Goal: Information Seeking & Learning: Learn about a topic

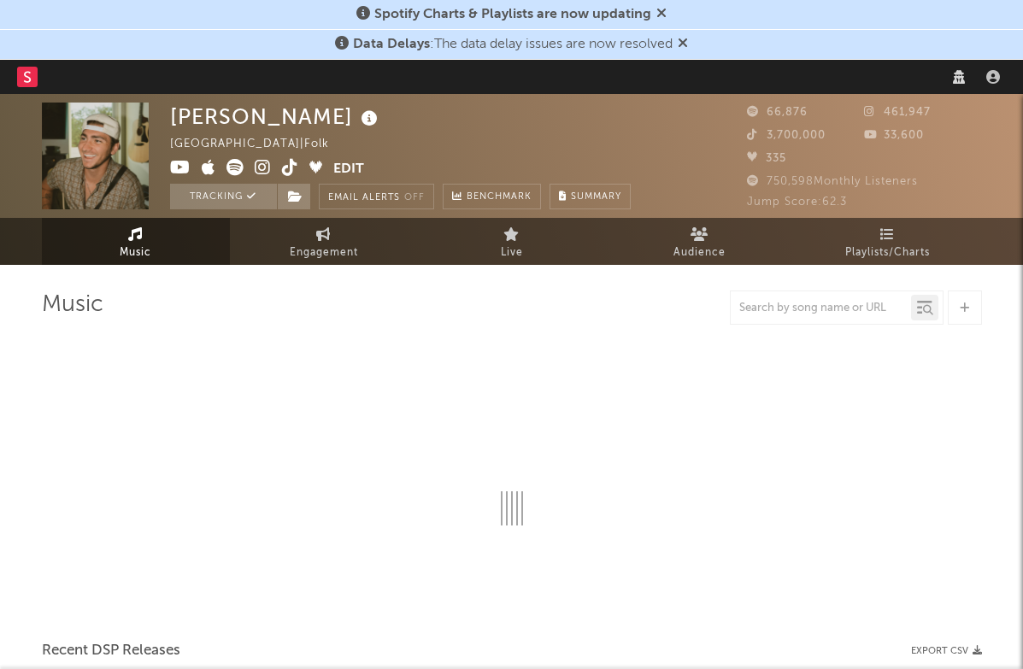
select select "6m"
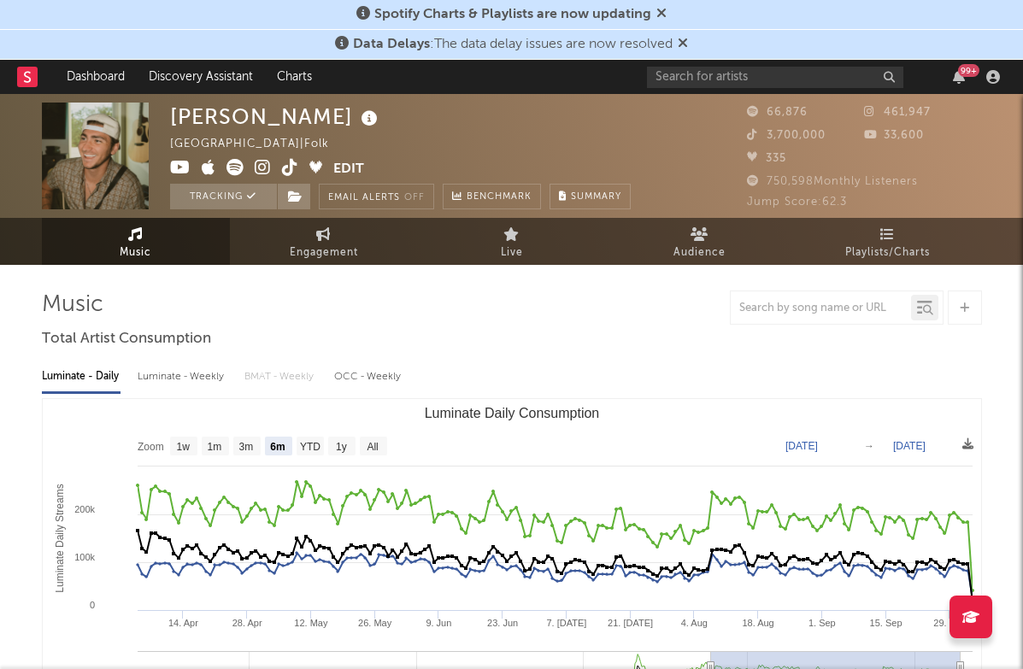
click at [659, 10] on icon at bounding box center [662, 13] width 10 height 14
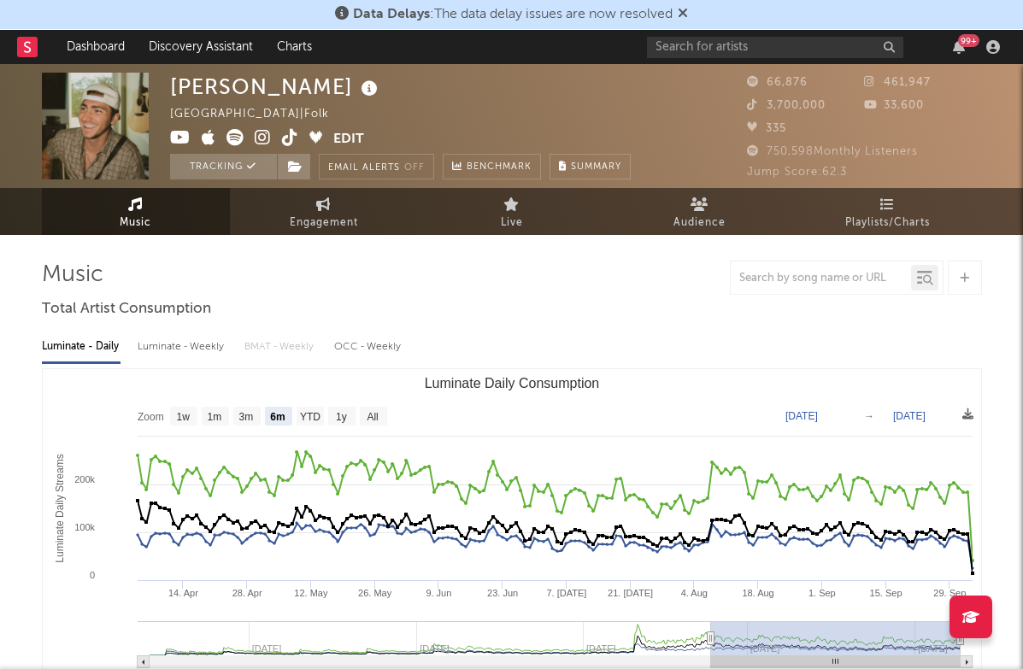
click at [680, 9] on span "Data Delays : The data delay issues are now resolved" at bounding box center [511, 14] width 353 height 21
click at [678, 7] on span "Data Delays : The data delay issues are now resolved" at bounding box center [511, 14] width 353 height 21
click at [684, 13] on icon at bounding box center [683, 13] width 10 height 14
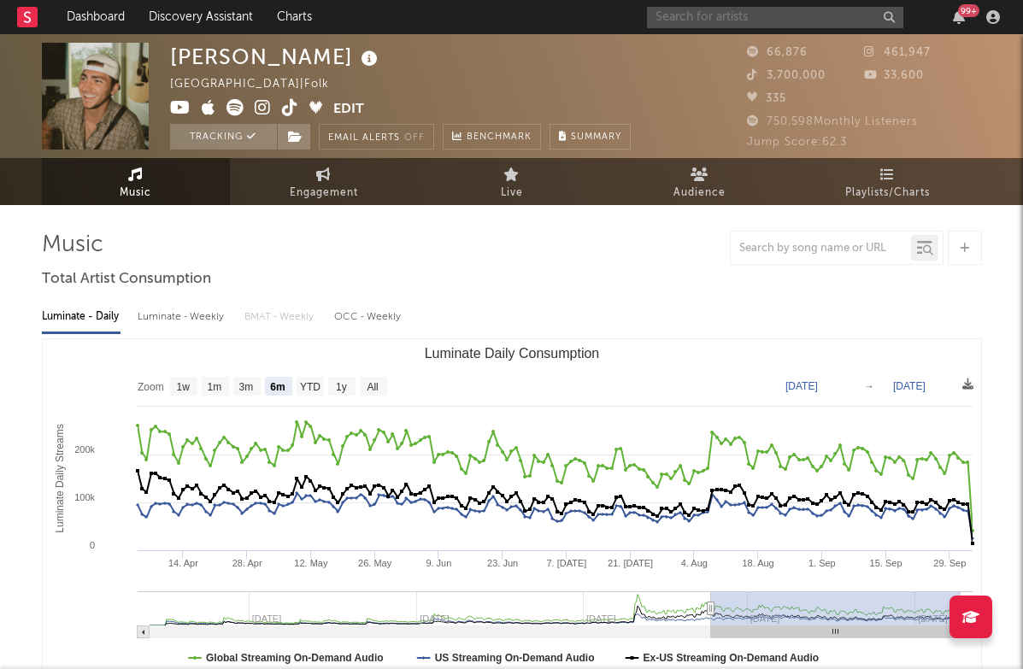
click at [691, 18] on input "text" at bounding box center [775, 17] width 256 height 21
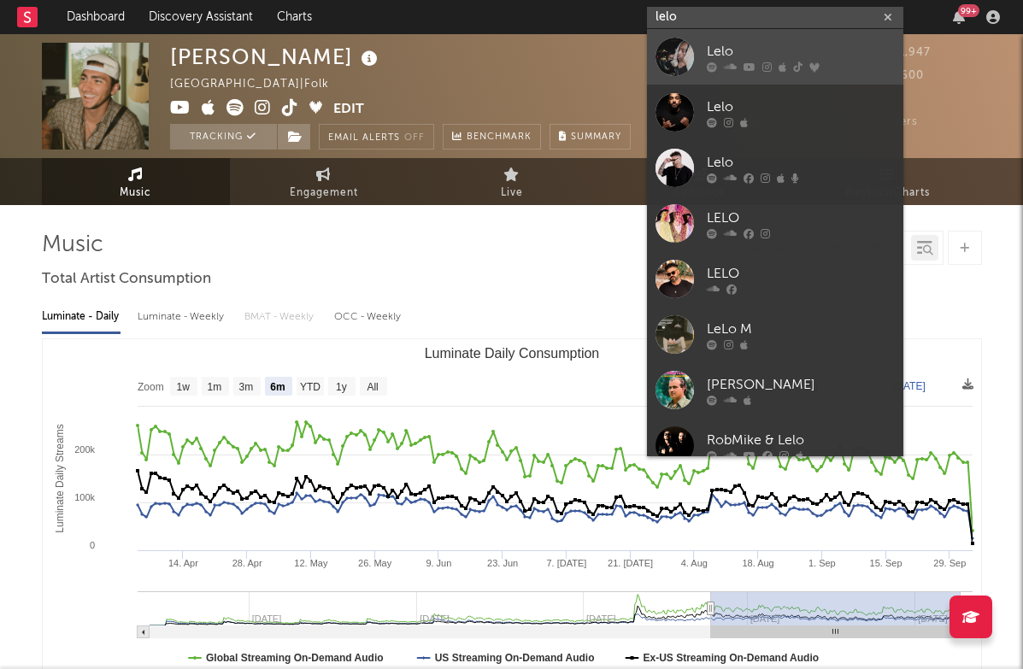
type input "lelo"
click at [696, 60] on link "Lelo" at bounding box center [775, 57] width 256 height 56
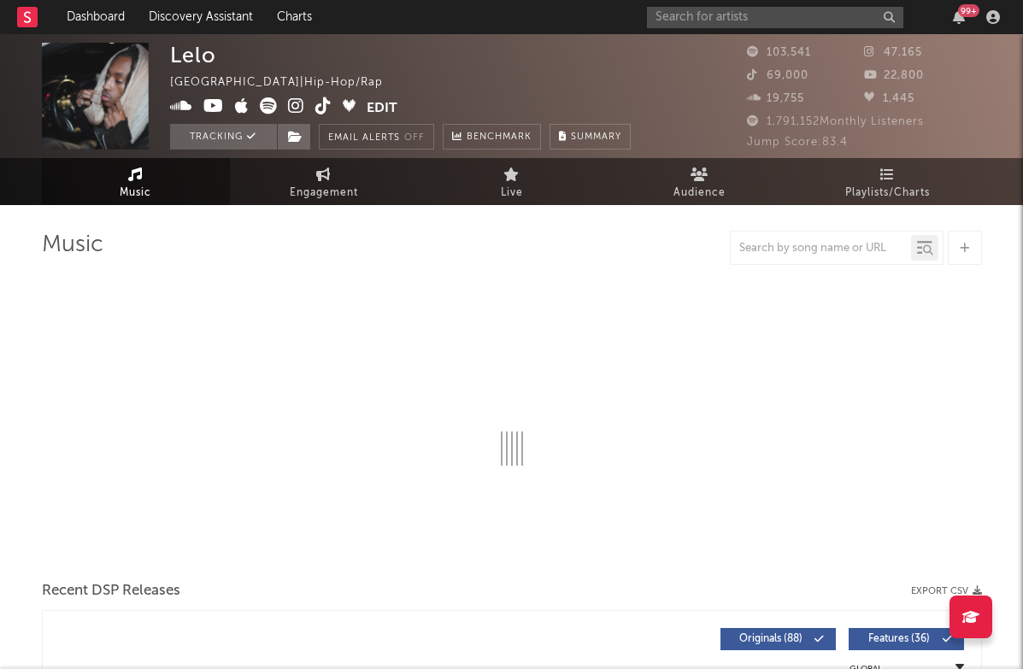
select select "6m"
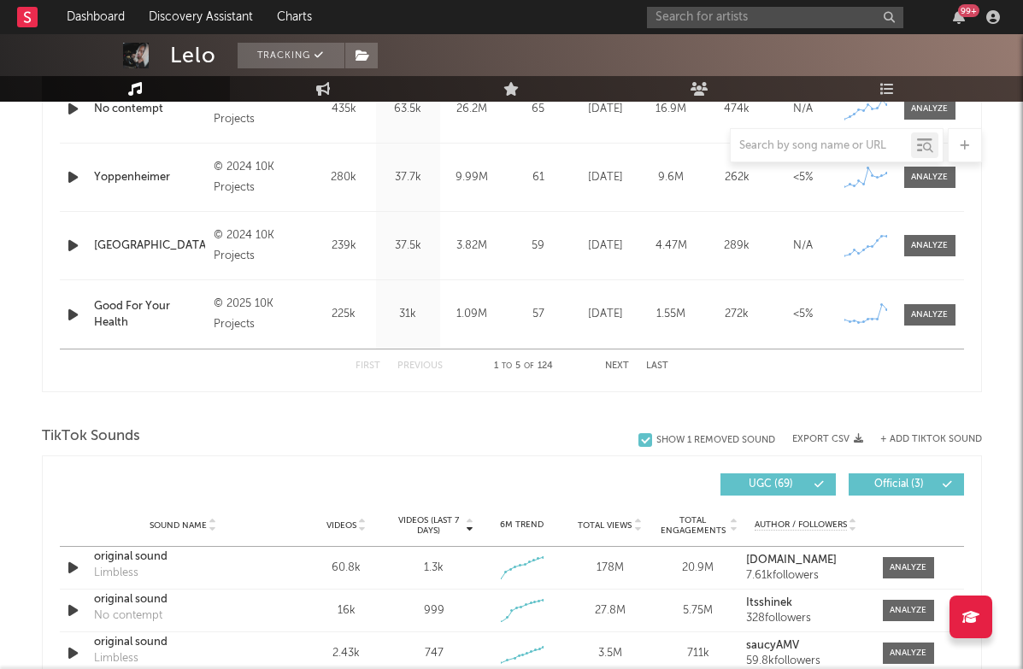
scroll to position [852, 0]
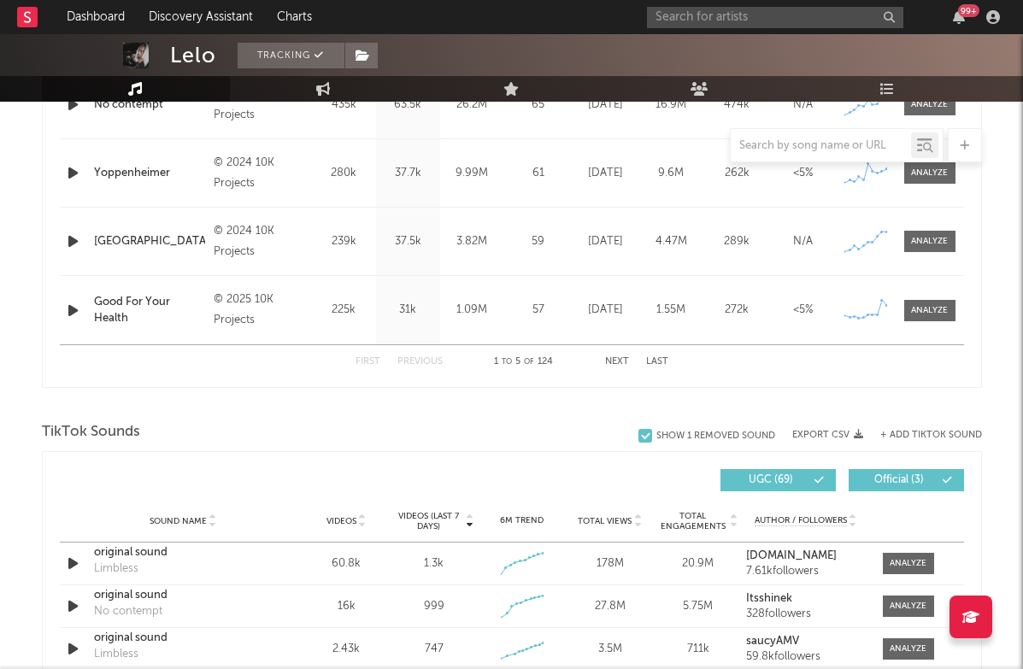
click at [951, 229] on div "Name New Detroit Copyright © 2024 10K Projects Label 10K Projects Album Names N…" at bounding box center [512, 242] width 905 height 68
click at [938, 239] on div at bounding box center [929, 241] width 37 height 13
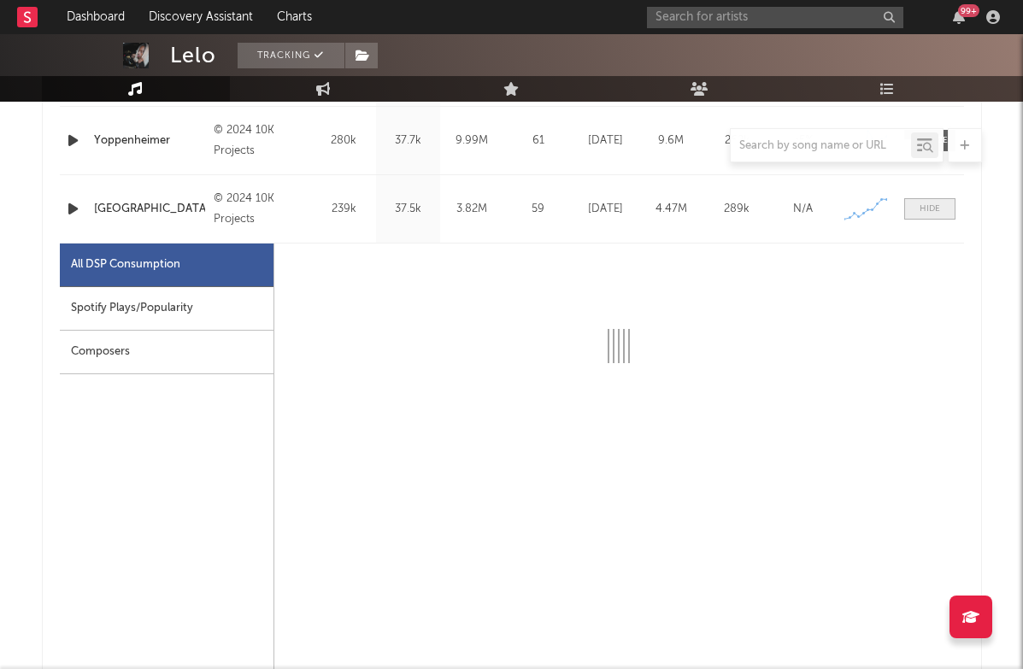
scroll to position [869, 0]
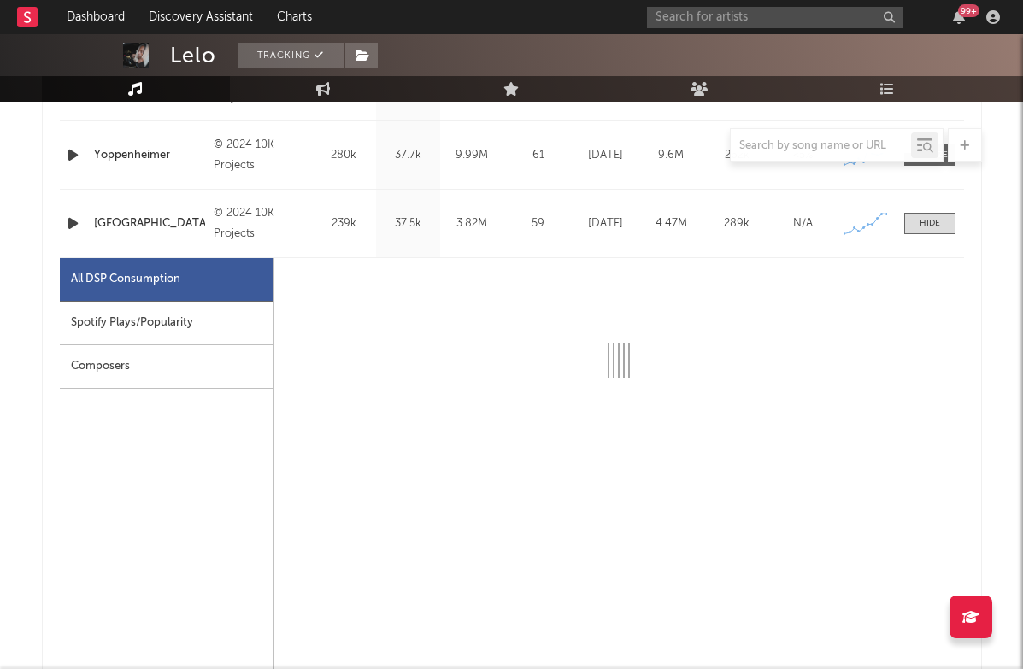
select select "6m"
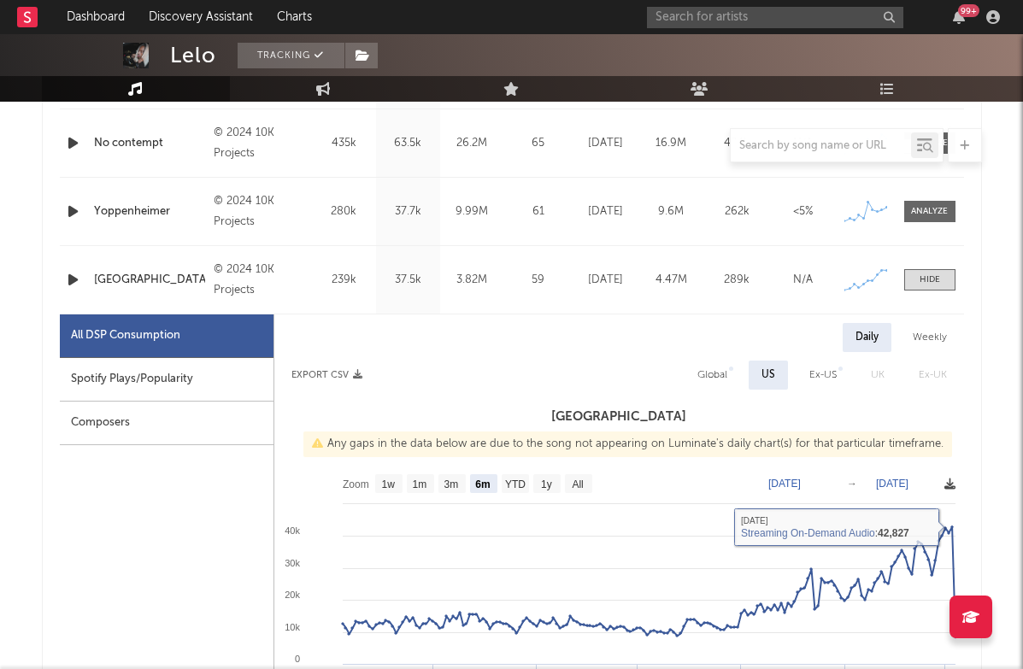
scroll to position [783, 0]
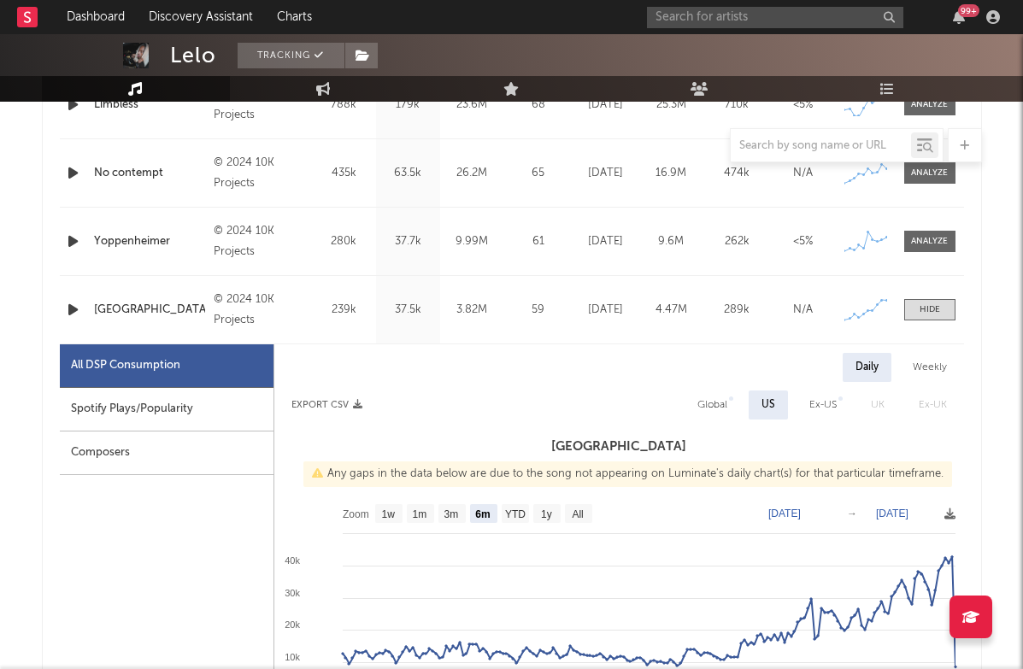
click at [918, 230] on div "Name [PERSON_NAME] Copyright © 2024 10K Projects Label 10K Projects Album Names…" at bounding box center [512, 242] width 905 height 68
click at [924, 238] on div at bounding box center [929, 241] width 37 height 13
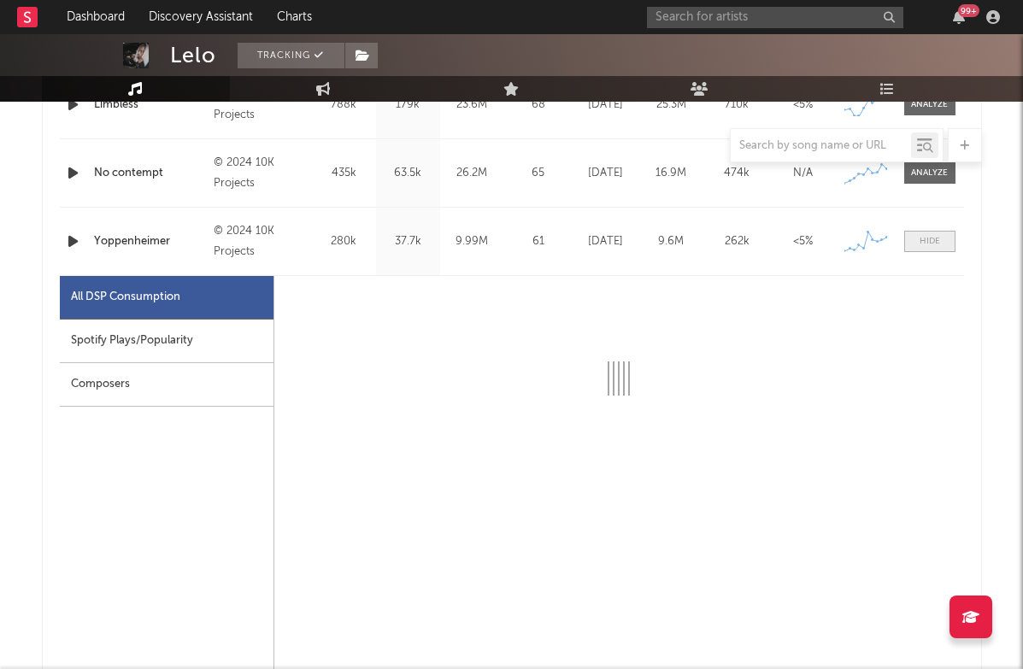
scroll to position [952, 0]
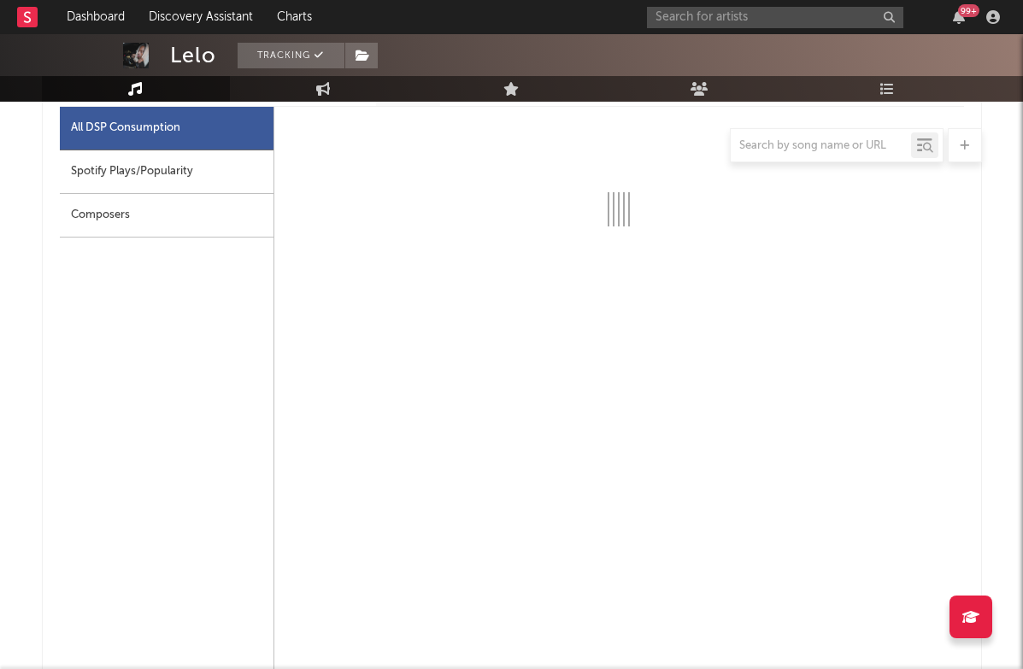
select select "6m"
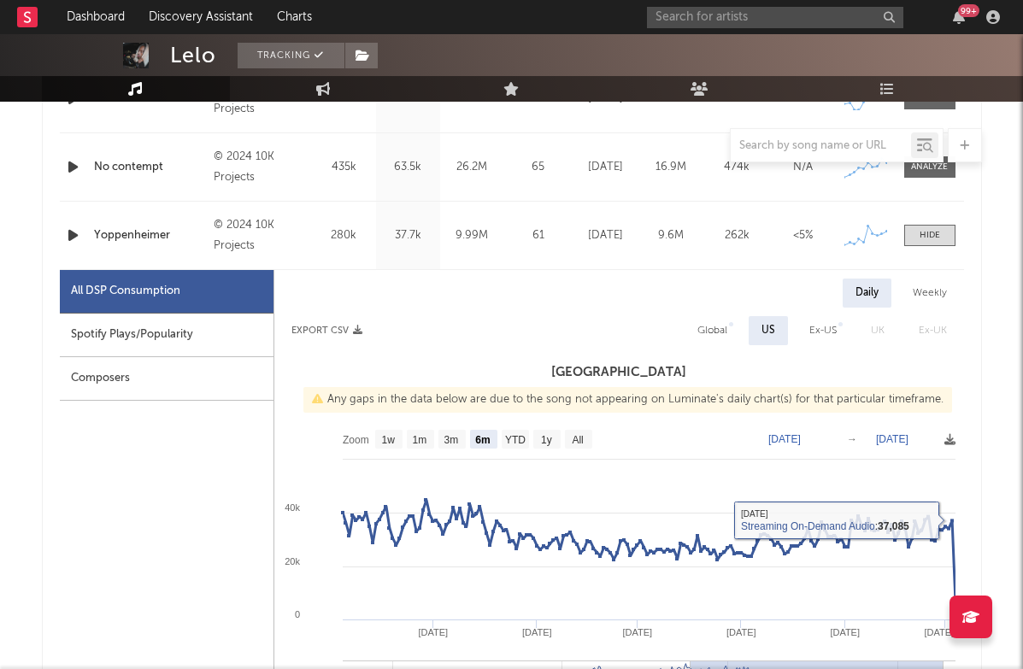
scroll to position [784, 0]
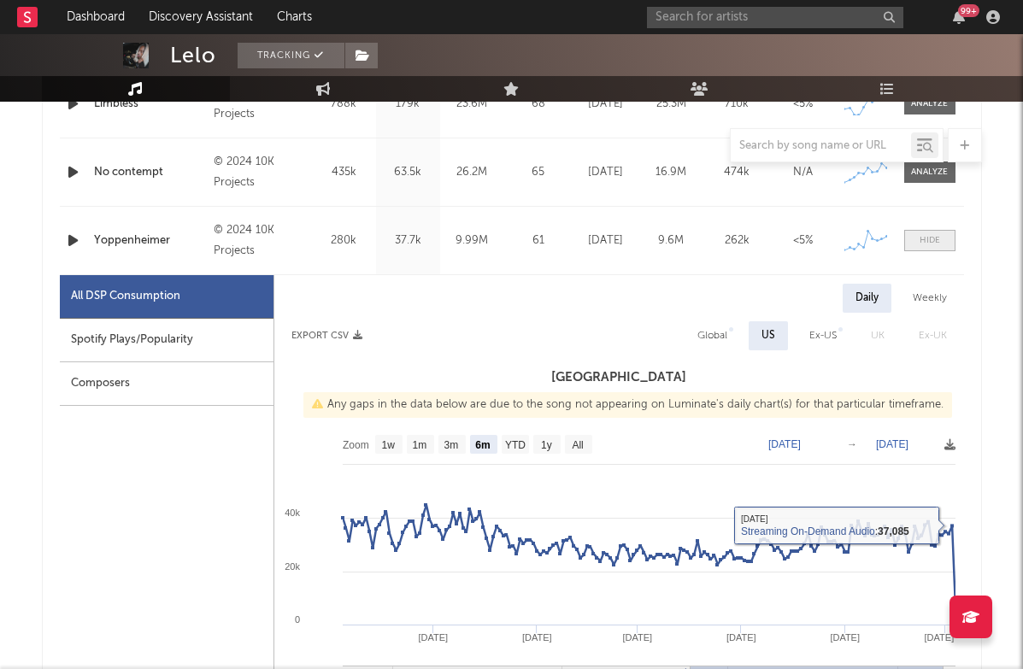
click at [934, 246] on div at bounding box center [930, 240] width 21 height 13
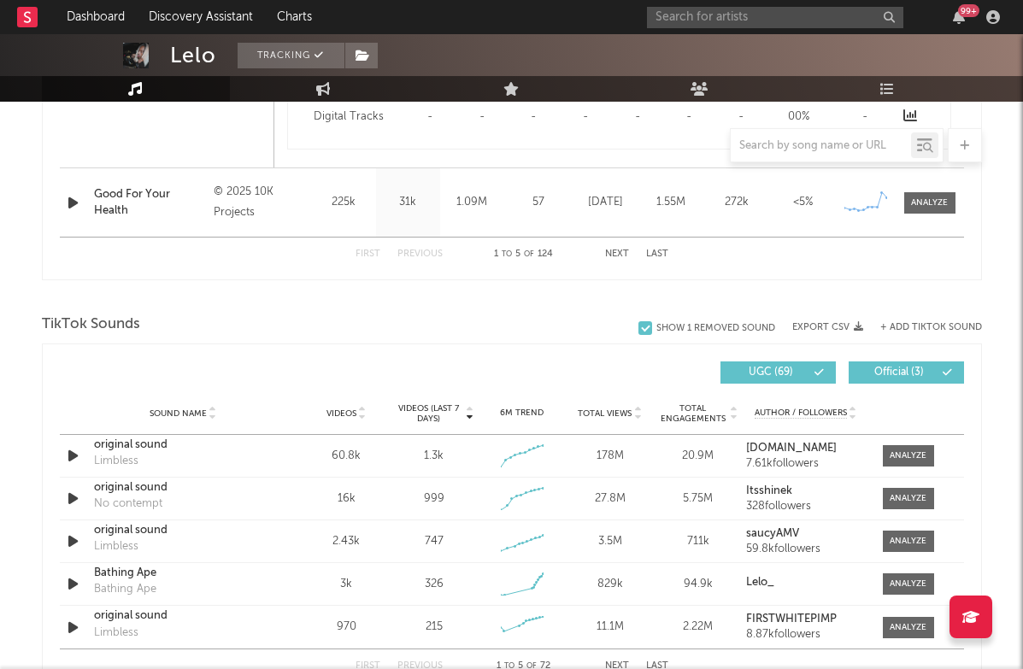
scroll to position [1965, 0]
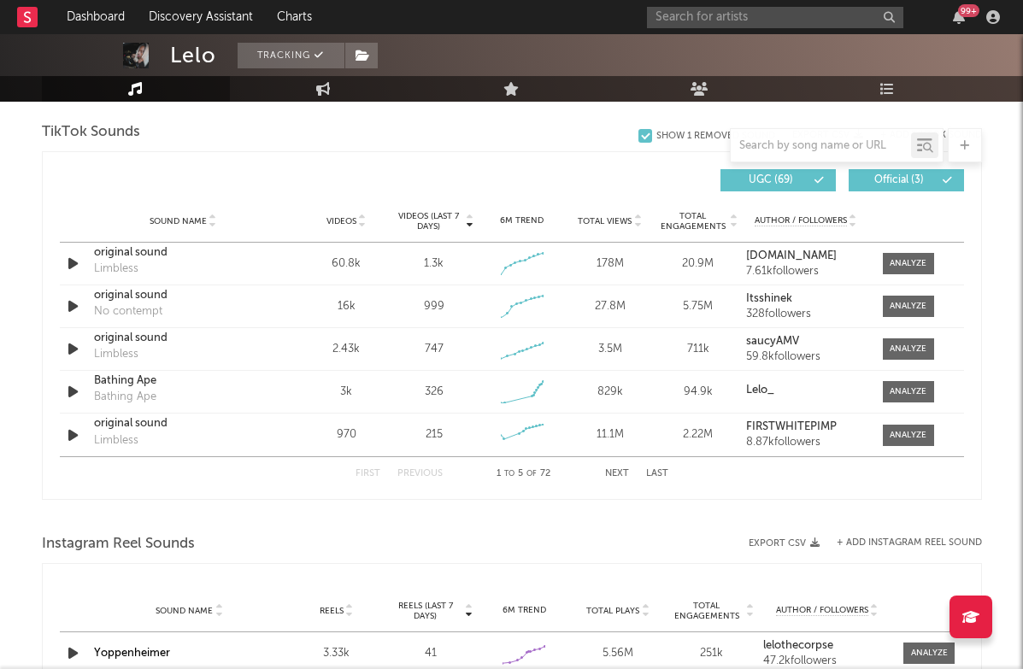
click at [611, 471] on button "Next" at bounding box center [617, 473] width 24 height 9
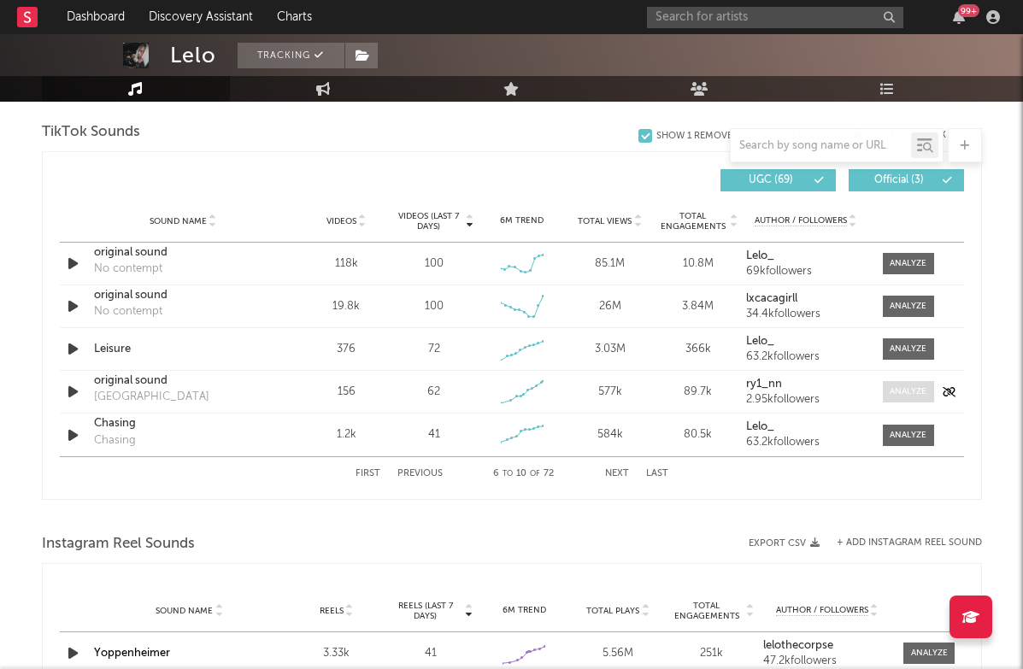
click at [908, 397] on div at bounding box center [908, 392] width 37 height 13
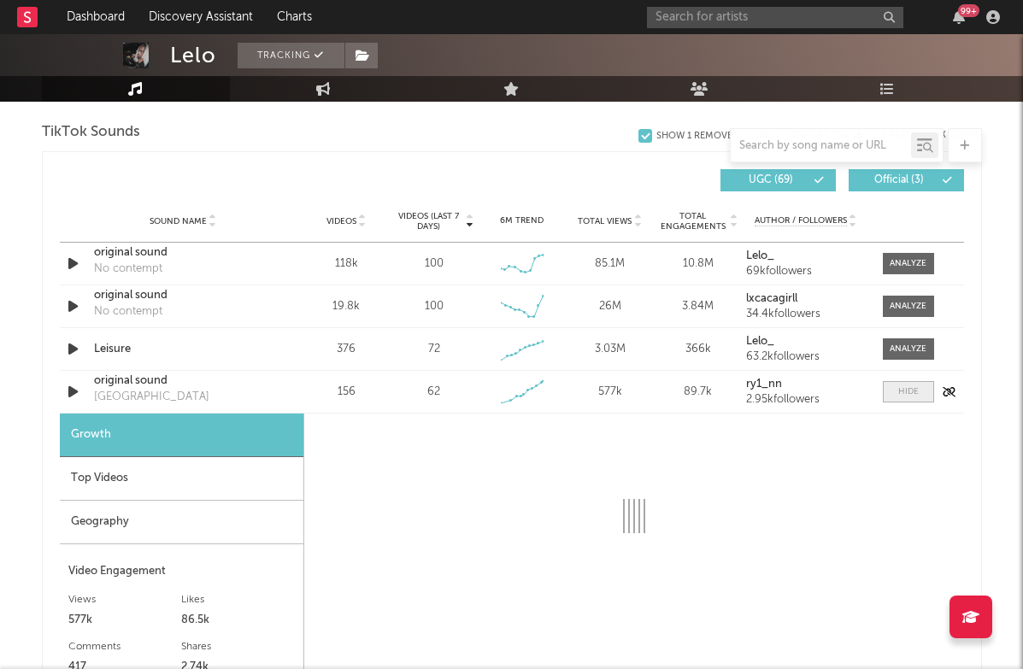
select select "1w"
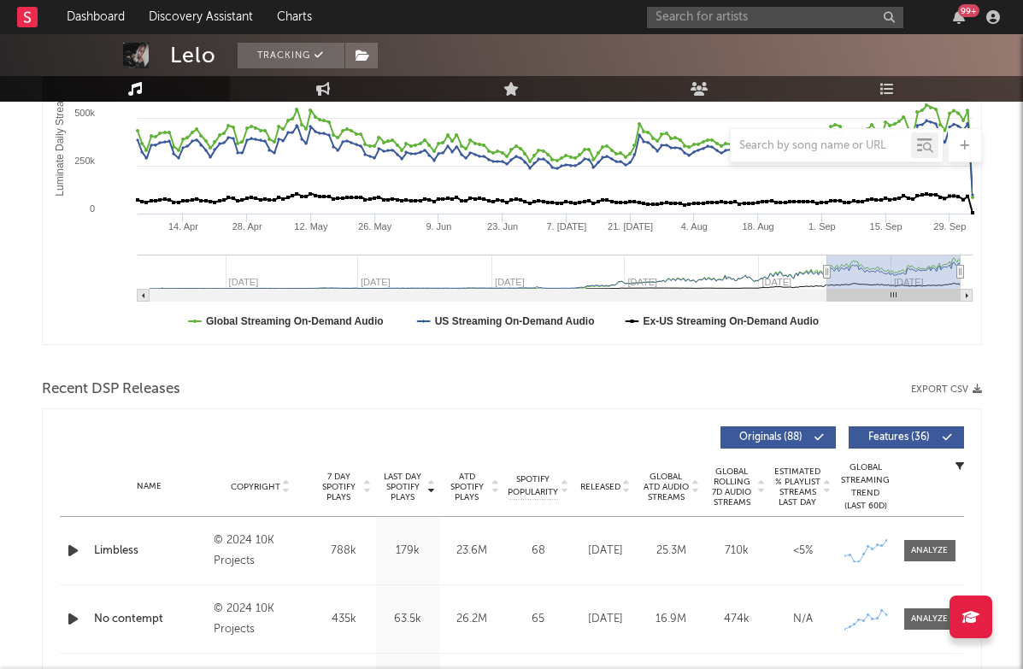
scroll to position [563, 0]
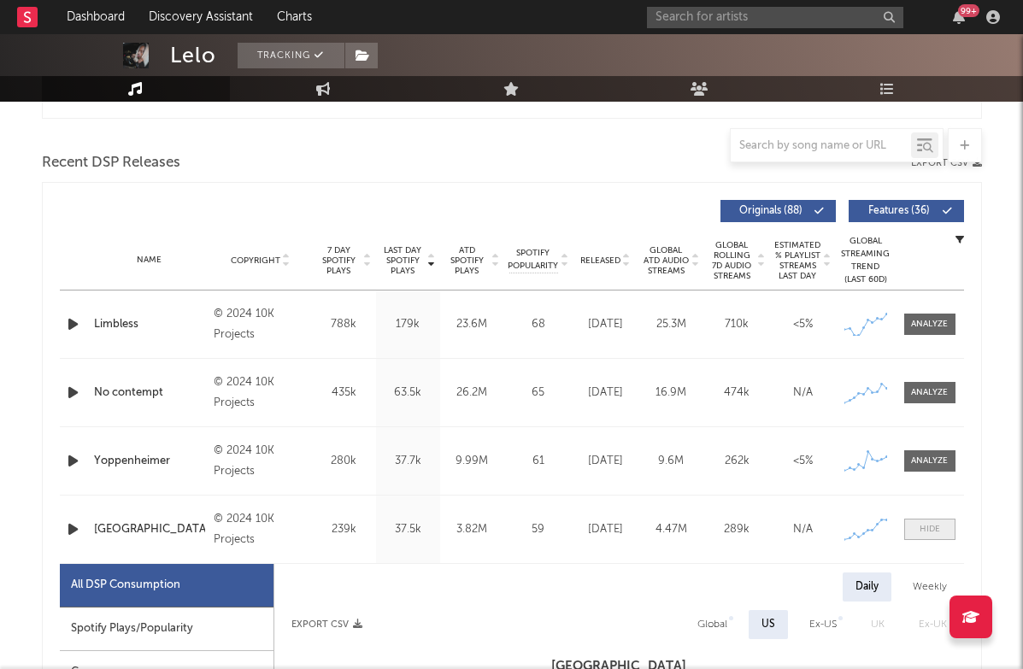
click at [928, 531] on div at bounding box center [930, 529] width 21 height 13
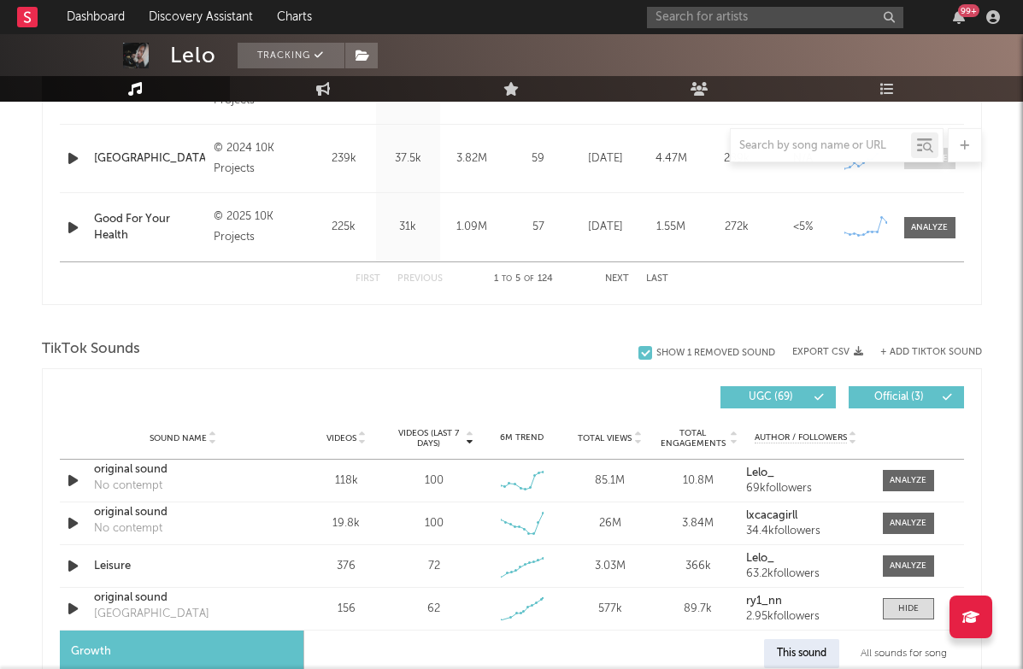
scroll to position [1052, 0]
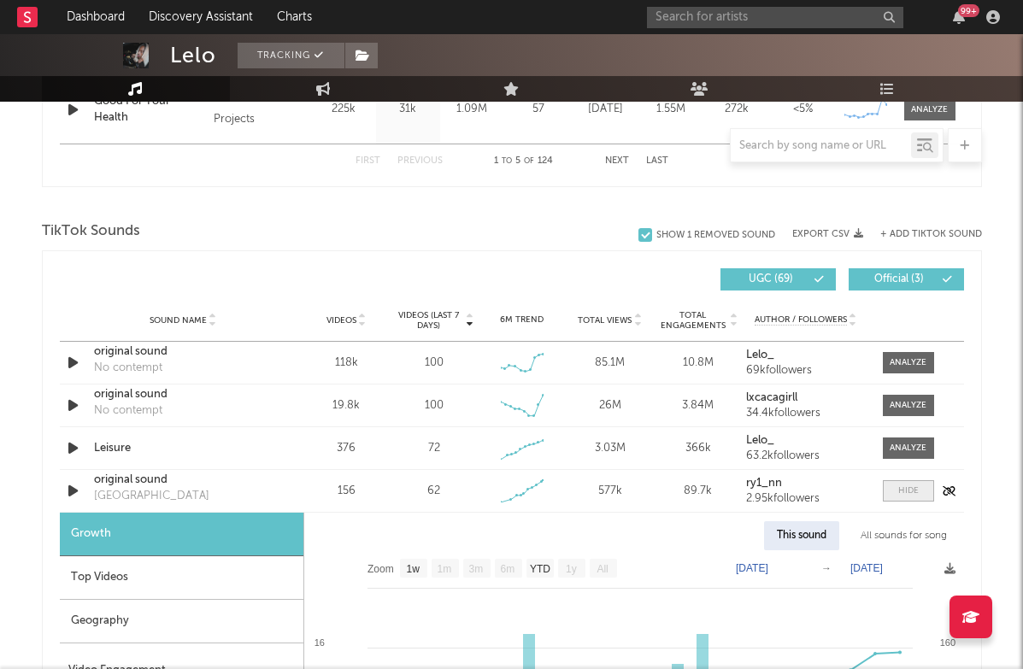
click at [913, 491] on div at bounding box center [909, 491] width 21 height 13
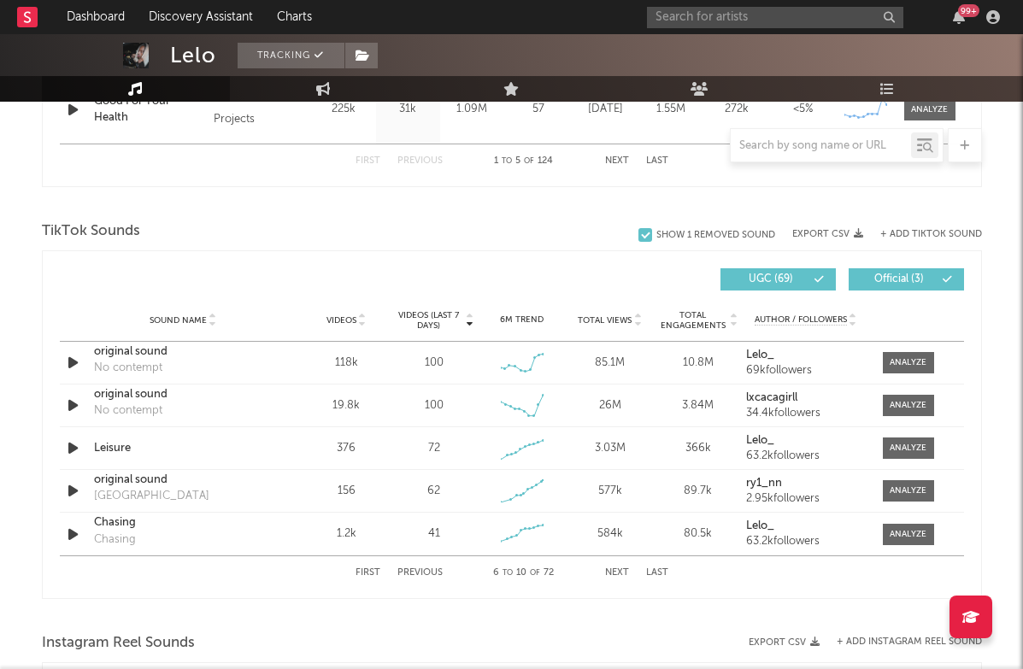
click at [927, 232] on button "+ Add TikTok Sound" at bounding box center [932, 234] width 102 height 9
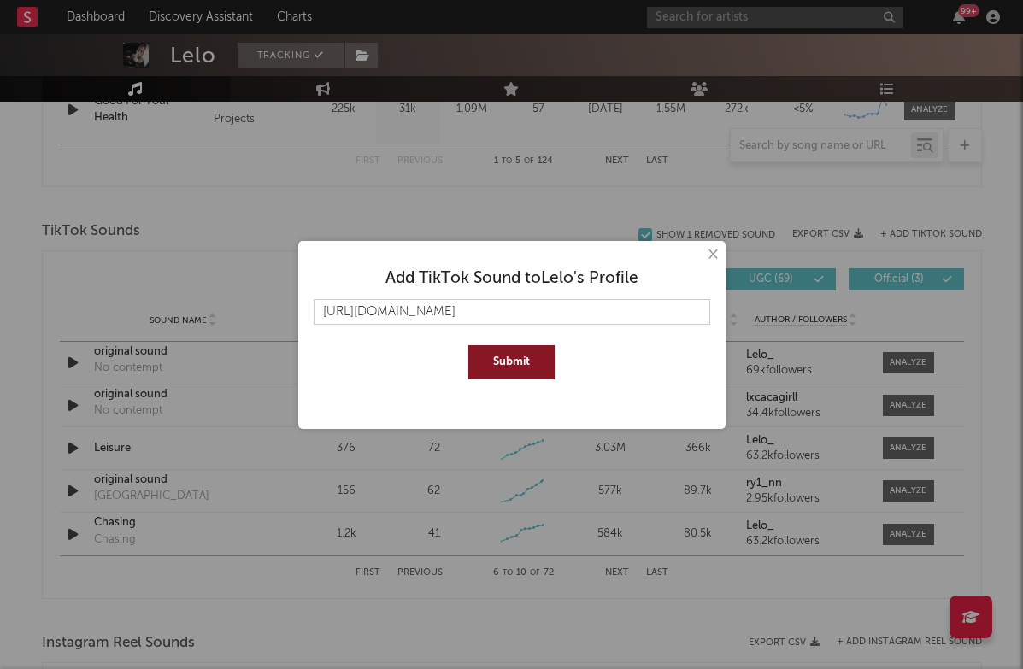
type input "[URL][DOMAIN_NAME]"
click at [483, 356] on button "Submit" at bounding box center [512, 362] width 86 height 34
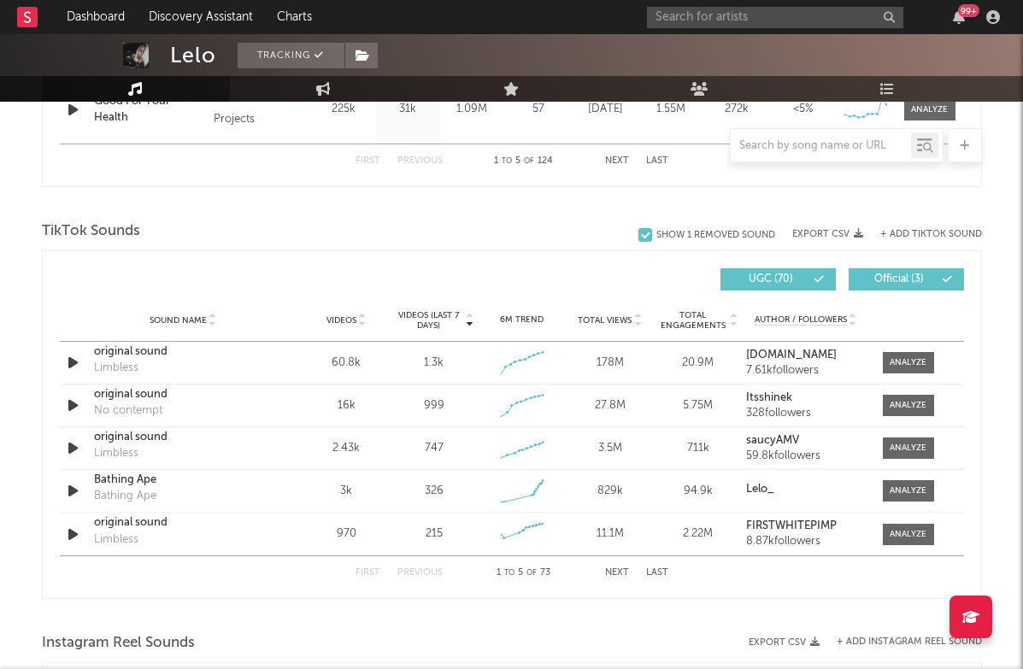
click at [620, 572] on button "Next" at bounding box center [617, 573] width 24 height 9
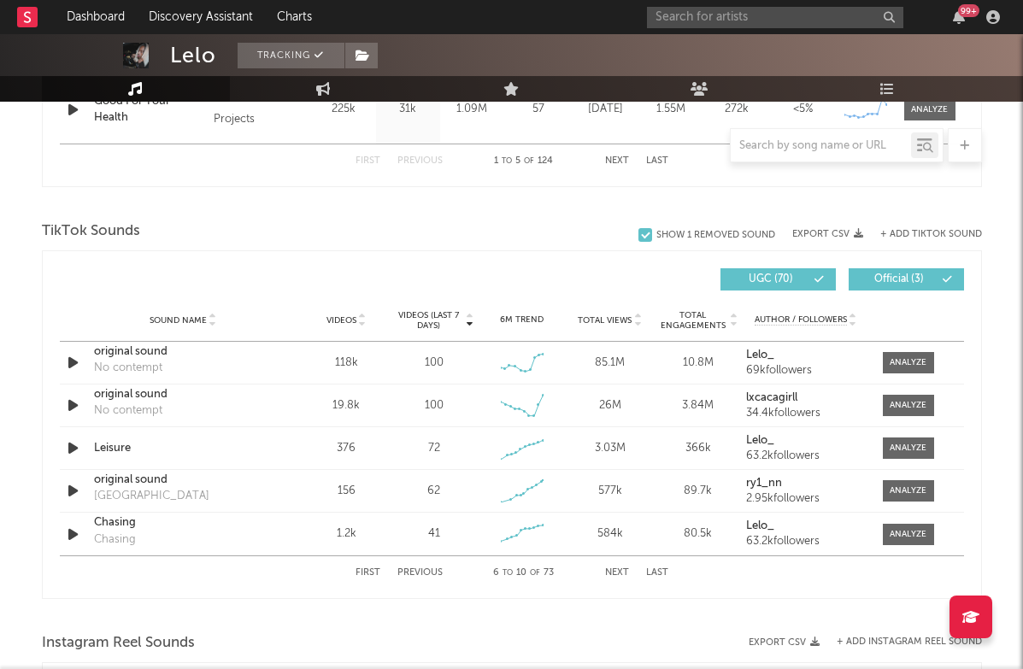
click at [616, 574] on button "Next" at bounding box center [617, 573] width 24 height 9
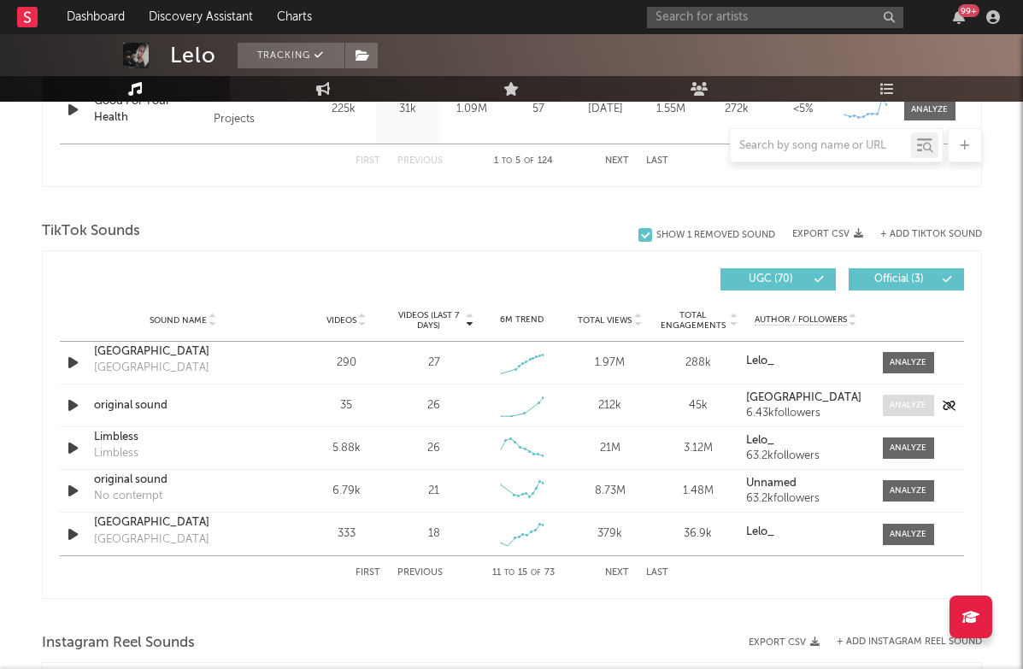
click at [905, 410] on div at bounding box center [908, 405] width 37 height 13
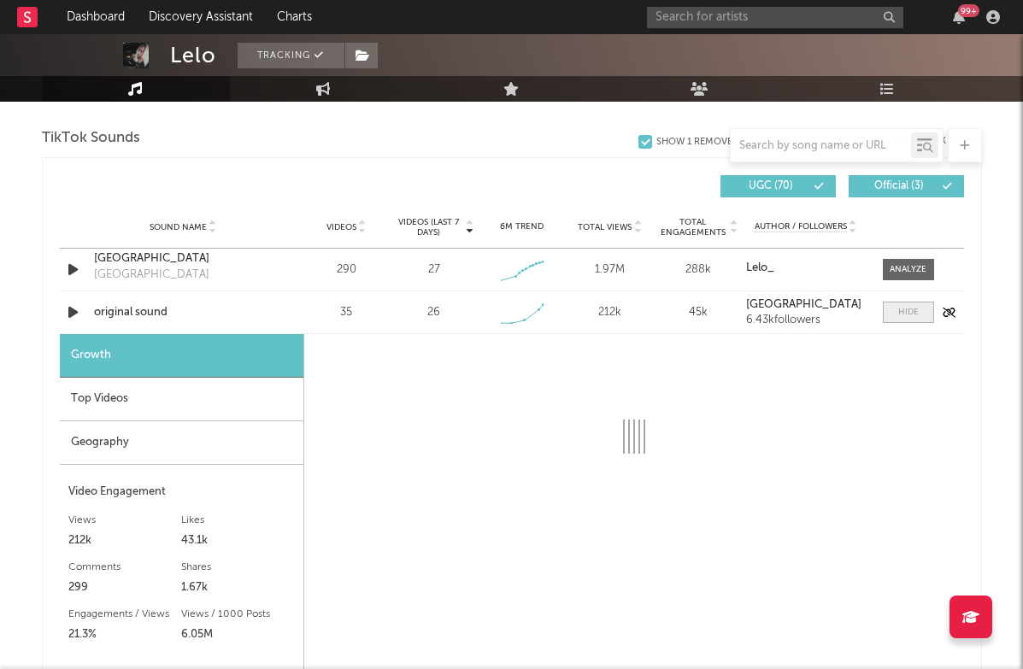
scroll to position [1152, 0]
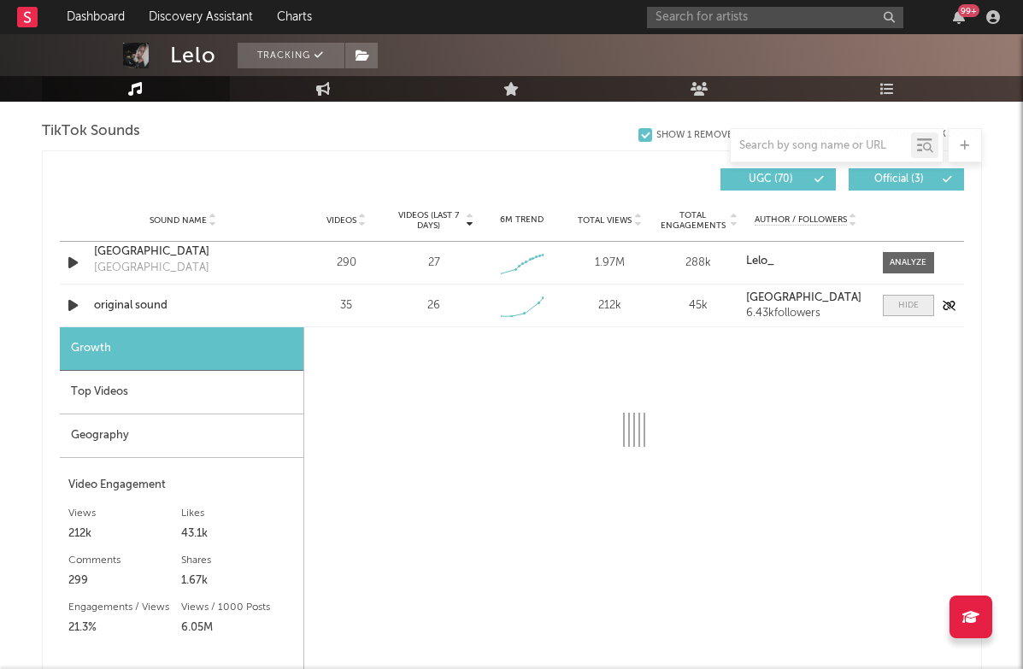
select select "1w"
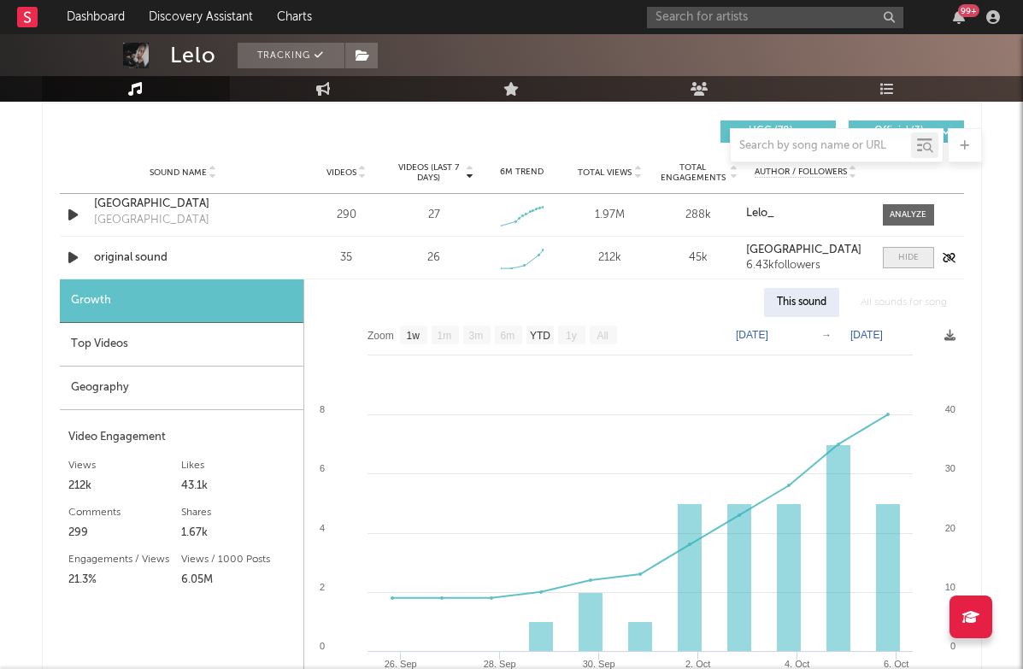
scroll to position [1200, 0]
click at [253, 350] on div "Top Videos" at bounding box center [182, 345] width 244 height 44
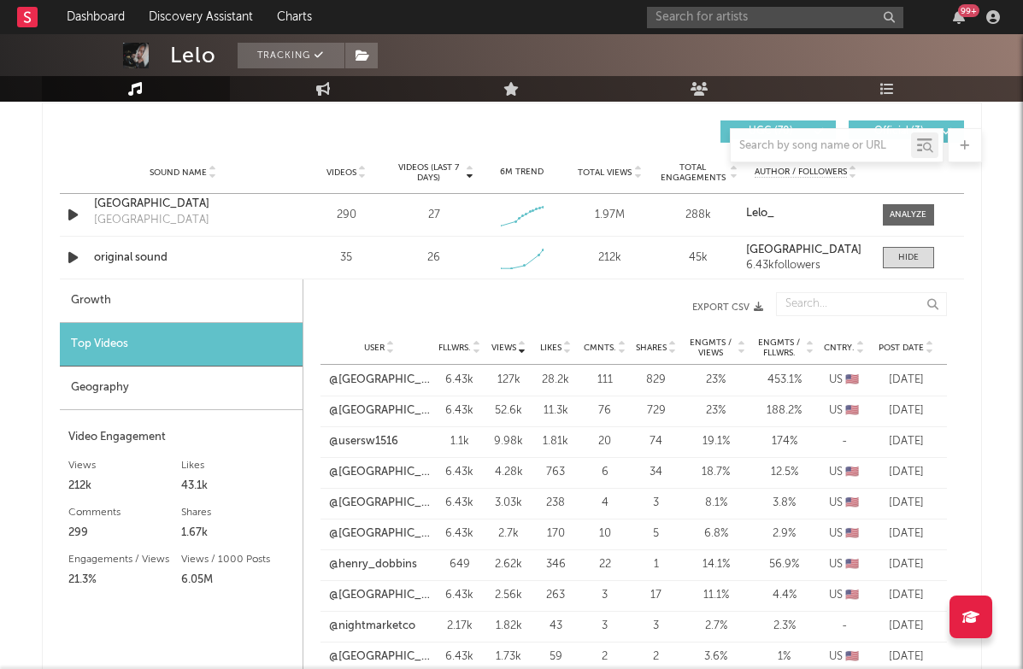
click at [203, 298] on div "Growth" at bounding box center [181, 302] width 243 height 44
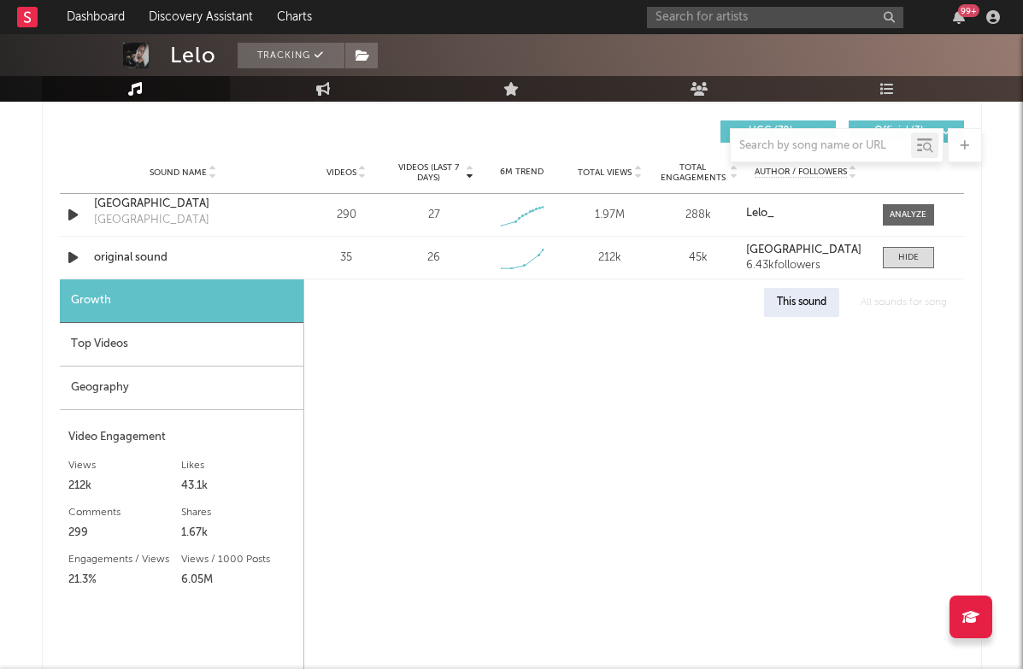
select select "1w"
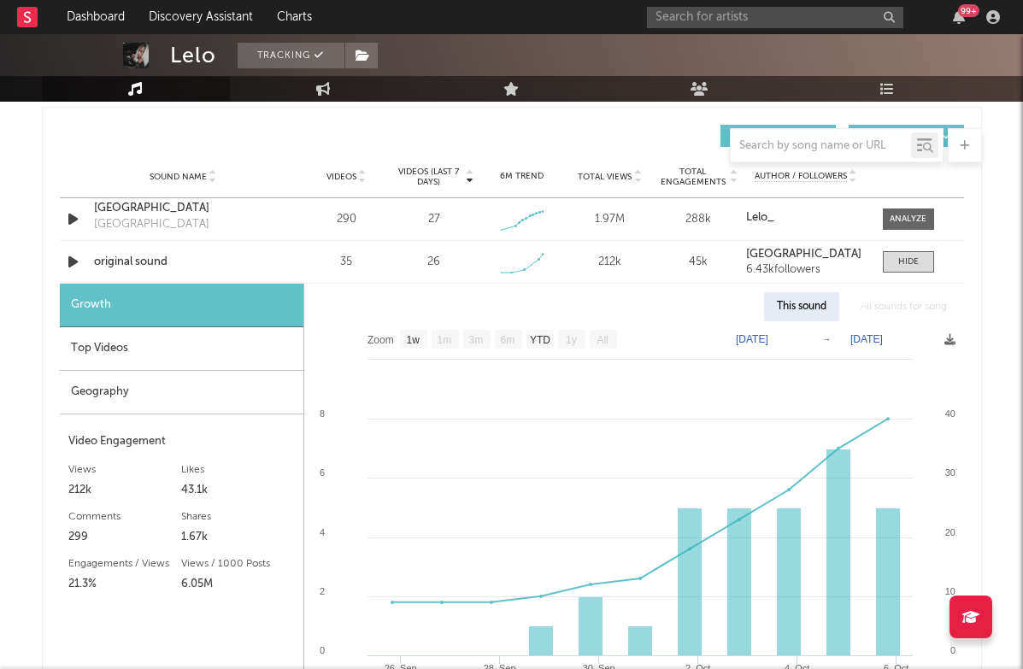
scroll to position [1181, 0]
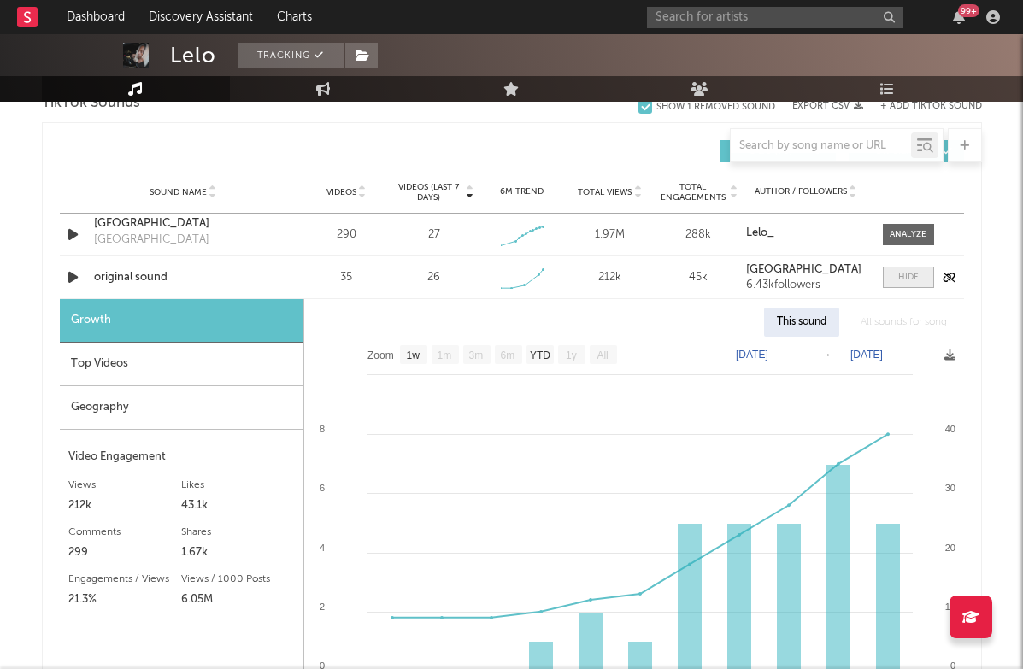
click at [912, 279] on div at bounding box center [909, 277] width 21 height 13
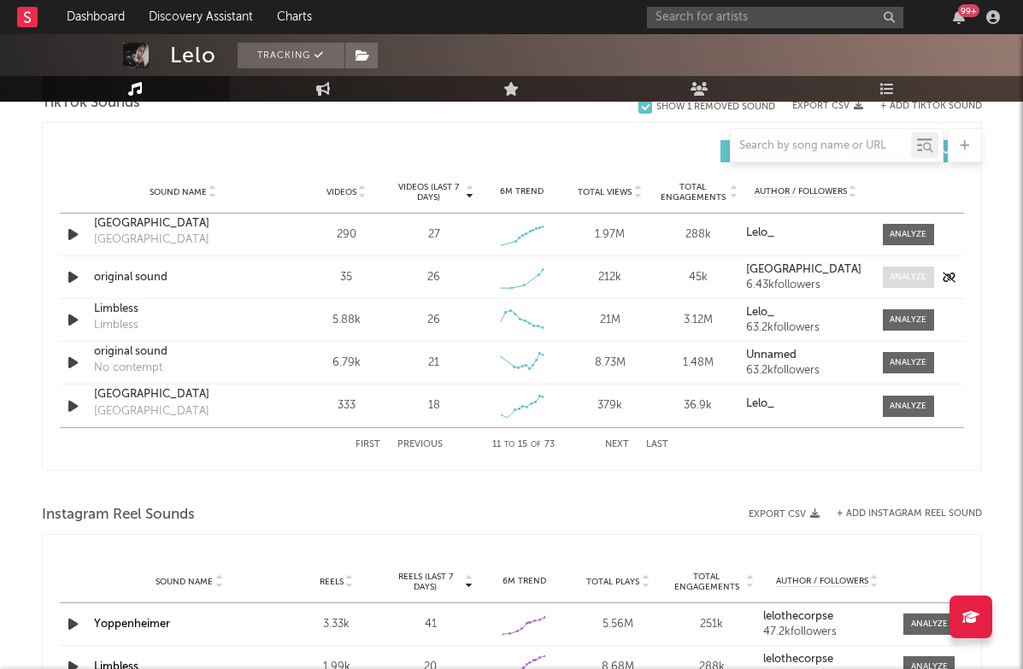
click at [908, 273] on div at bounding box center [908, 277] width 37 height 13
select select "1w"
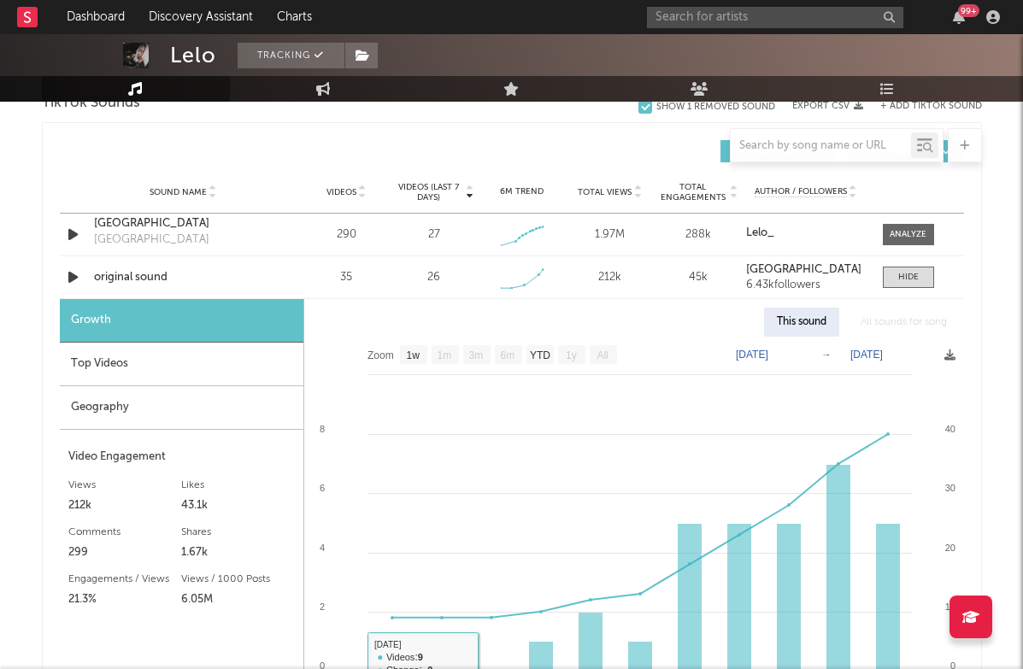
click at [164, 390] on div "Geography" at bounding box center [182, 408] width 244 height 44
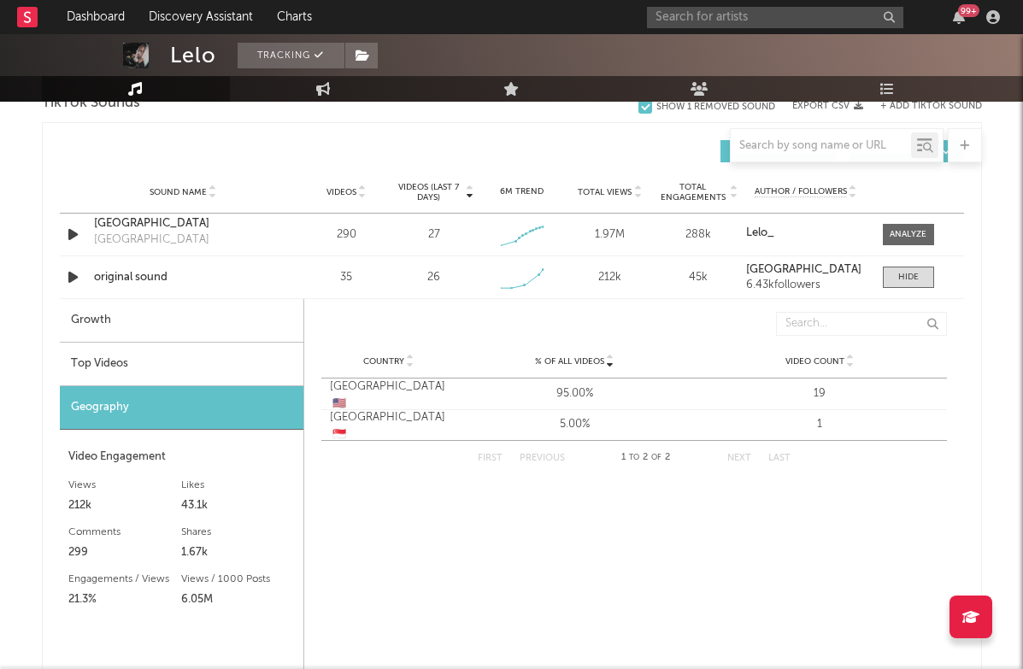
click at [185, 380] on div "Top Videos" at bounding box center [182, 365] width 244 height 44
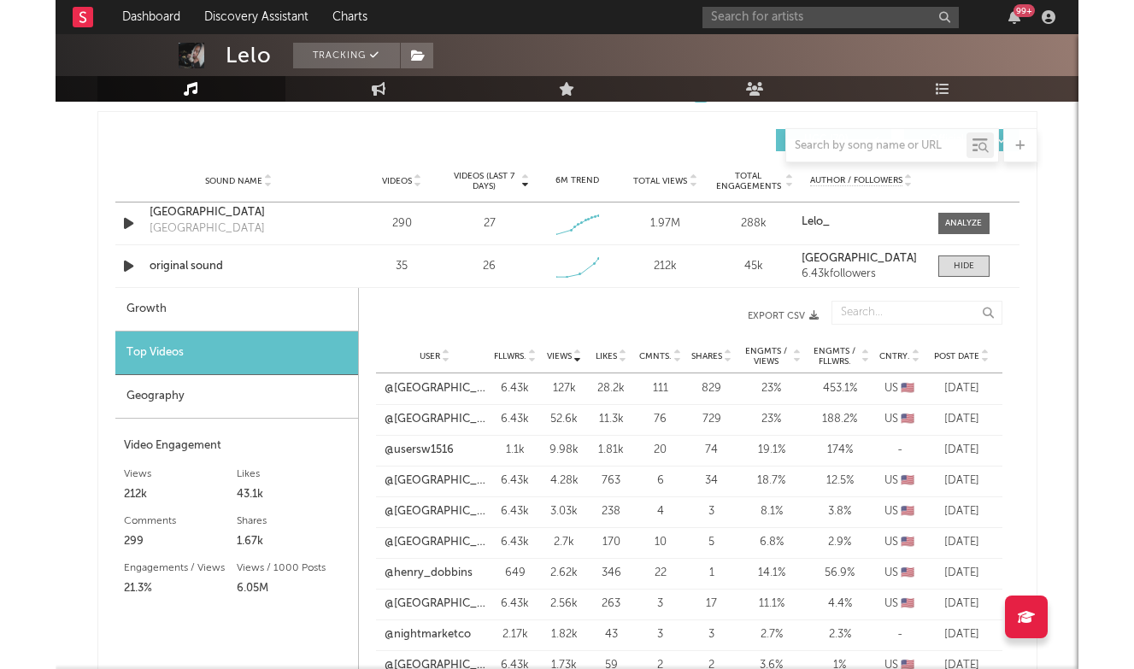
scroll to position [1191, 0]
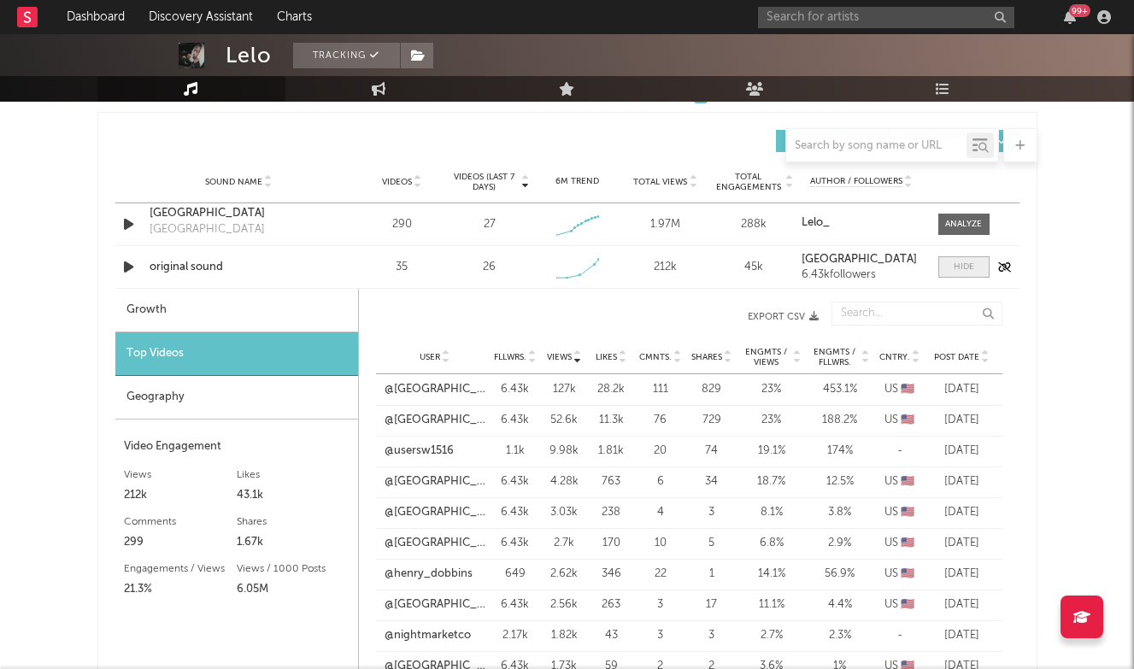
click at [975, 271] on span at bounding box center [964, 266] width 51 height 21
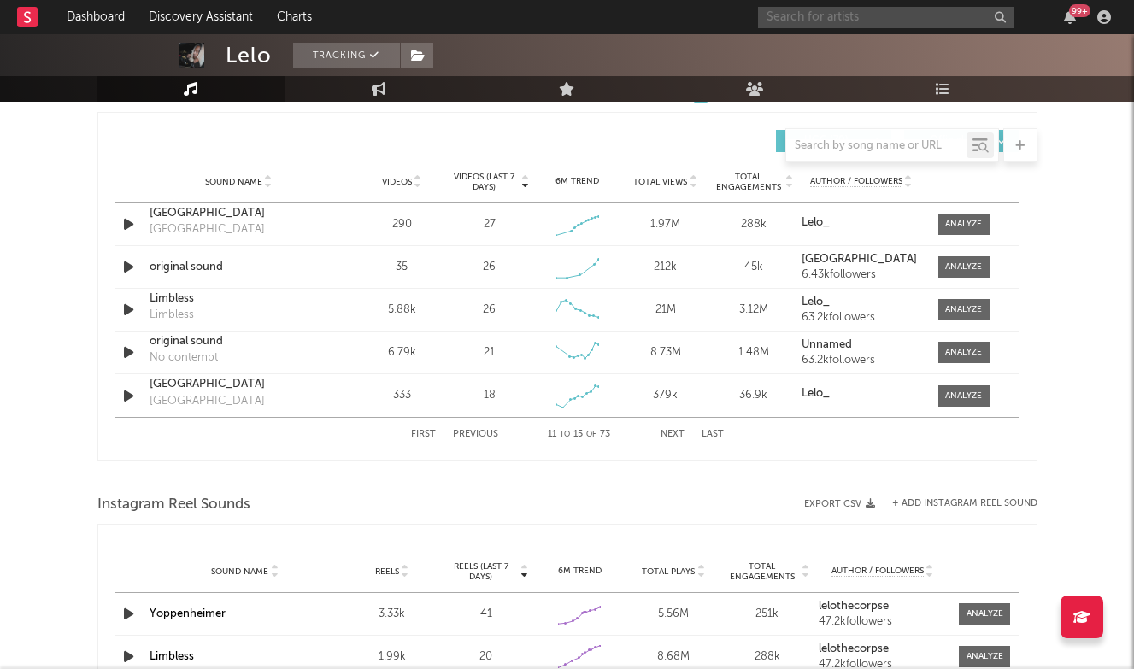
click at [795, 21] on input "text" at bounding box center [886, 17] width 256 height 21
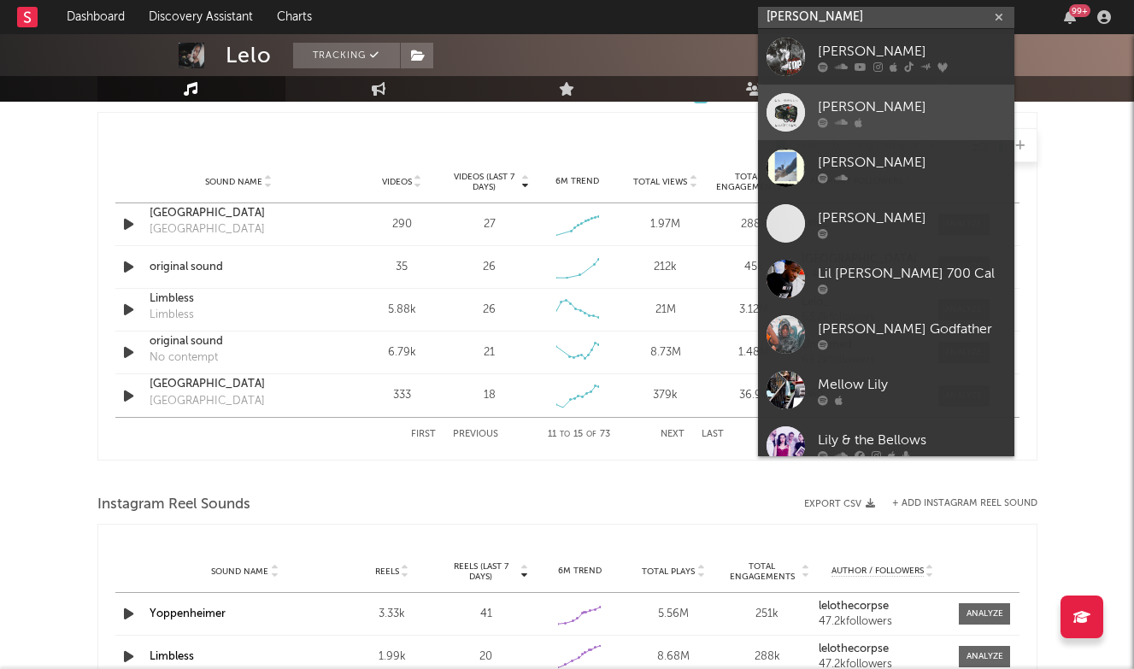
type input "[PERSON_NAME]"
click at [881, 111] on div "[PERSON_NAME]" at bounding box center [912, 107] width 188 height 21
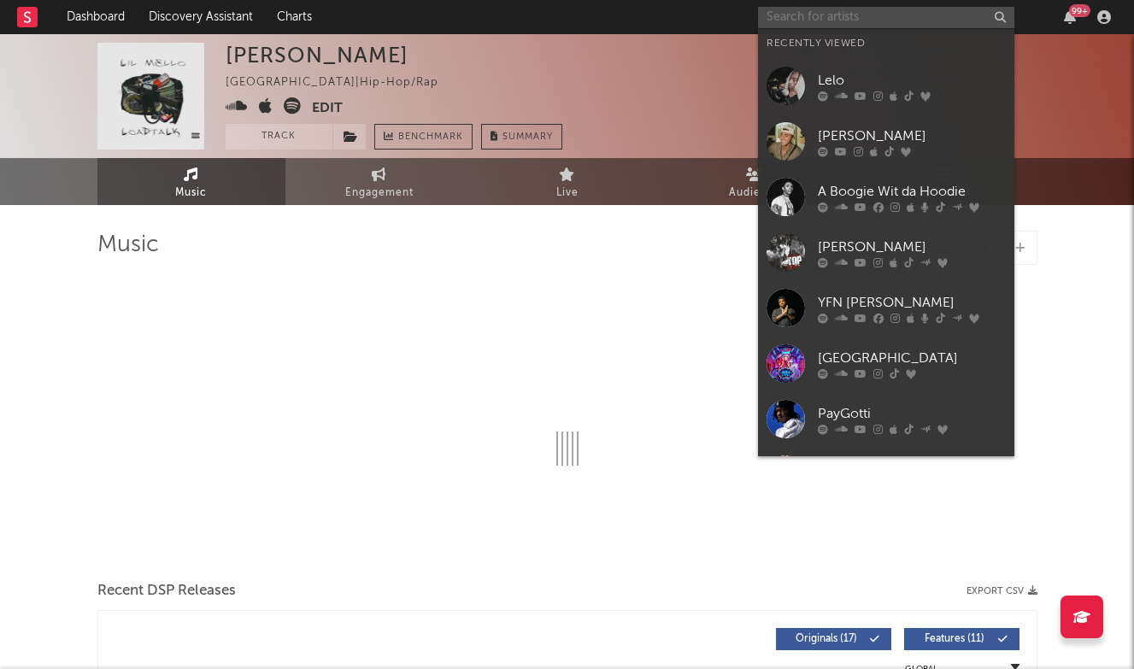
click at [858, 23] on input "text" at bounding box center [886, 17] width 256 height 21
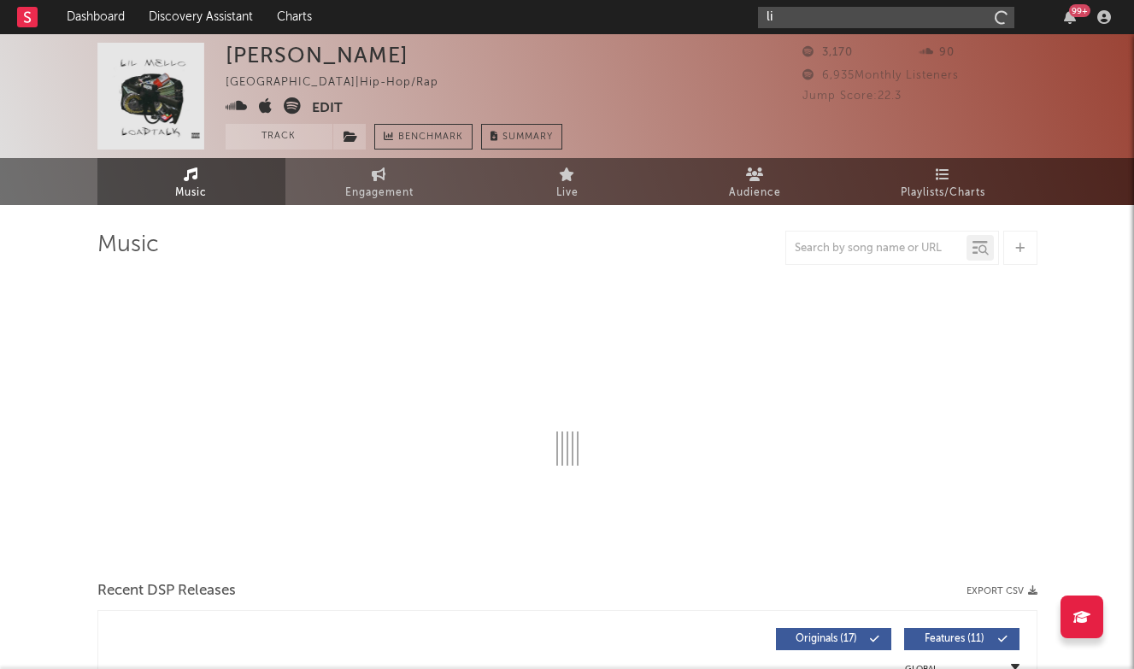
type input "lil"
select select "6m"
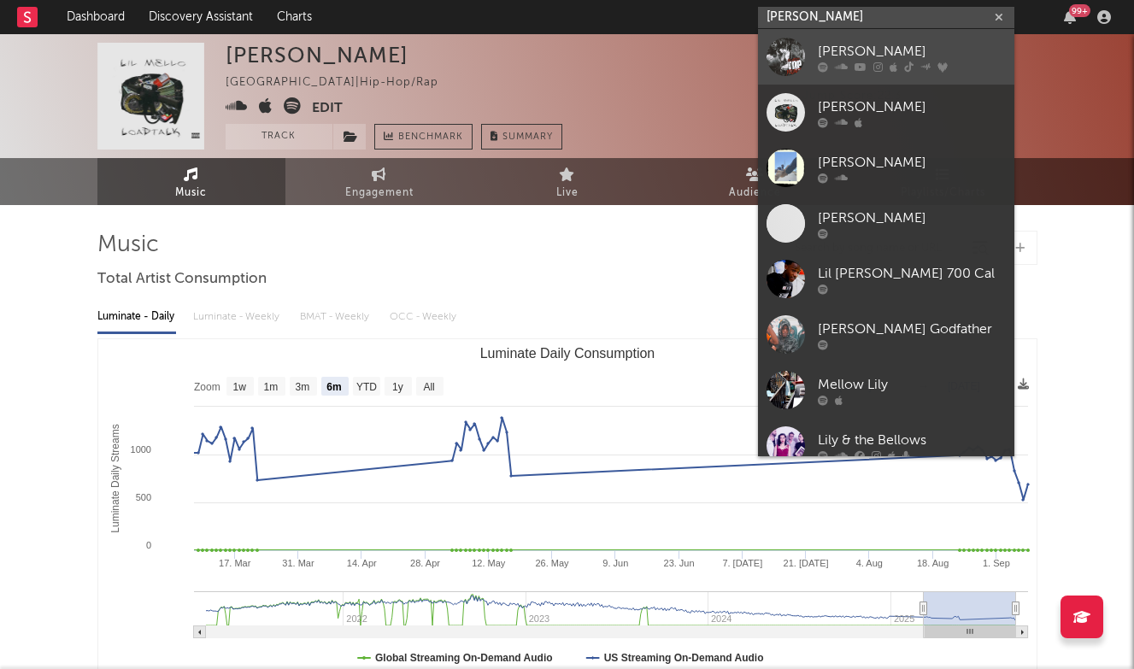
type input "[PERSON_NAME]"
click at [875, 47] on div "[PERSON_NAME]" at bounding box center [912, 51] width 188 height 21
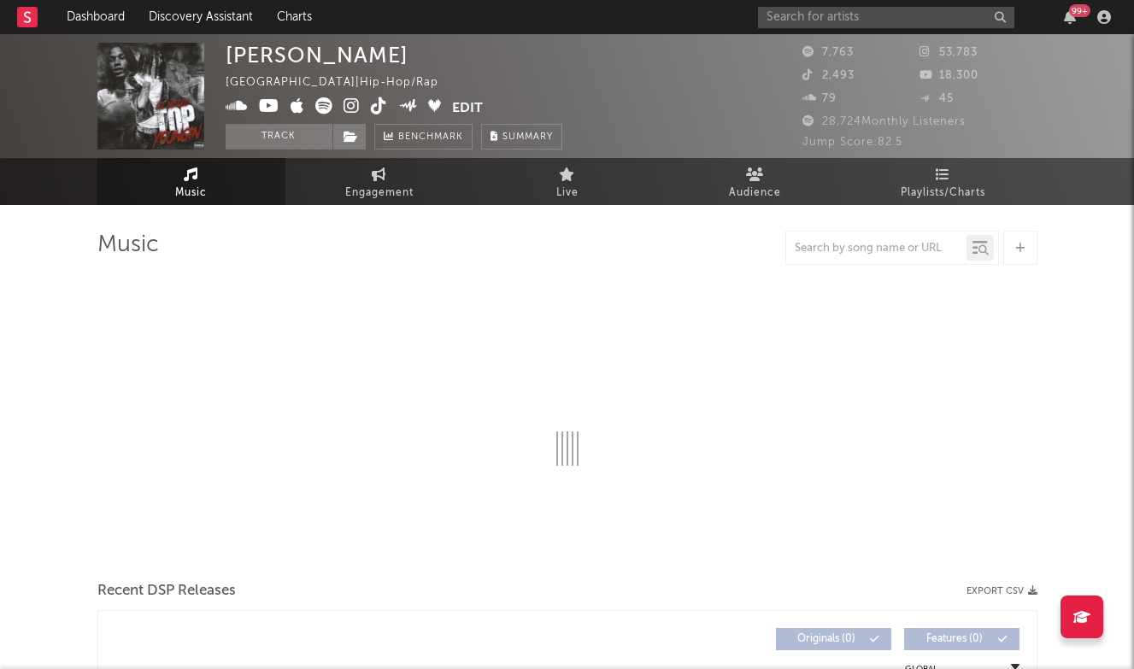
select select "6m"
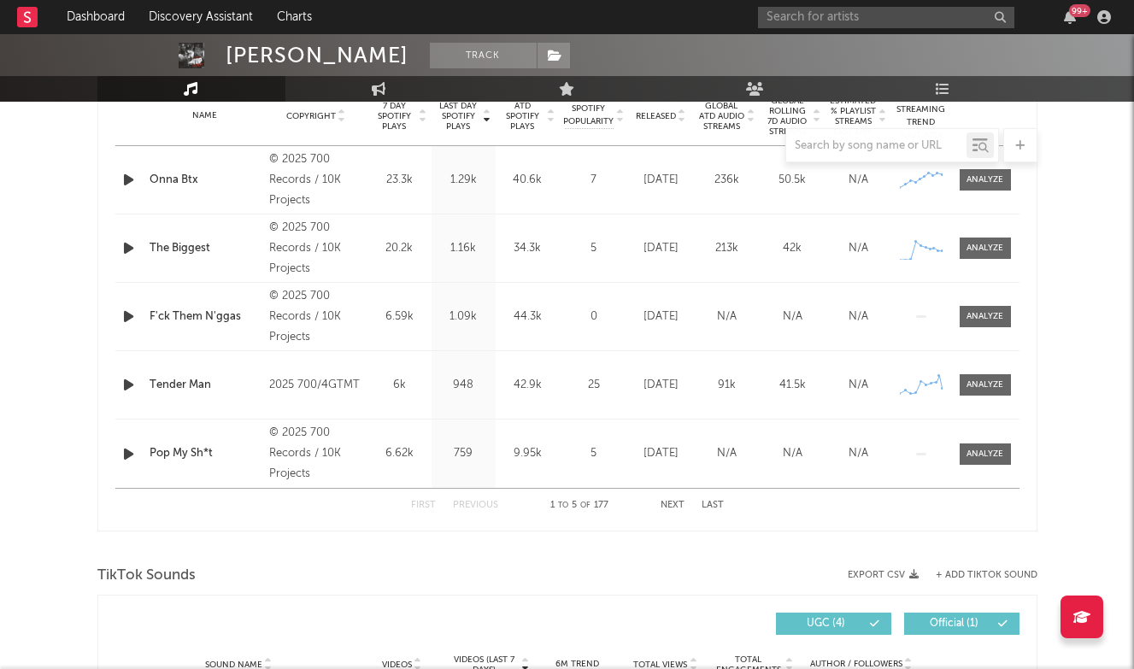
scroll to position [786, 0]
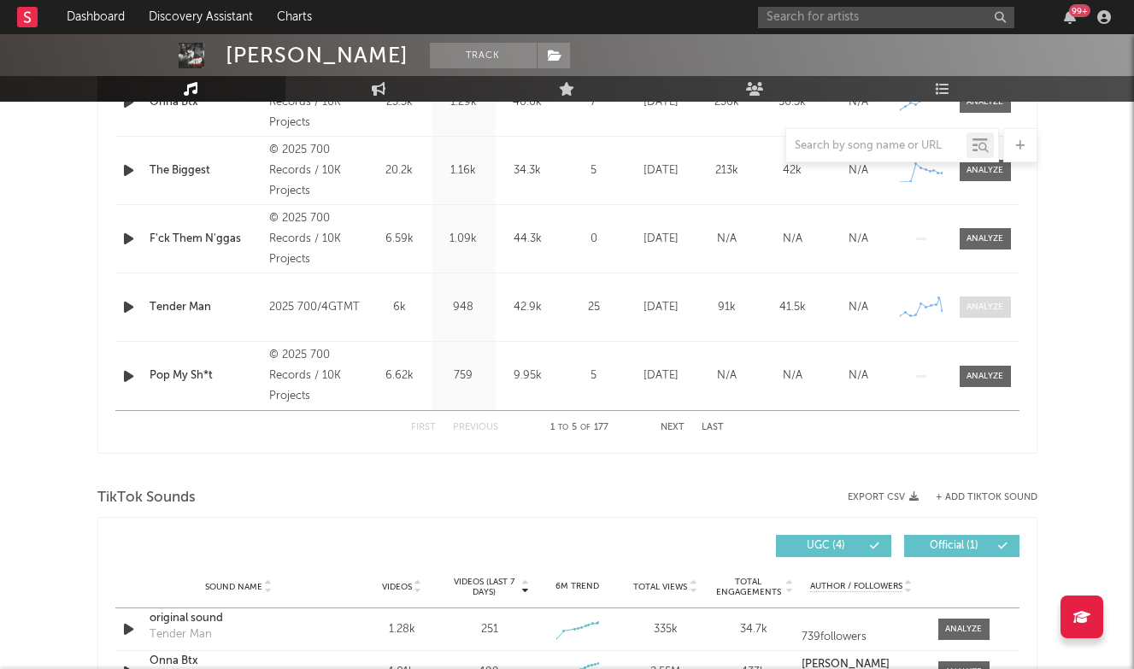
click at [961, 306] on span at bounding box center [985, 307] width 51 height 21
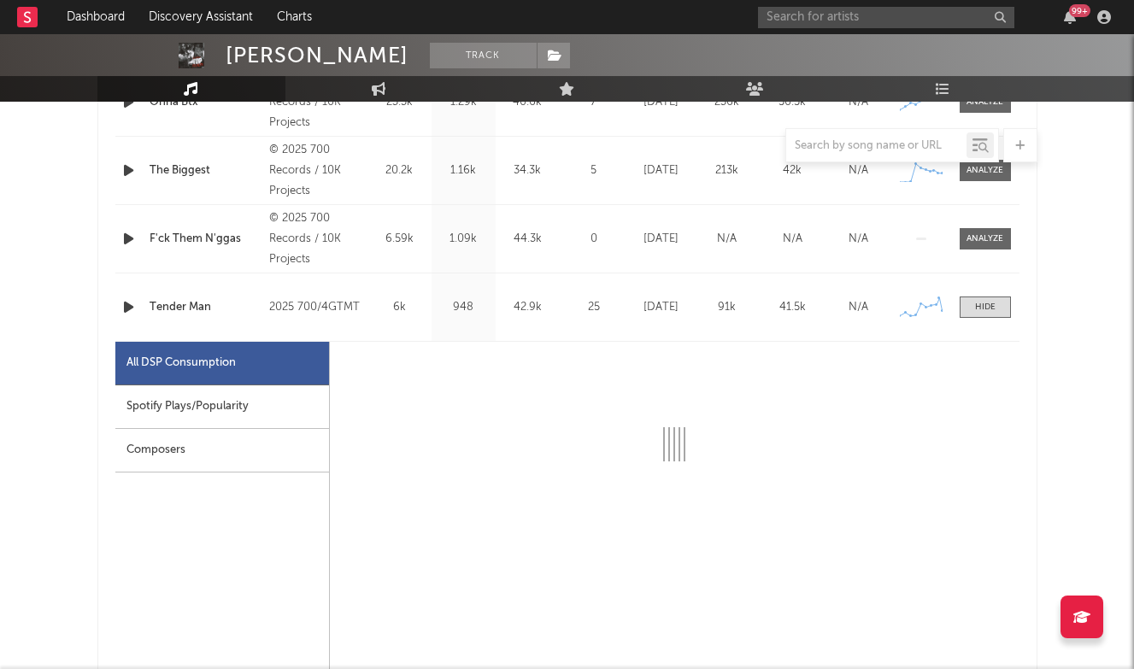
select select "1w"
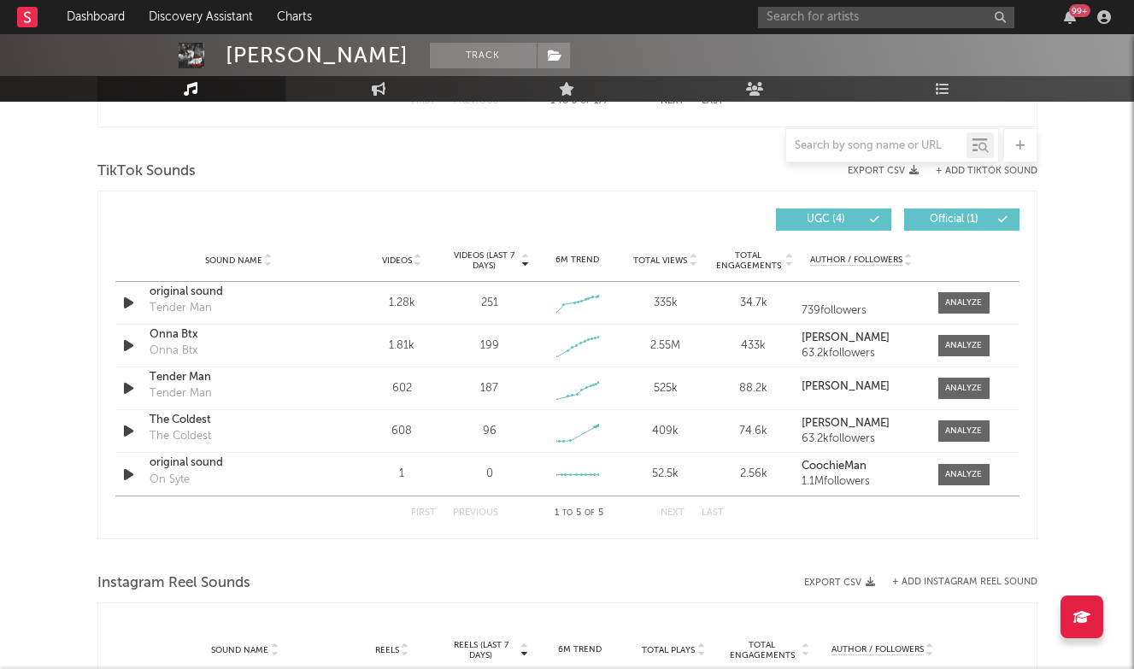
scroll to position [1924, 0]
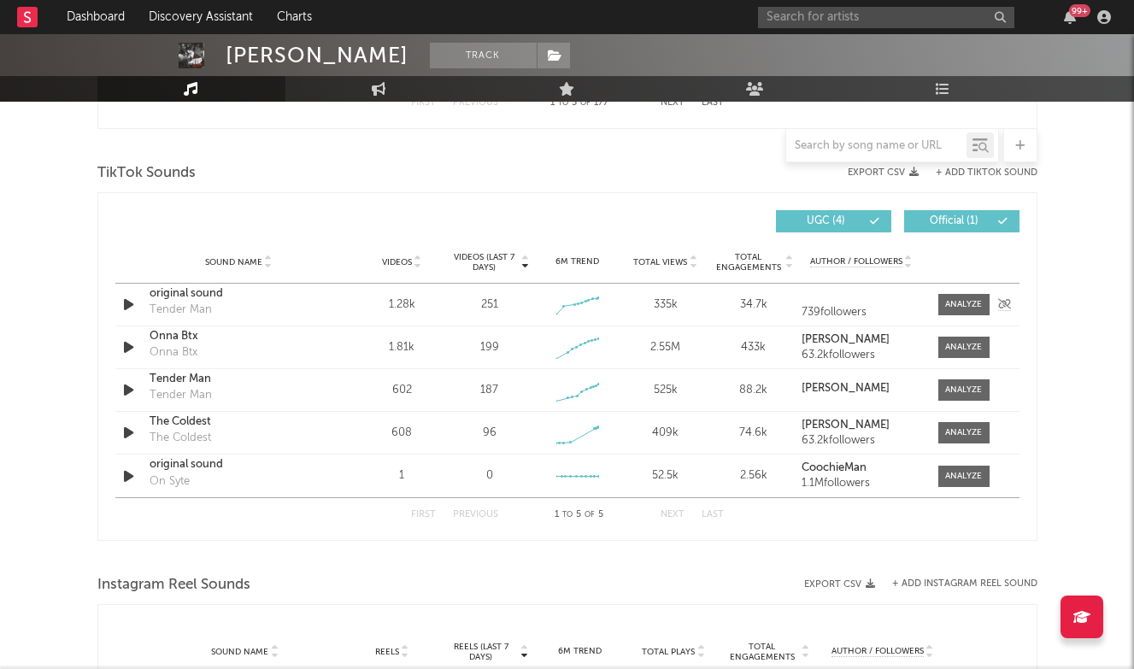
click at [210, 299] on div "original sound" at bounding box center [239, 294] width 179 height 17
click at [877, 10] on input "text" at bounding box center [886, 17] width 256 height 21
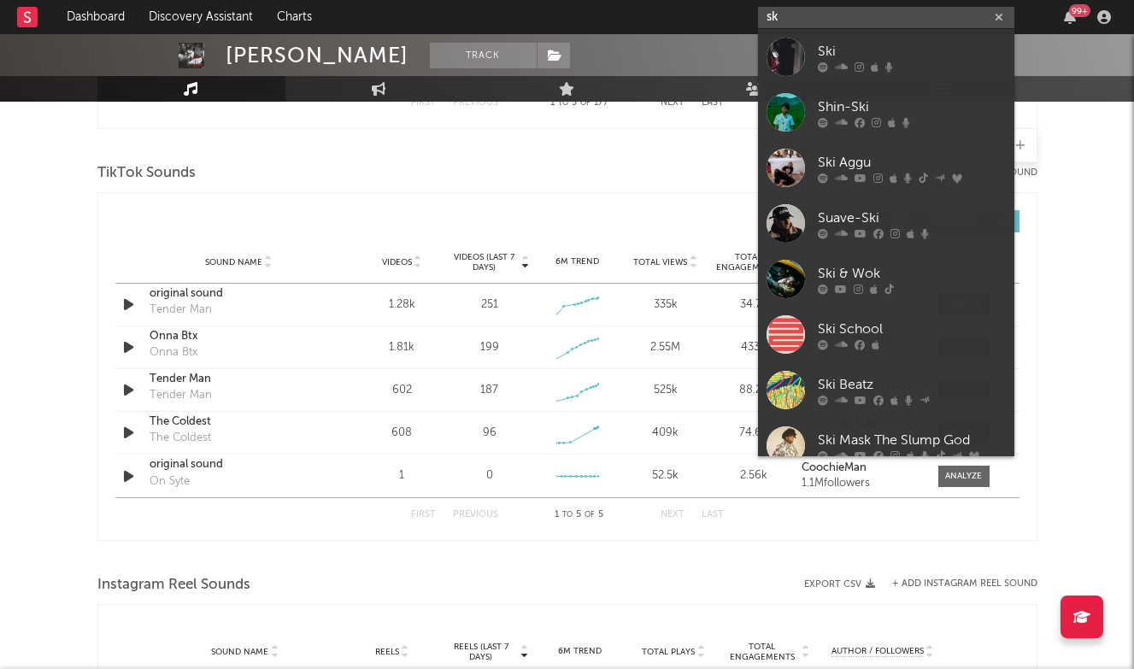
type input "s"
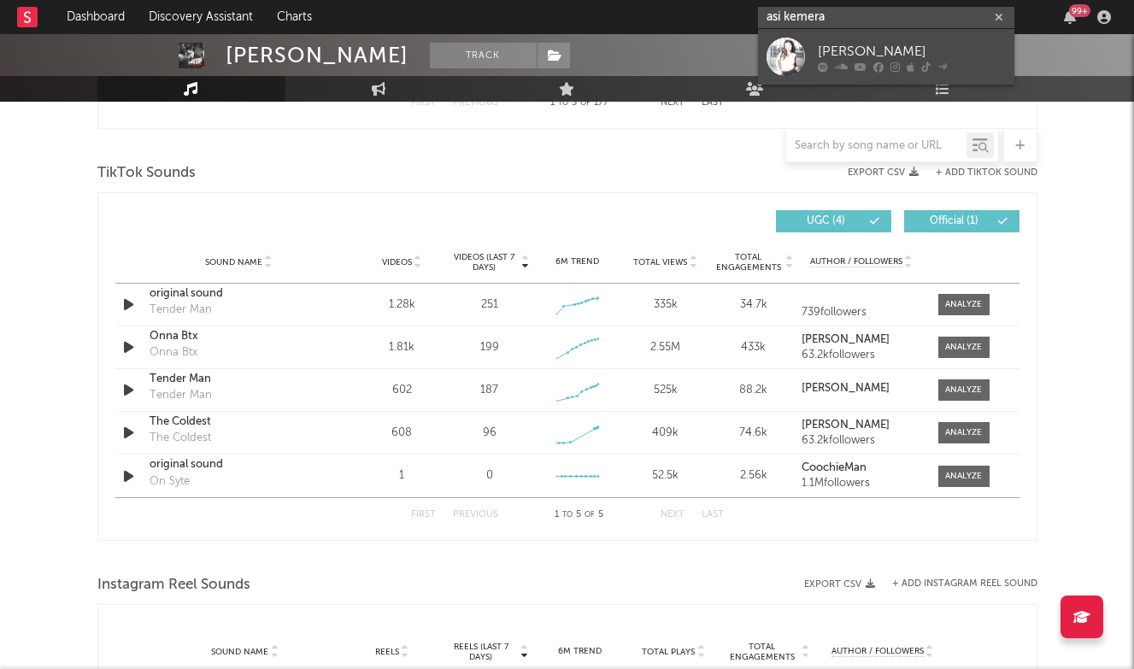
type input "asi kemera"
click at [875, 39] on link "[PERSON_NAME]" at bounding box center [886, 57] width 256 height 56
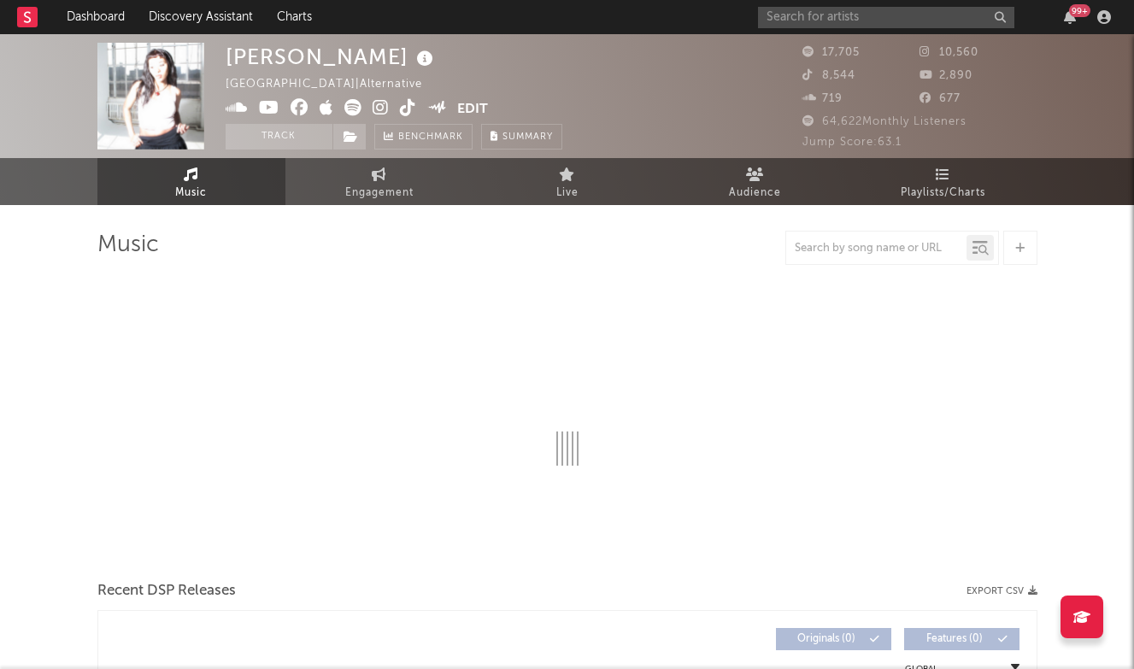
select select "6m"
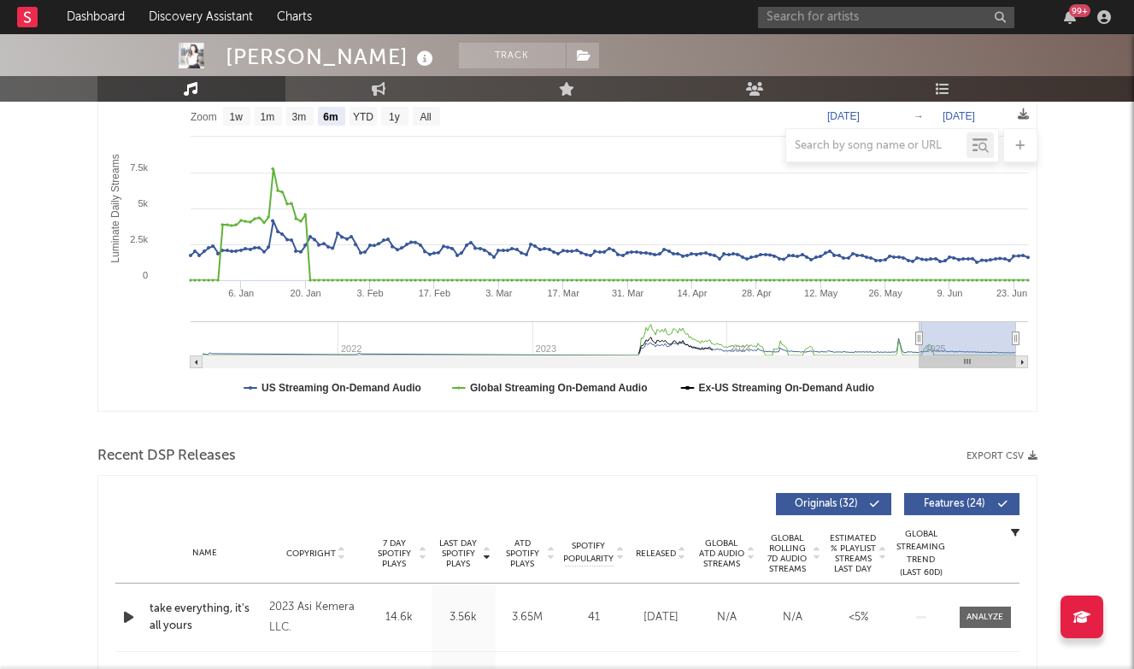
scroll to position [306, 0]
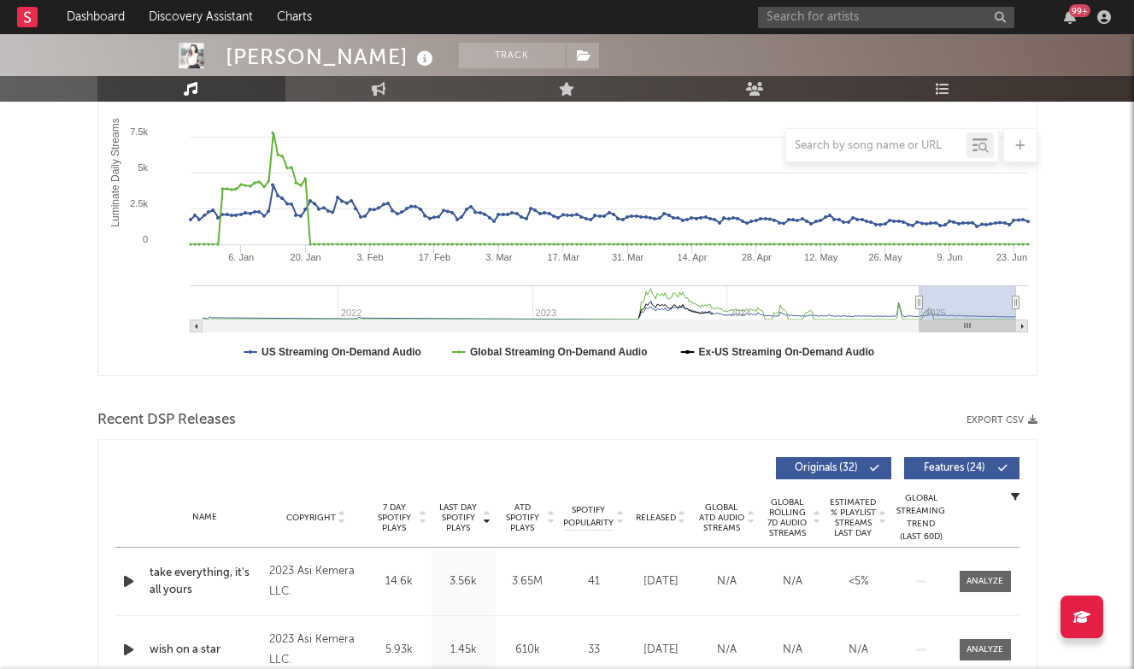
type input "[DATE]"
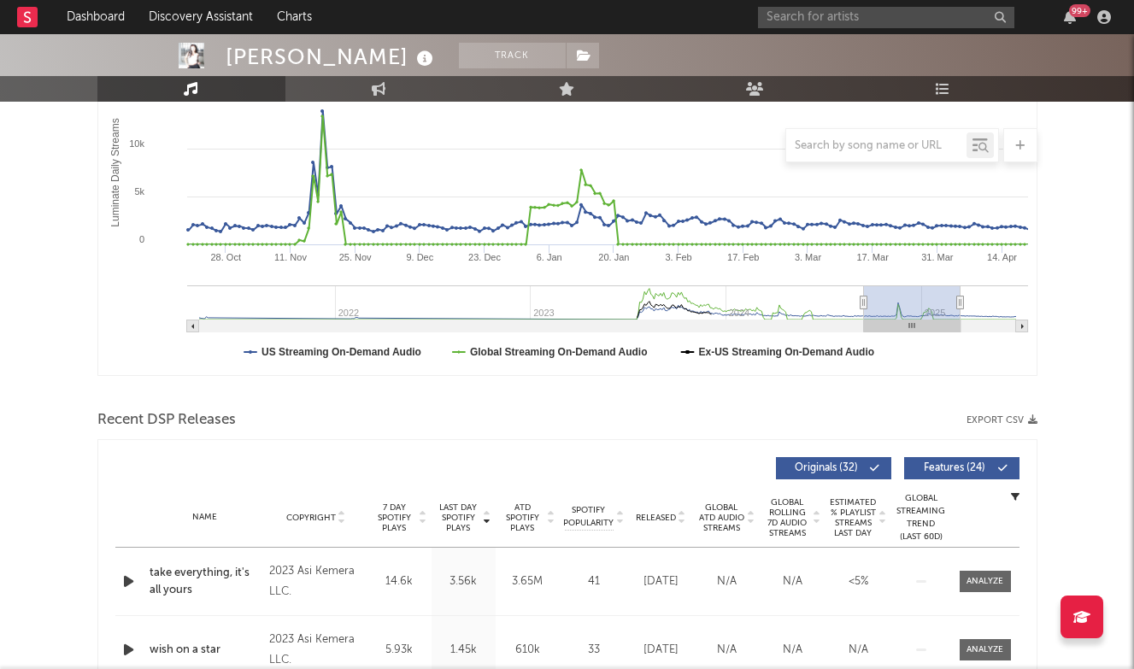
type input "[DATE]"
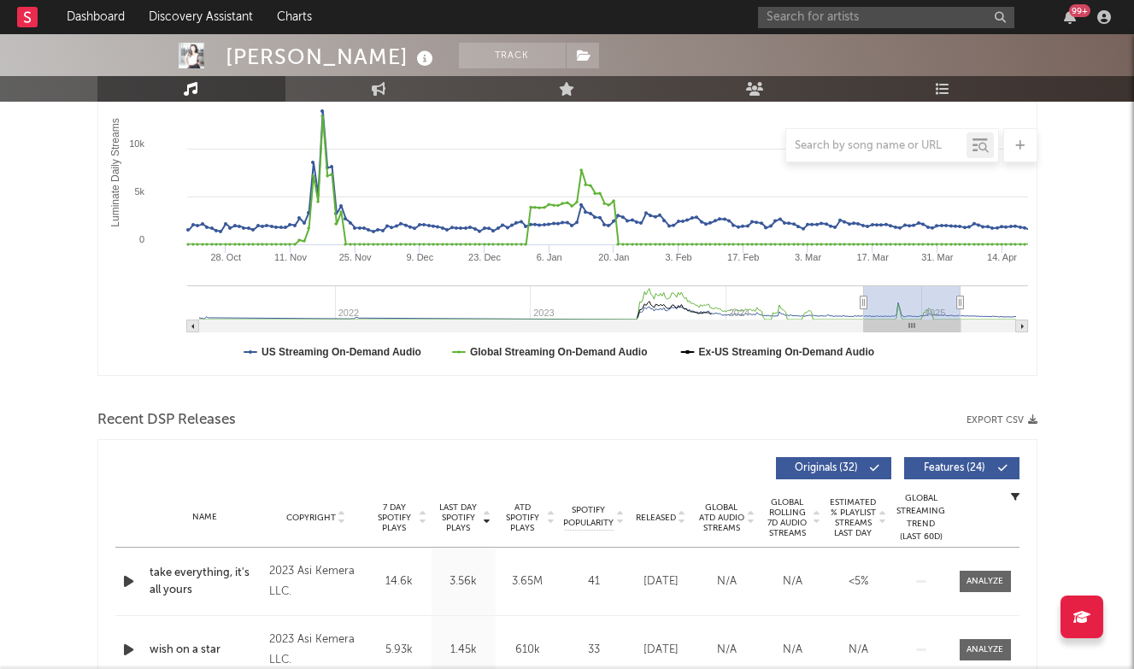
type input "[DATE]"
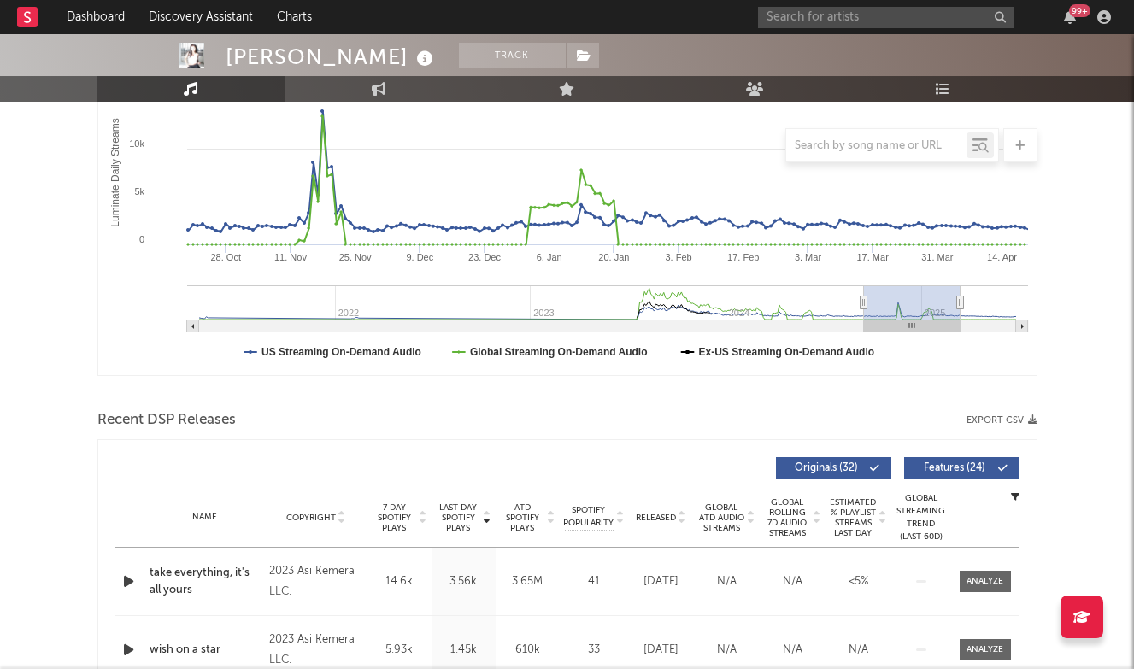
type input "[DATE]"
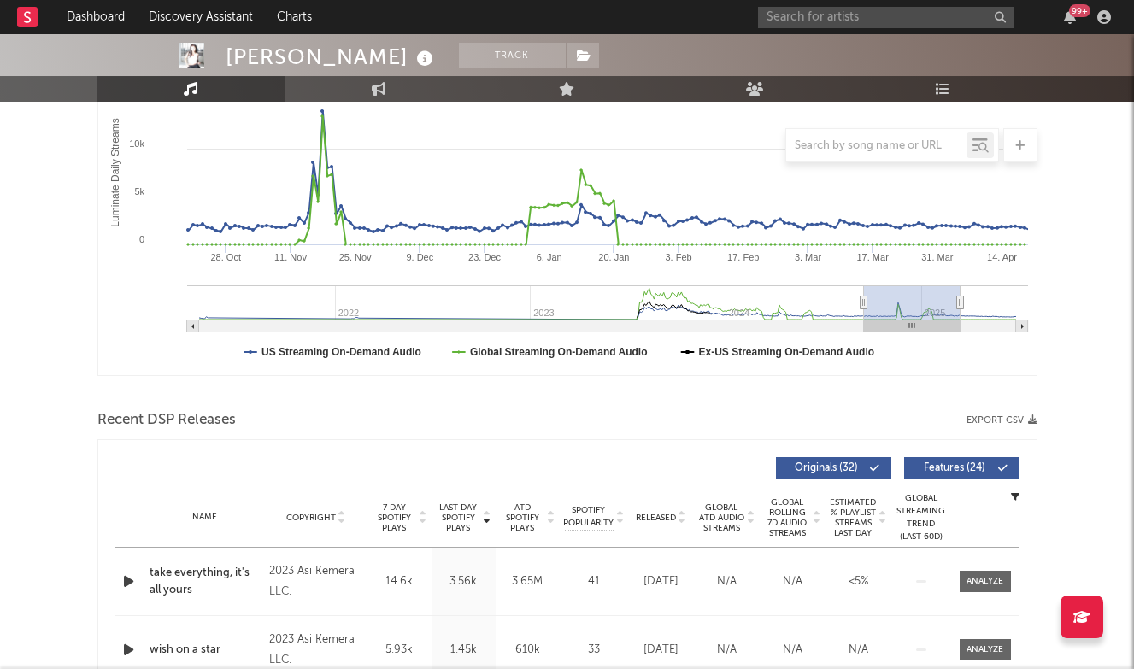
type input "[DATE]"
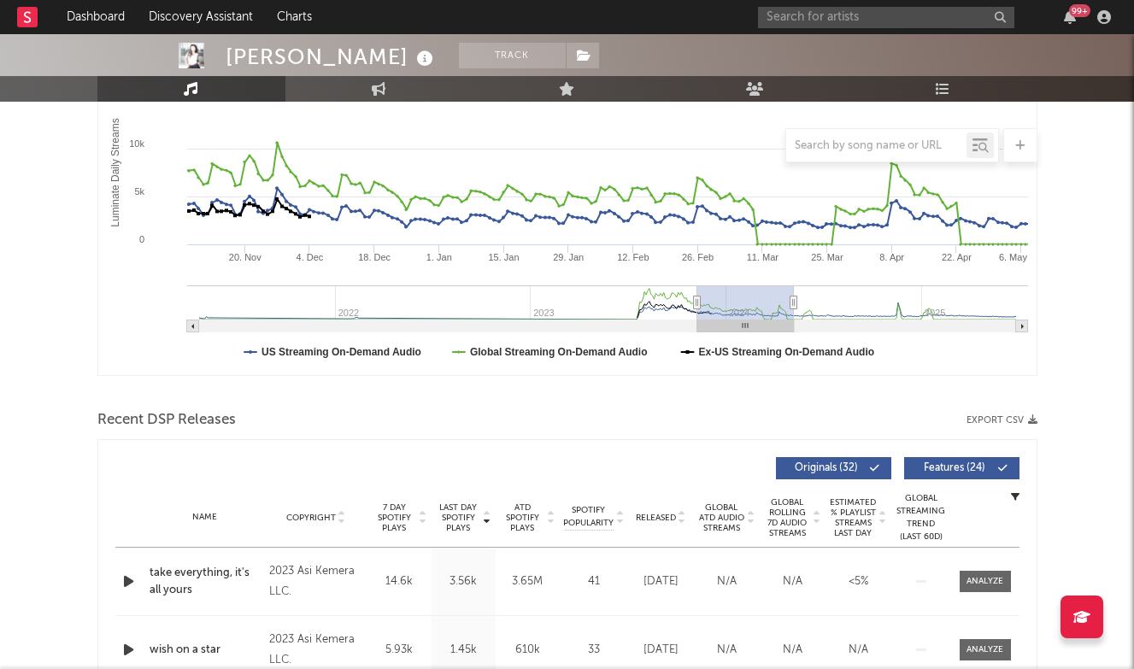
type input "[DATE]"
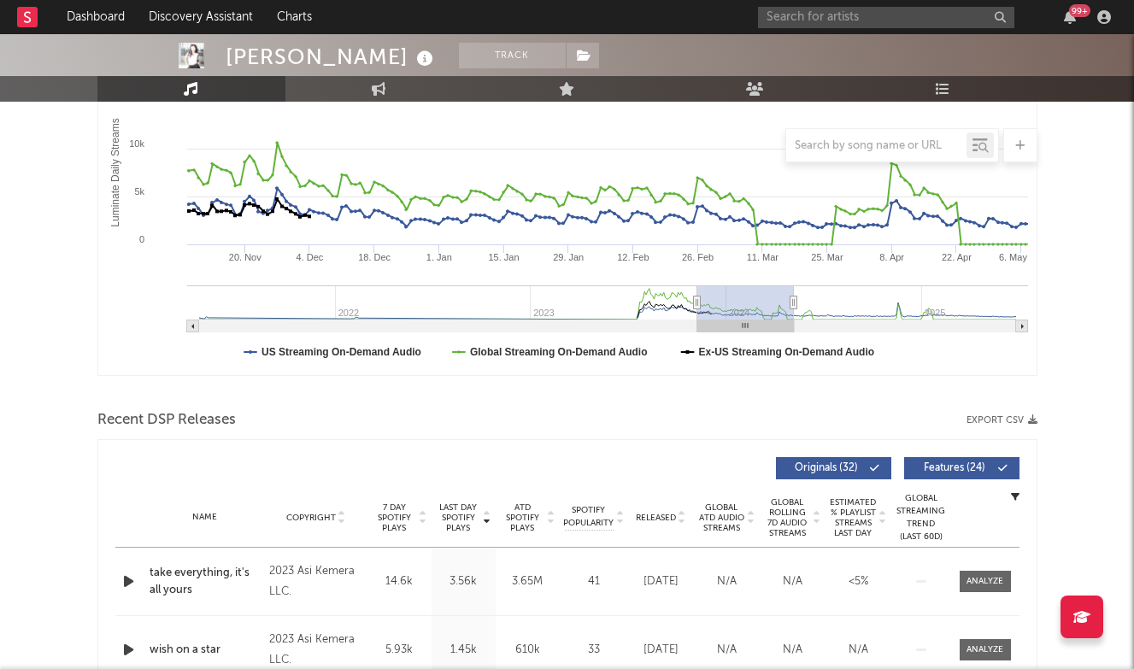
type input "[DATE]"
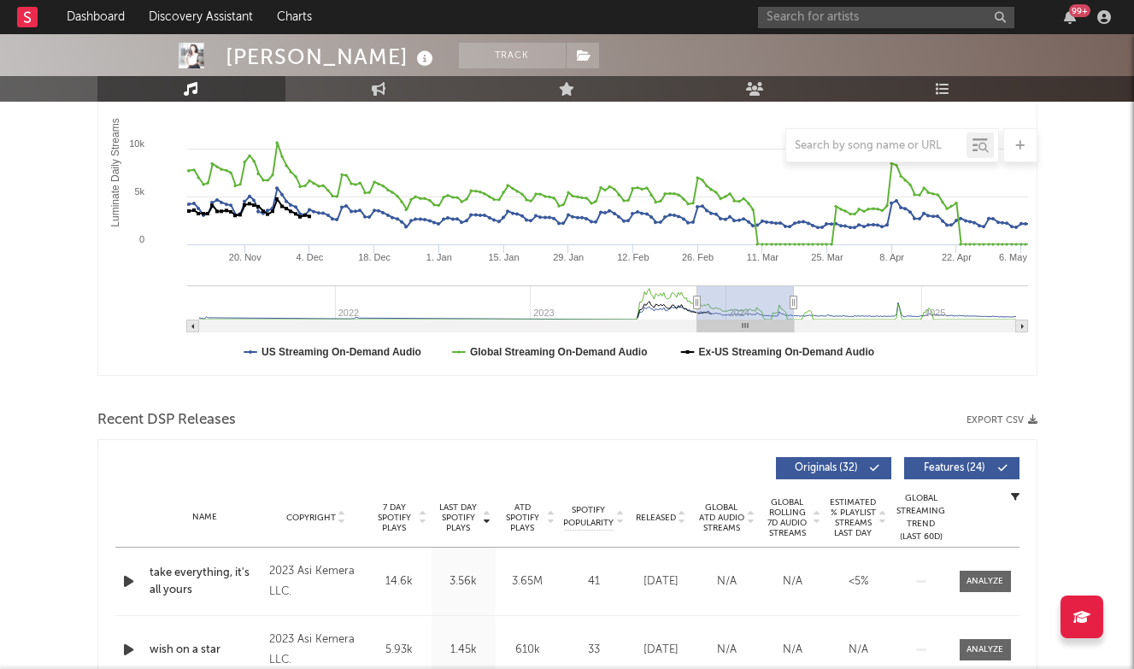
type input "[DATE]"
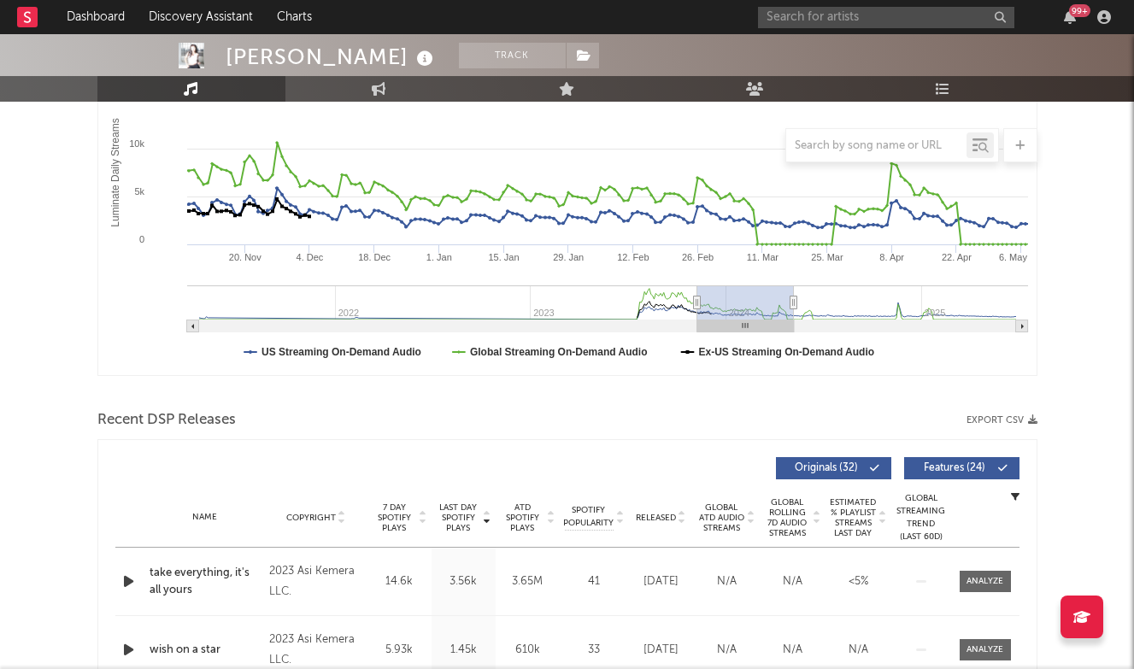
type input "[DATE]"
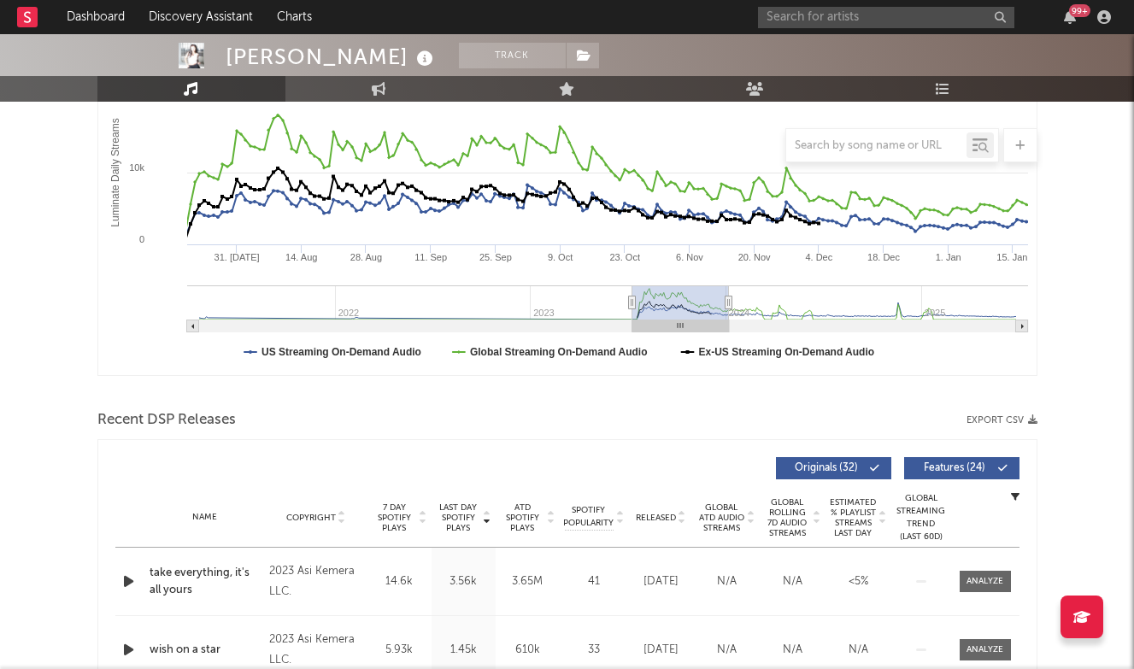
type input "[DATE]"
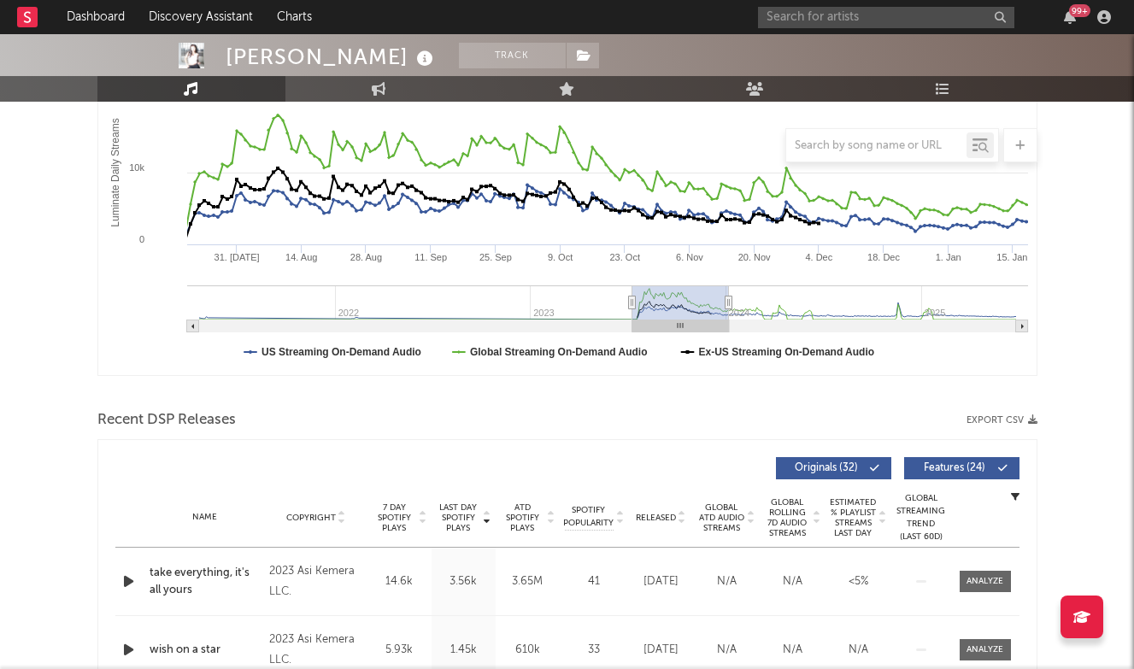
type input "[DATE]"
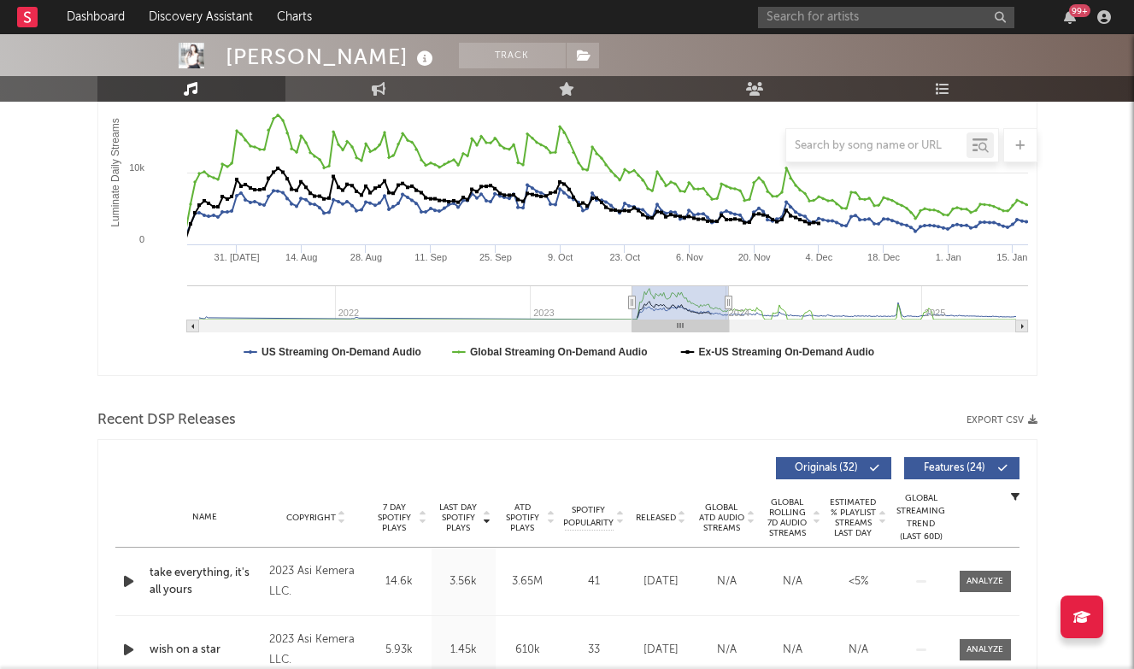
type input "[DATE]"
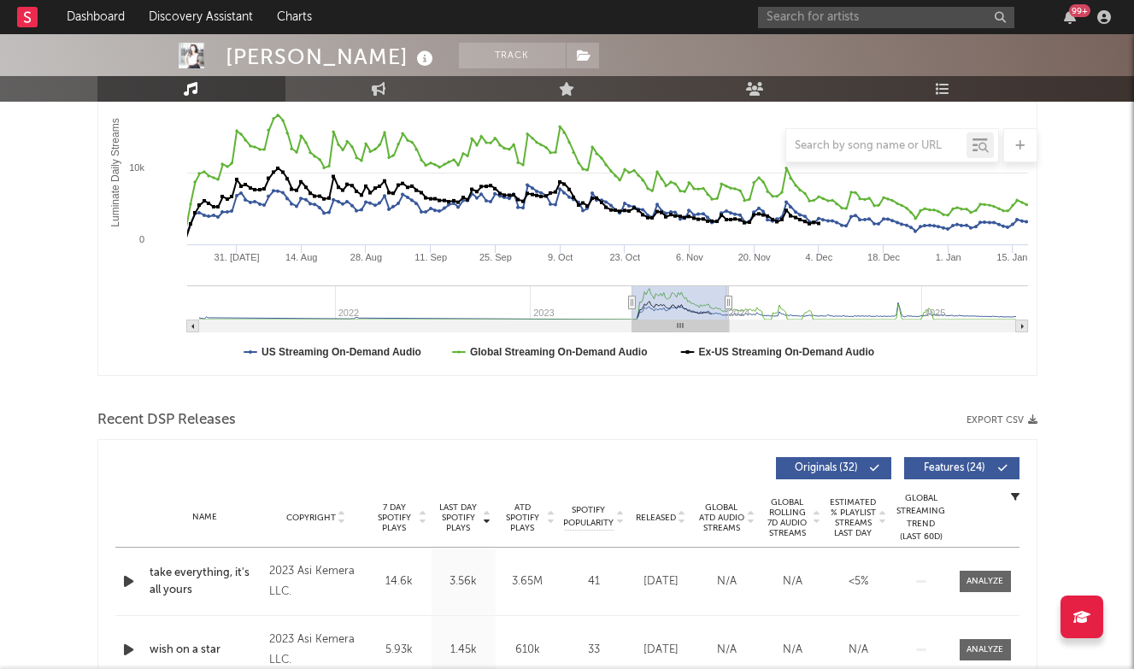
type input "[DATE]"
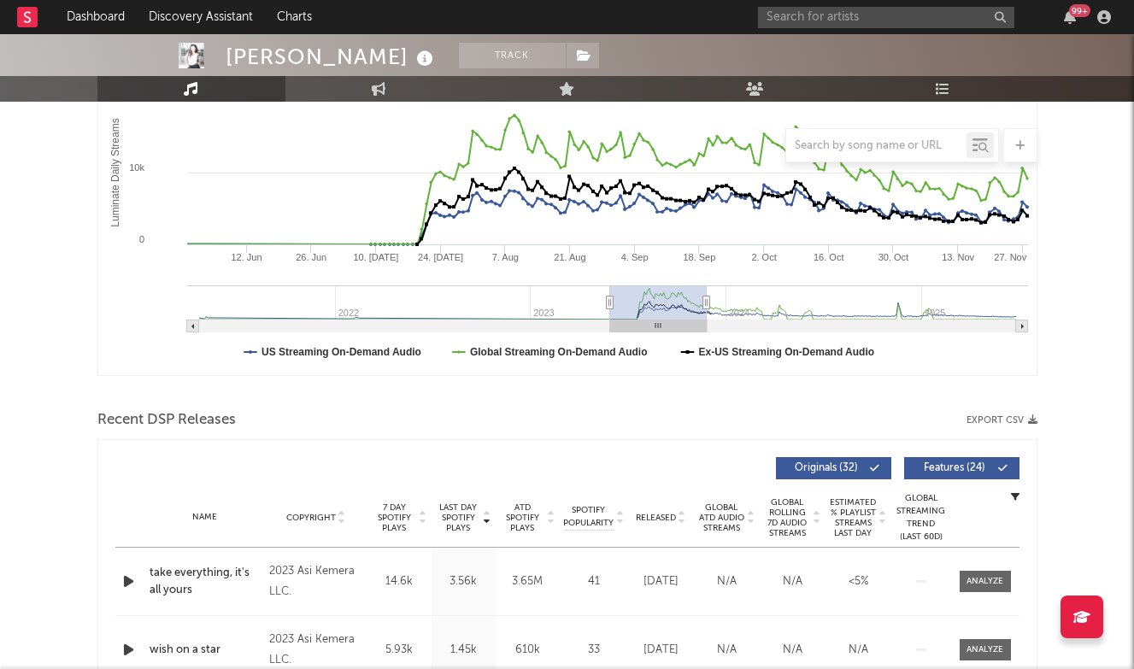
type input "[DATE]"
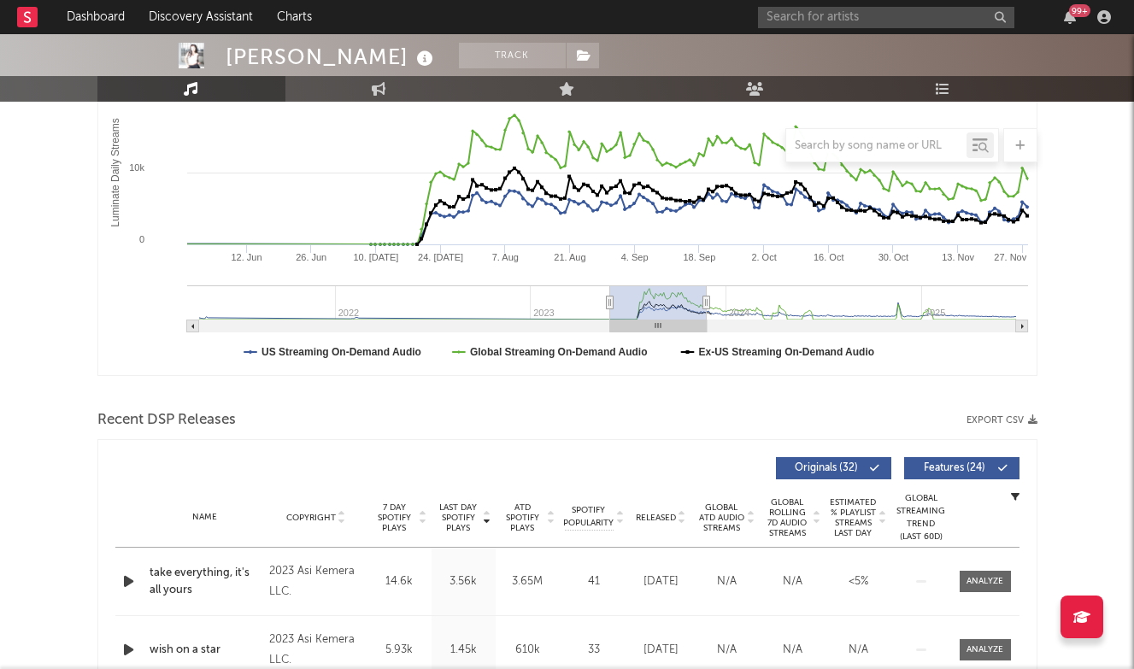
type input "[DATE]"
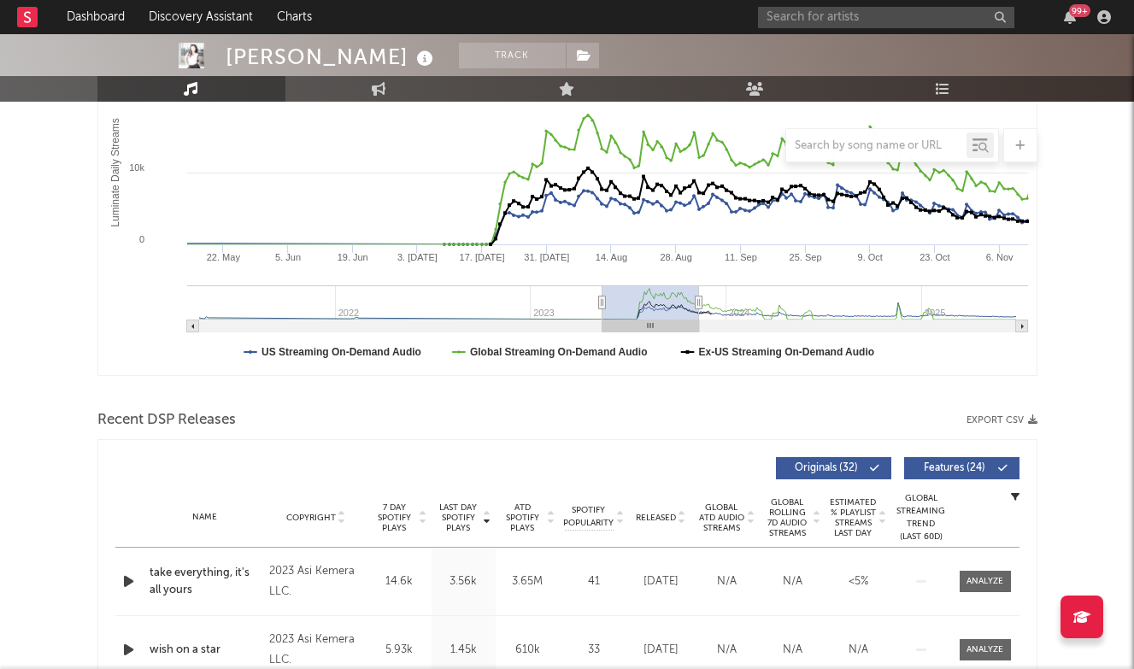
drag, startPoint x: 947, startPoint y: 302, endPoint x: 634, endPoint y: 286, distance: 314.1
click at [634, 286] on g "Luminate Daily Consumption" at bounding box center [607, 309] width 841 height 47
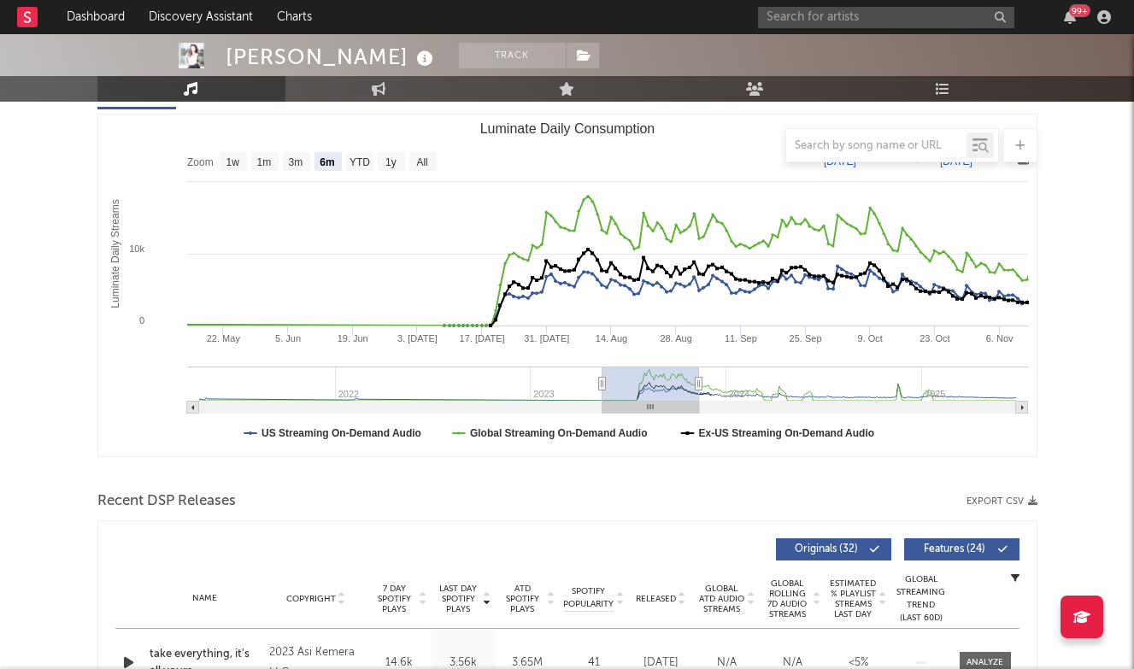
scroll to position [192, 0]
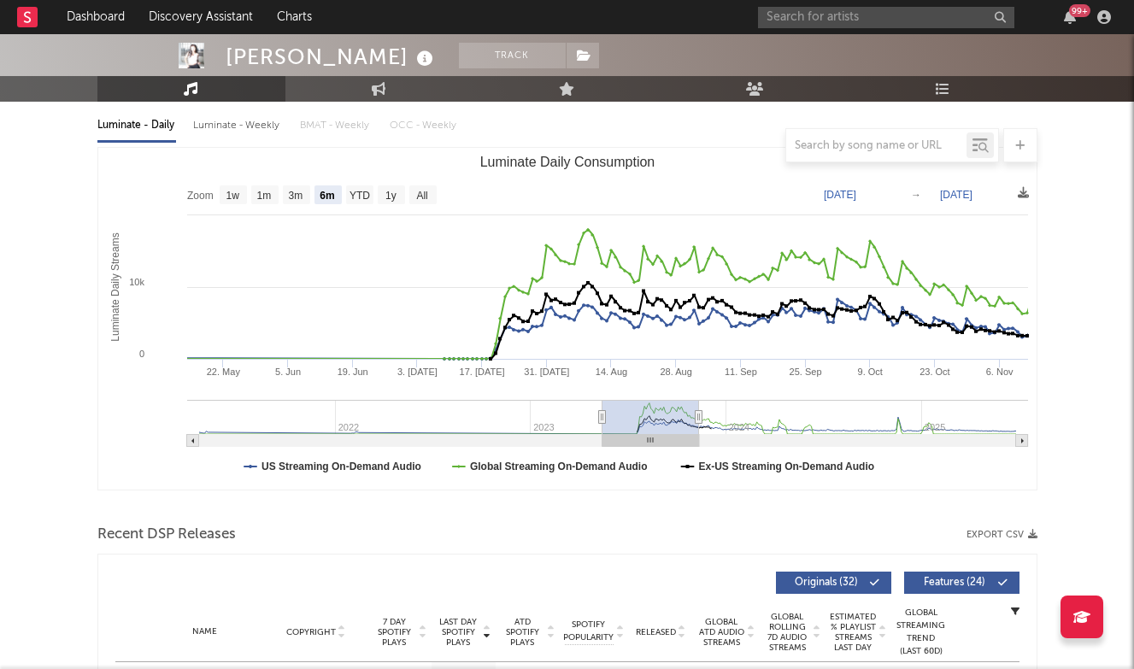
type input "[DATE]"
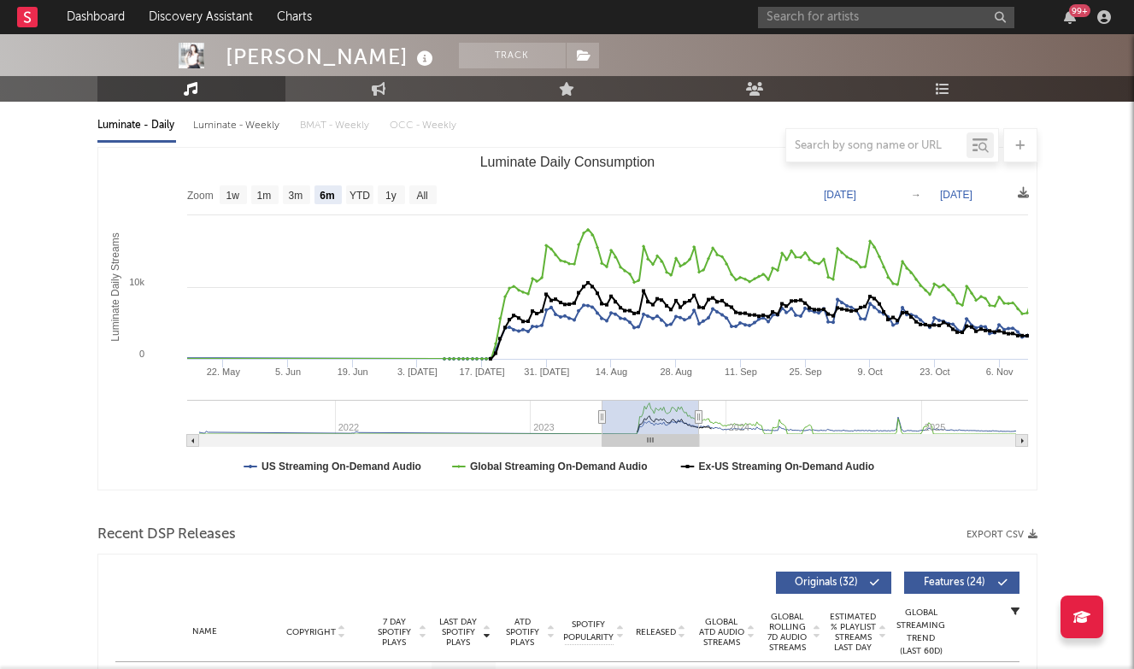
type input "[DATE]"
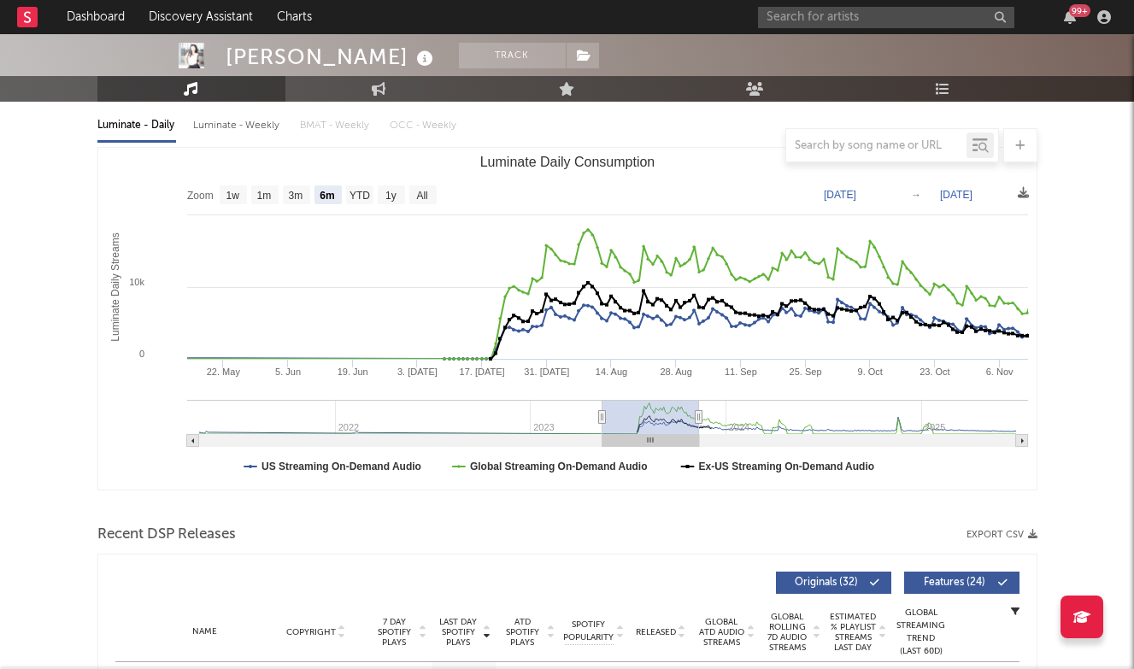
type input "[DATE]"
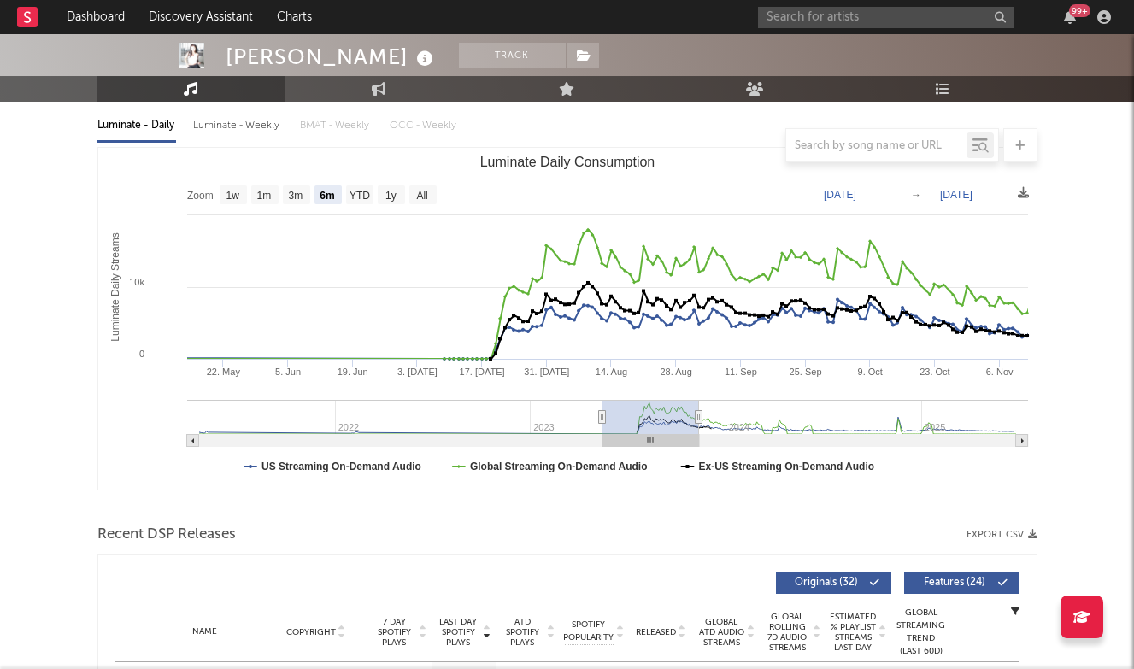
type input "[DATE]"
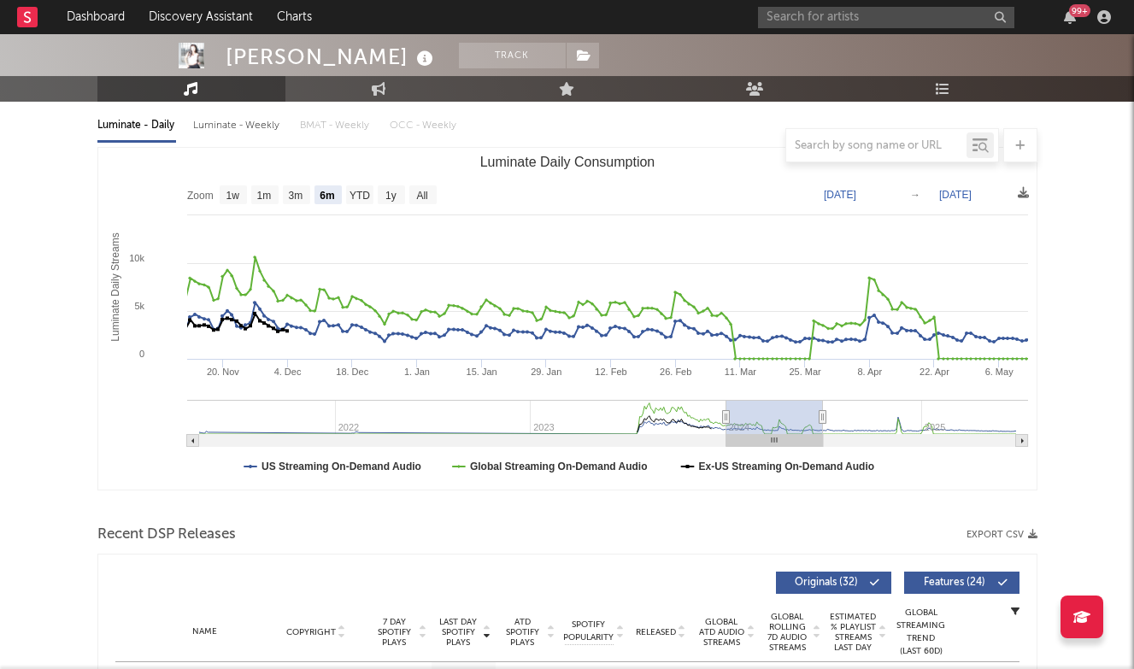
type input "[DATE]"
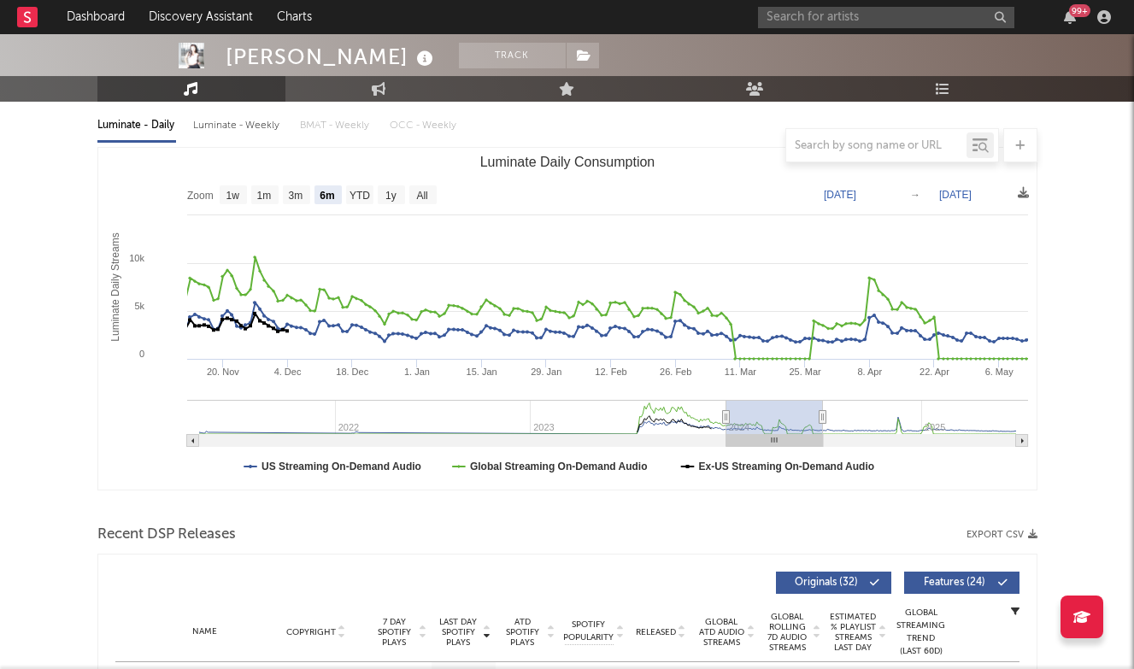
type input "[DATE]"
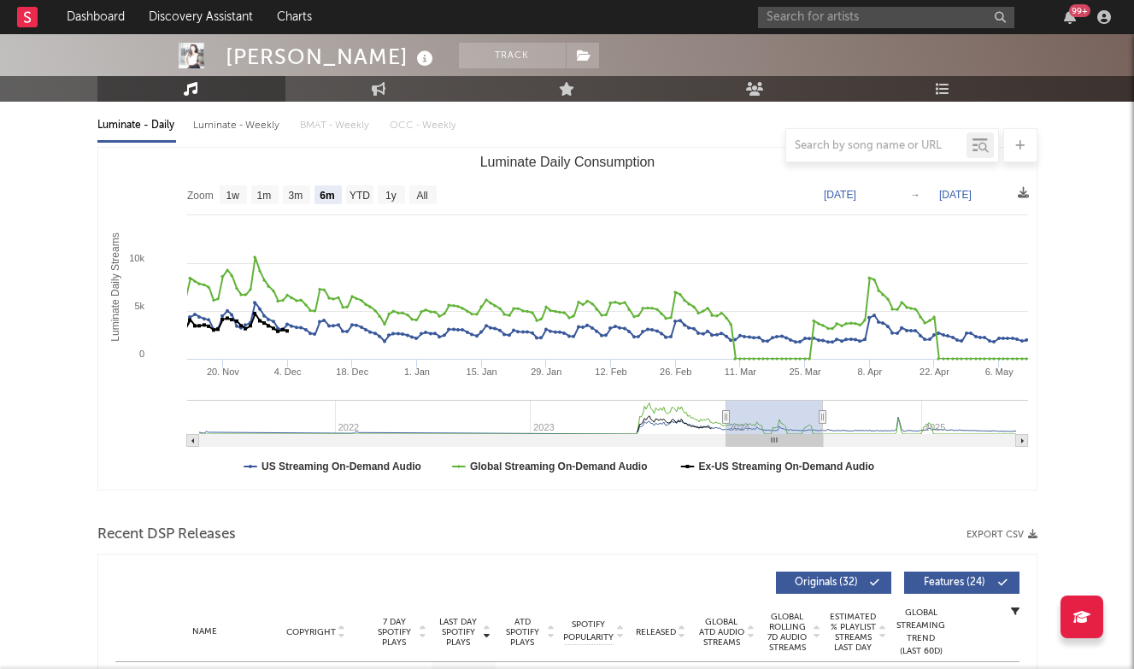
type input "[DATE]"
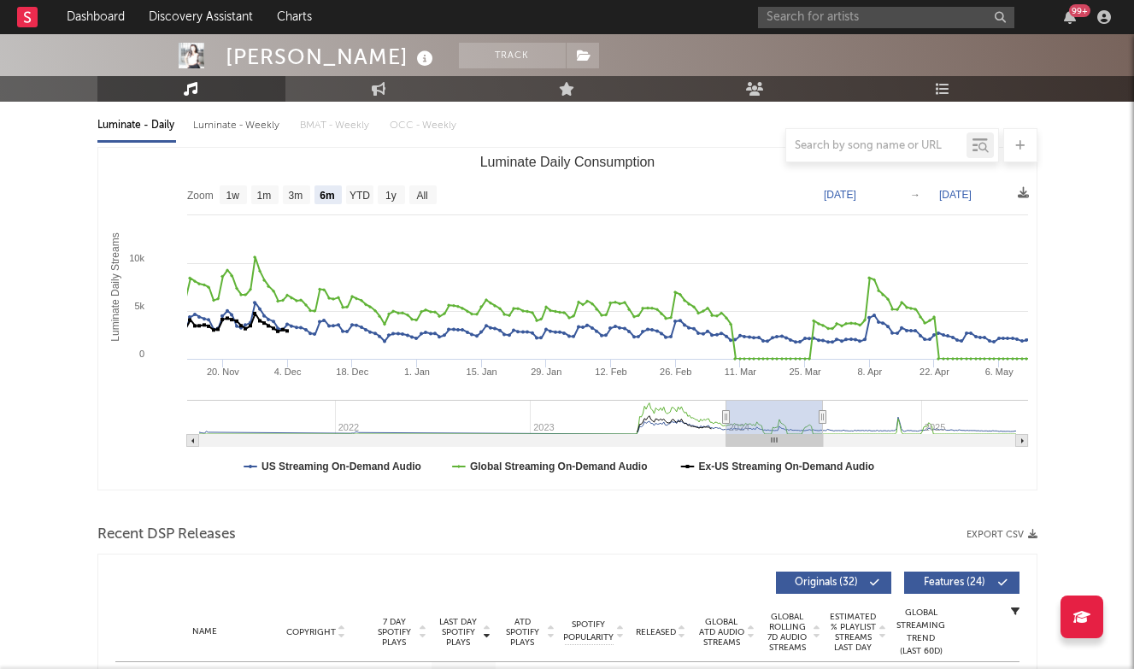
type input "[DATE]"
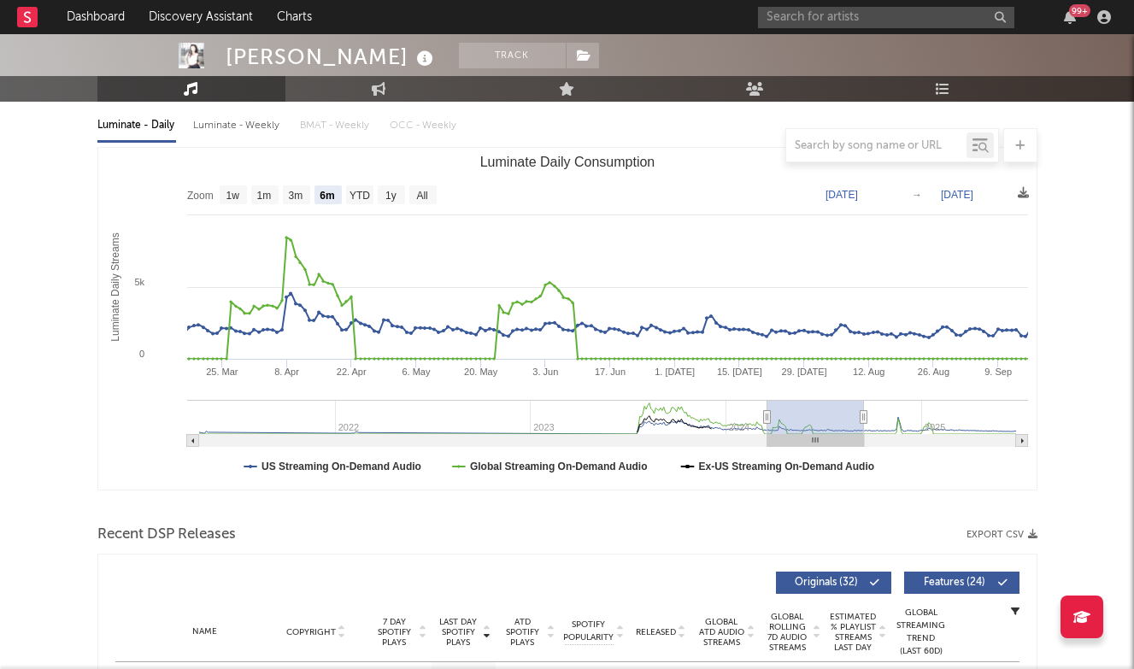
type input "[DATE]"
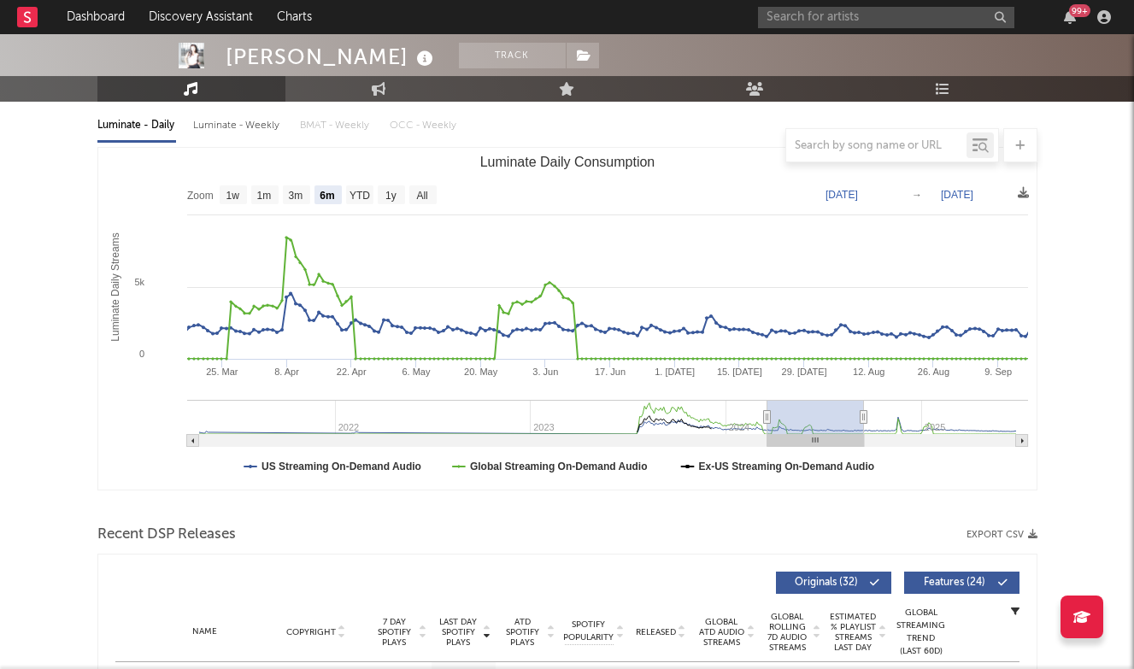
type input "[DATE]"
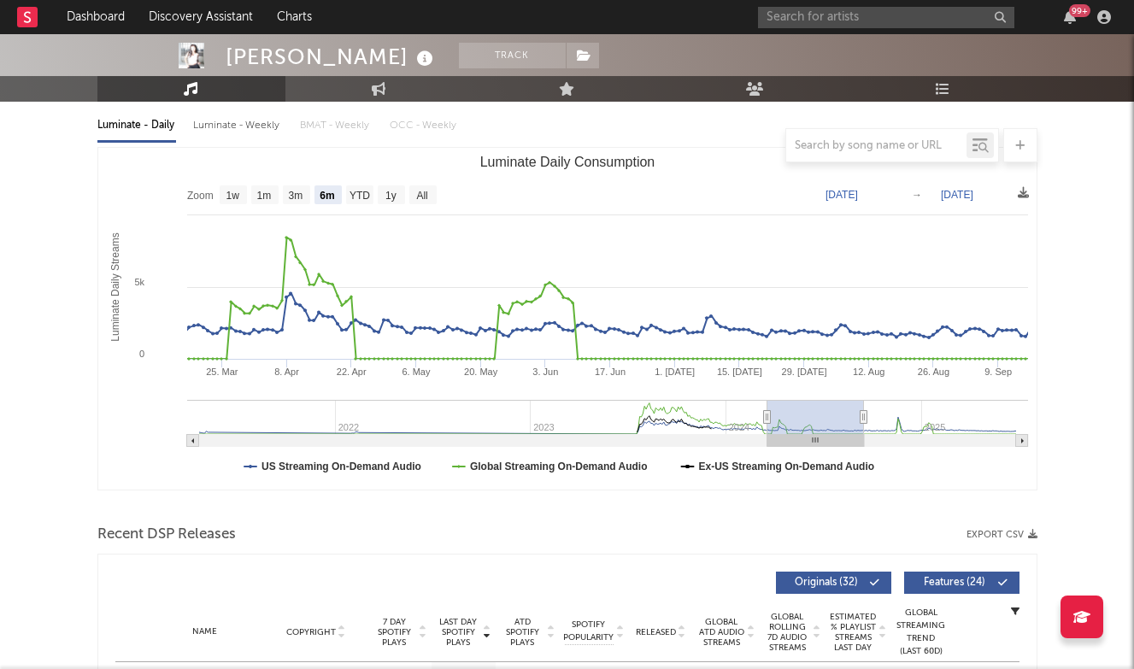
type input "[DATE]"
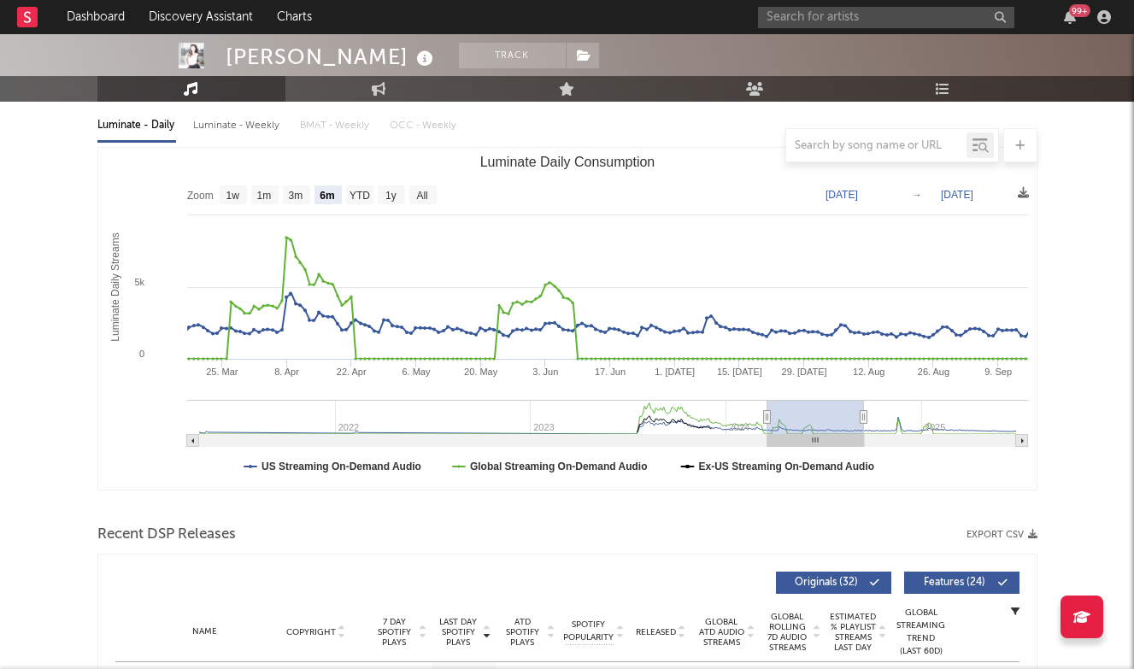
type input "[DATE]"
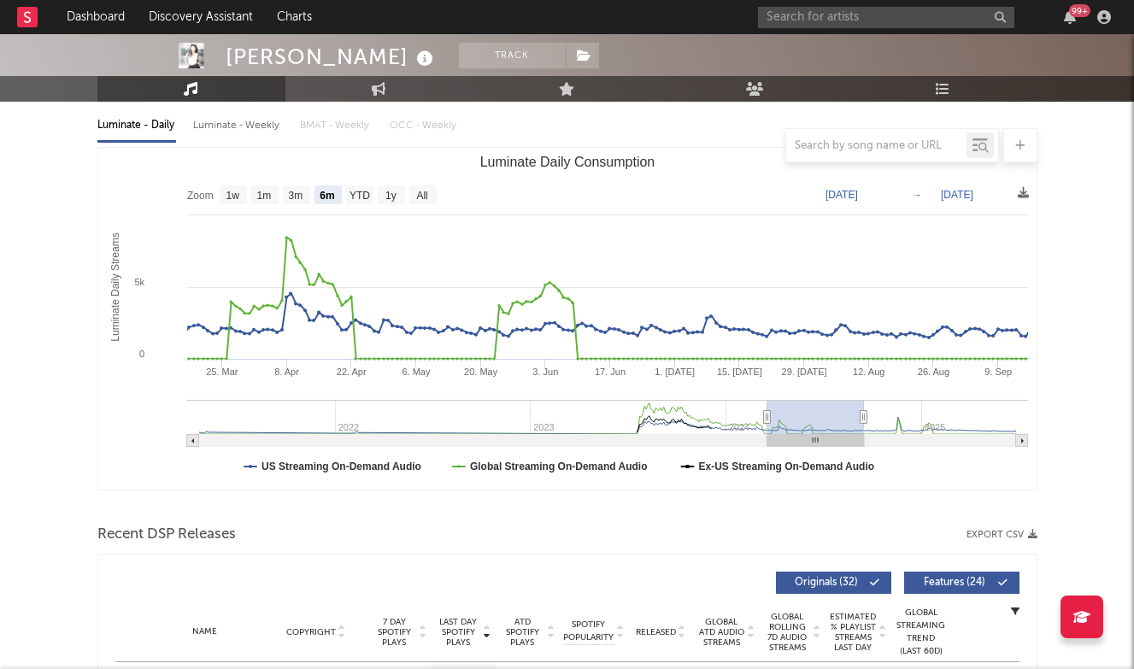
type input "[DATE]"
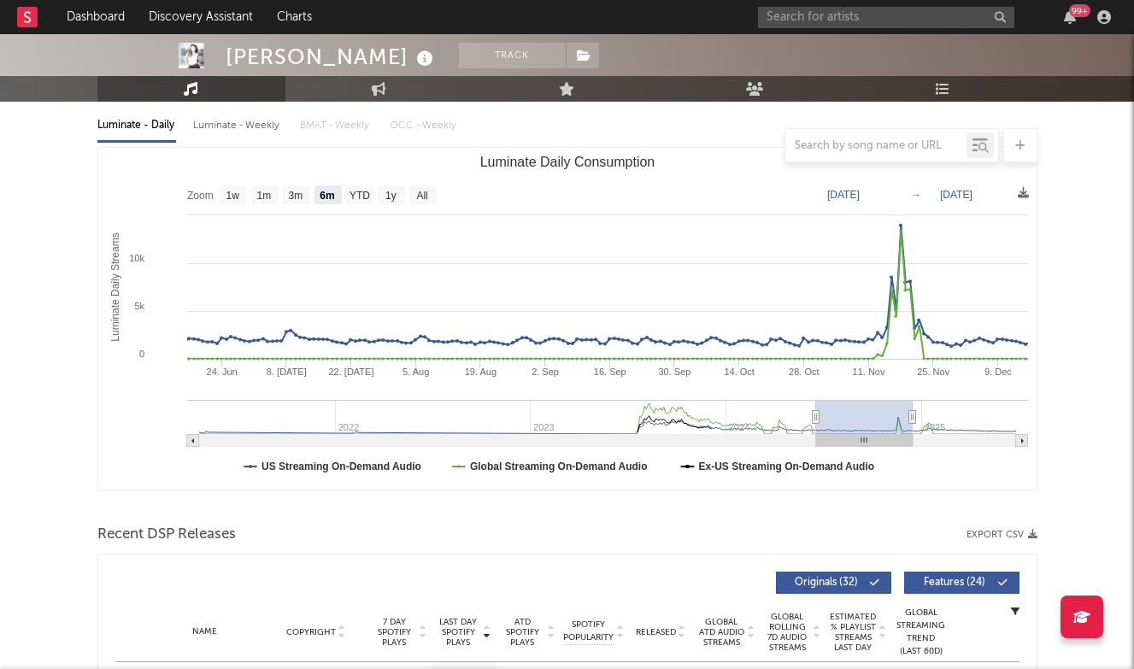
type input "[DATE]"
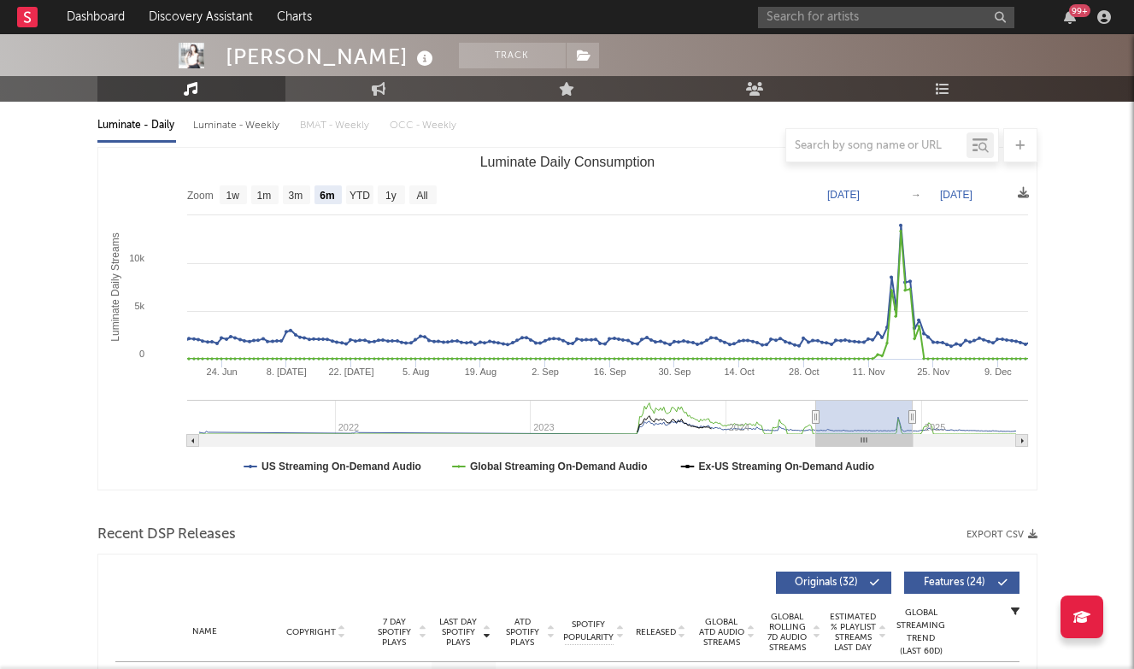
type input "[DATE]"
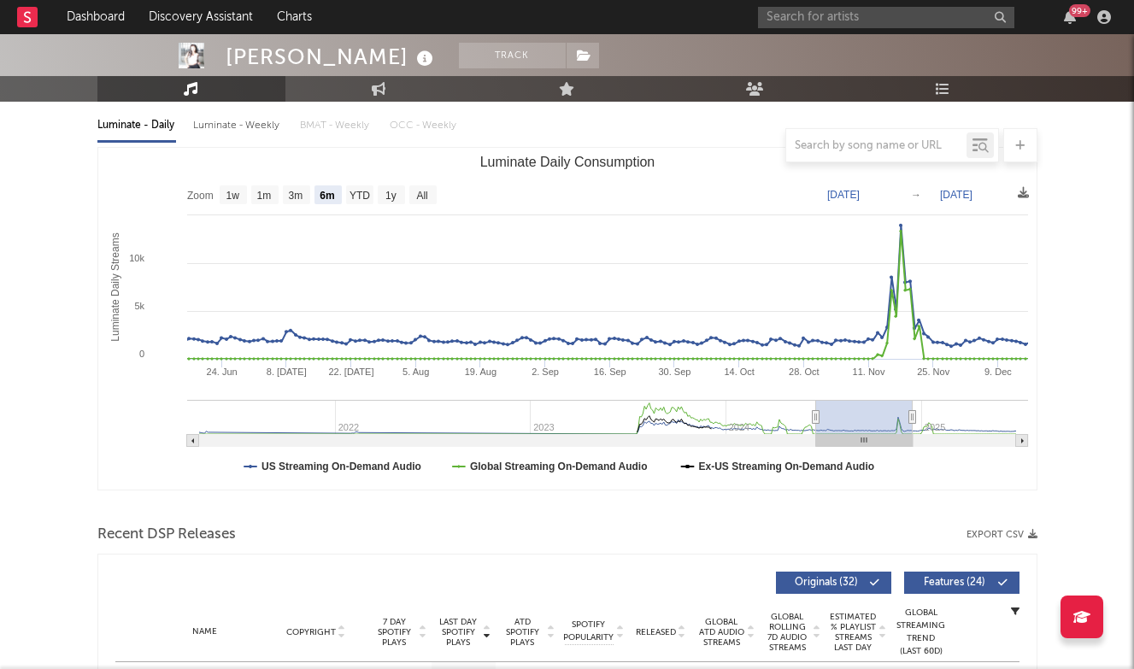
type input "[DATE]"
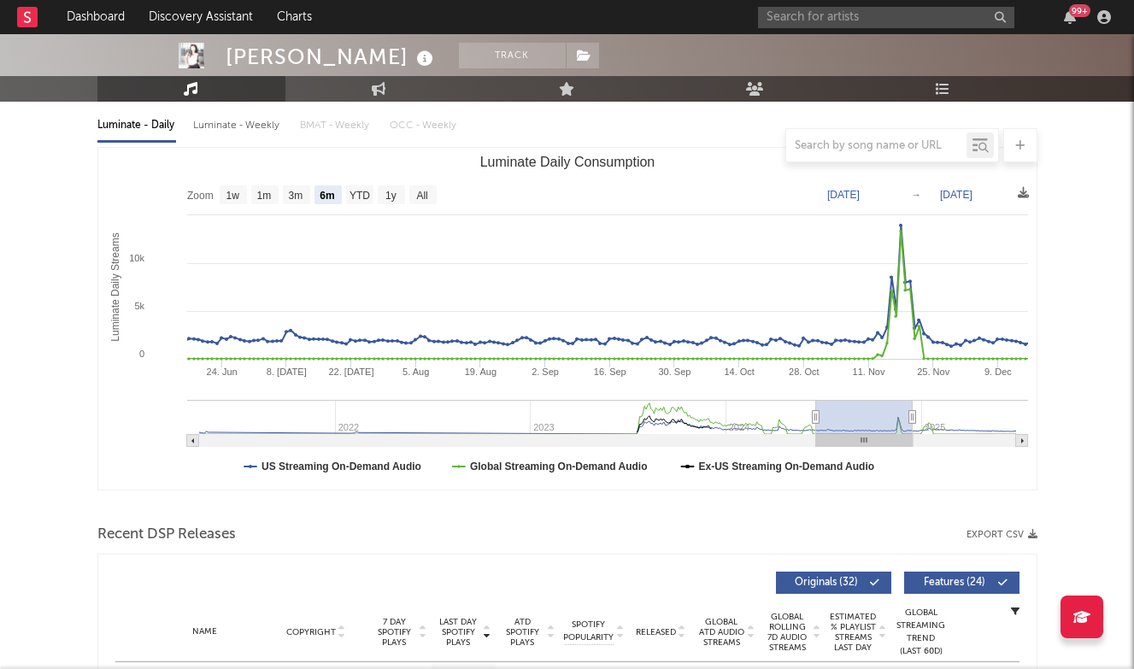
type input "[DATE]"
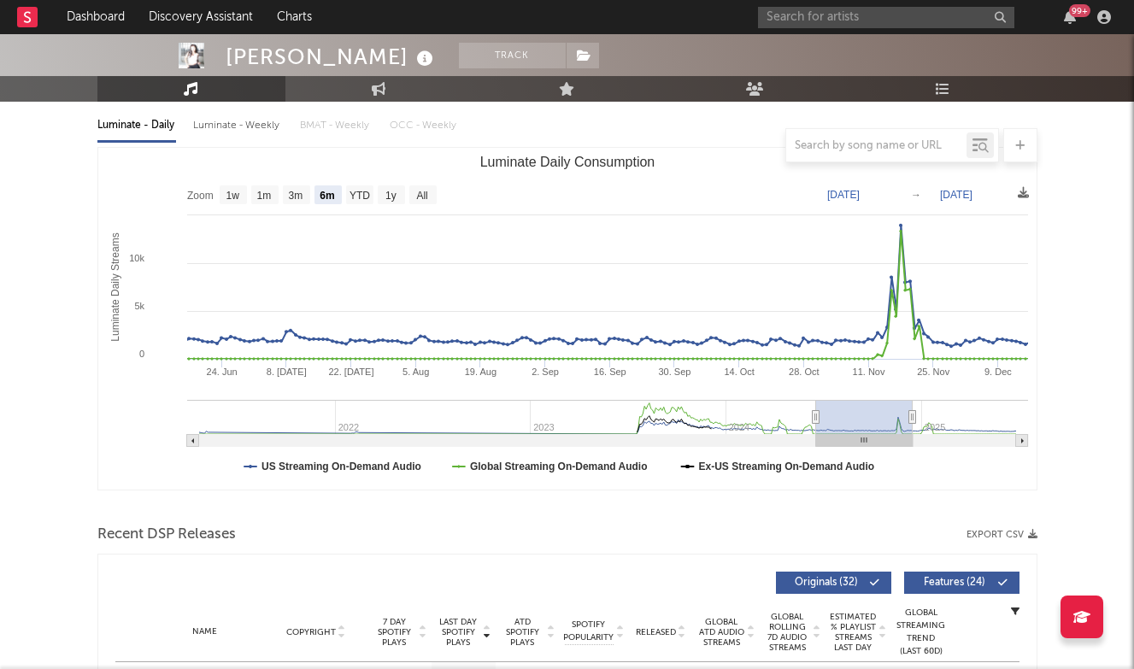
type input "[DATE]"
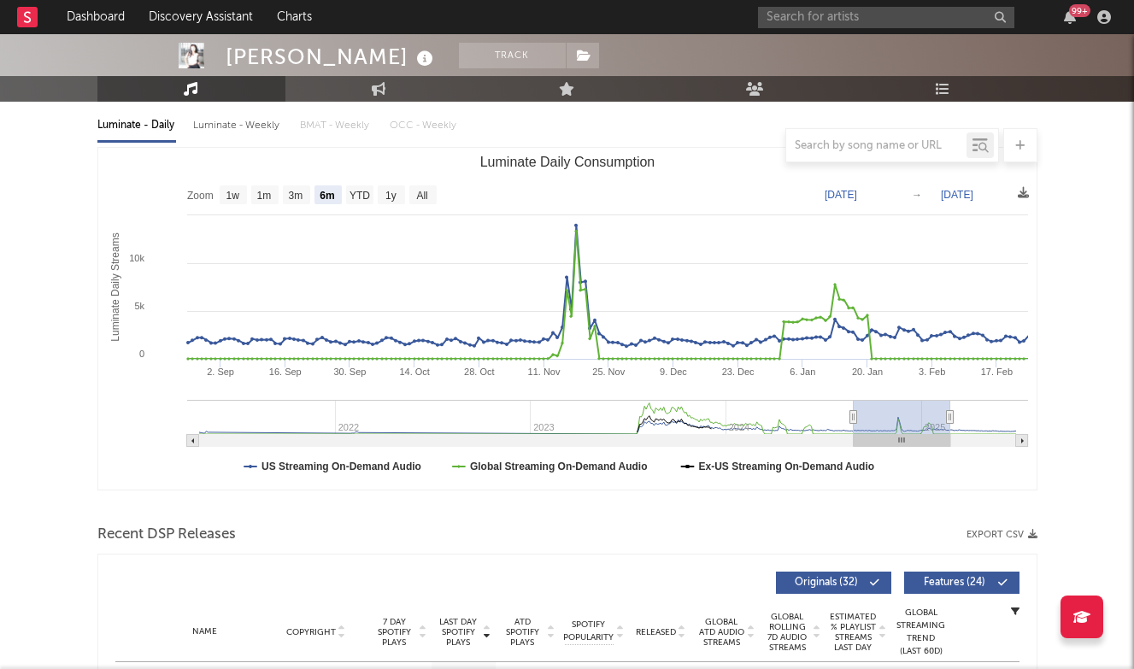
type input "[DATE]"
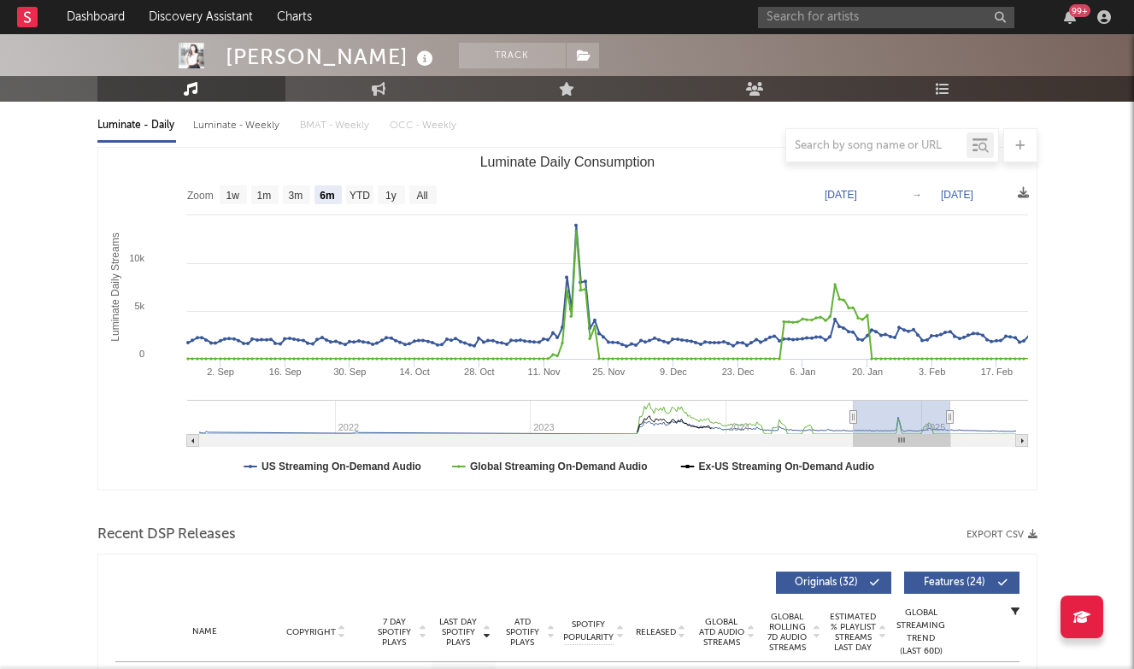
type input "[DATE]"
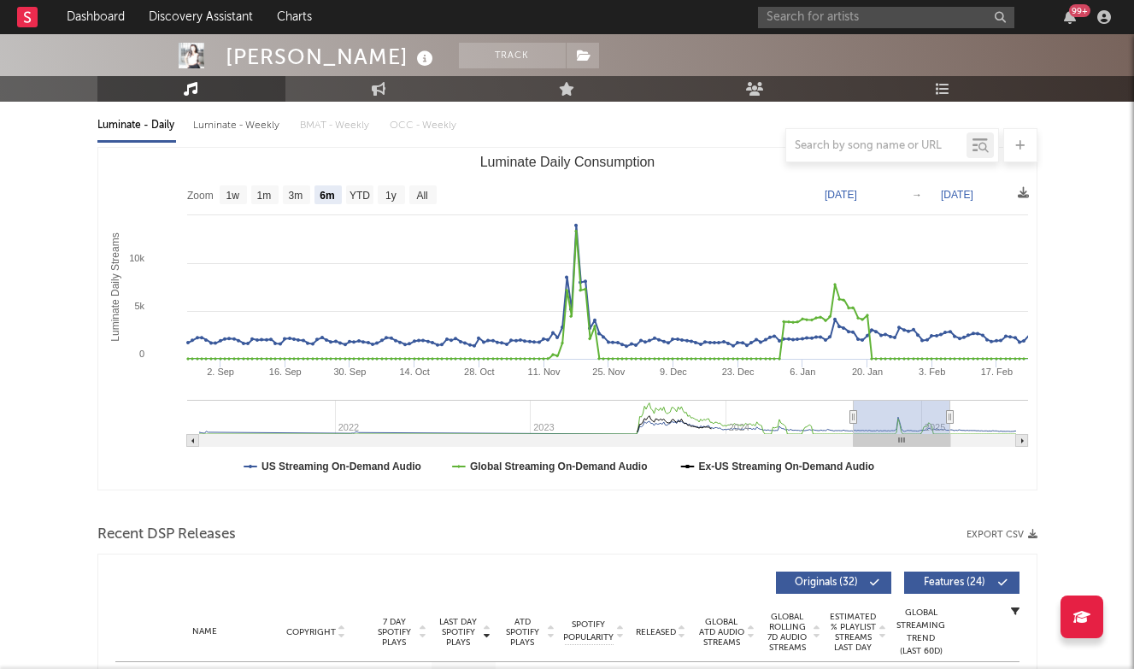
type input "[DATE]"
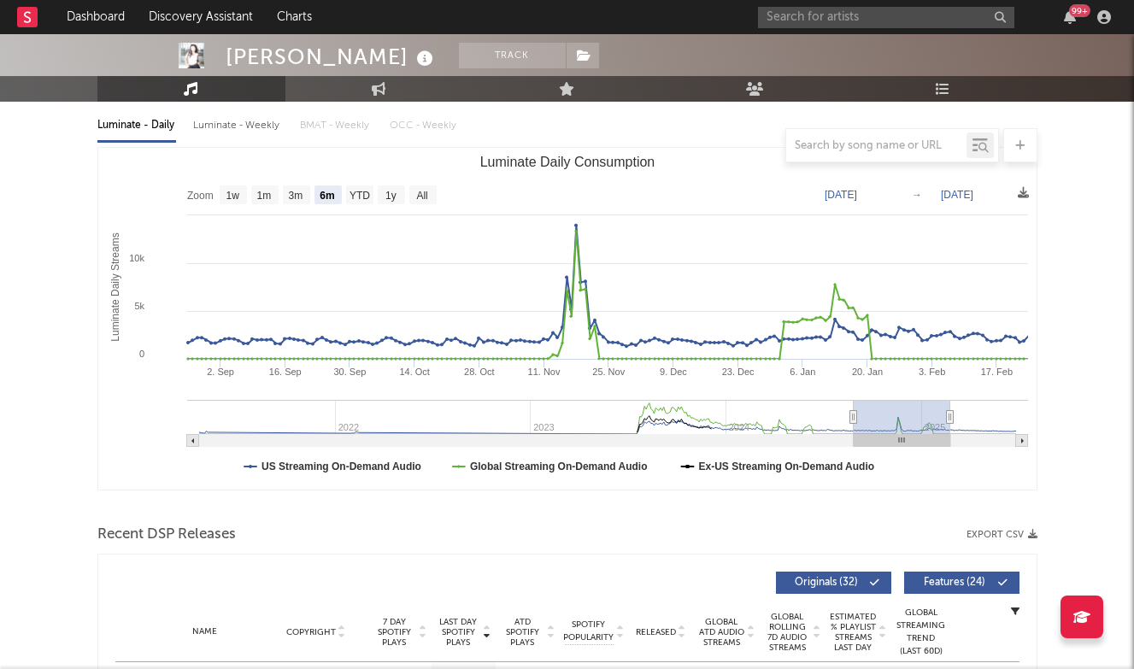
type input "[DATE]"
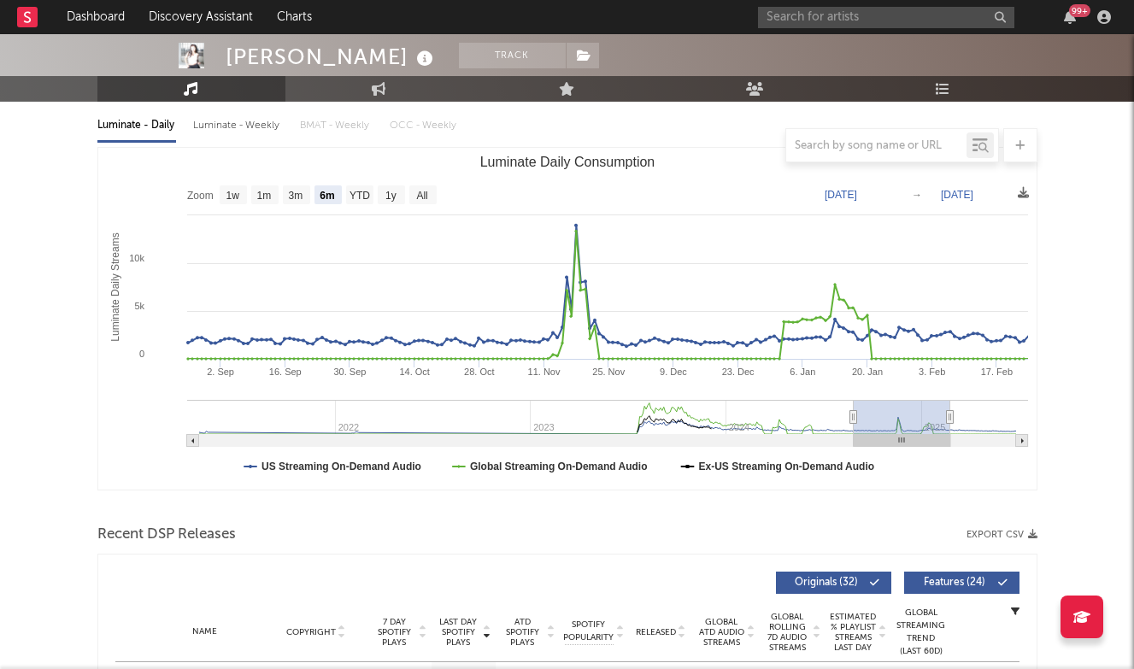
type input "[DATE]"
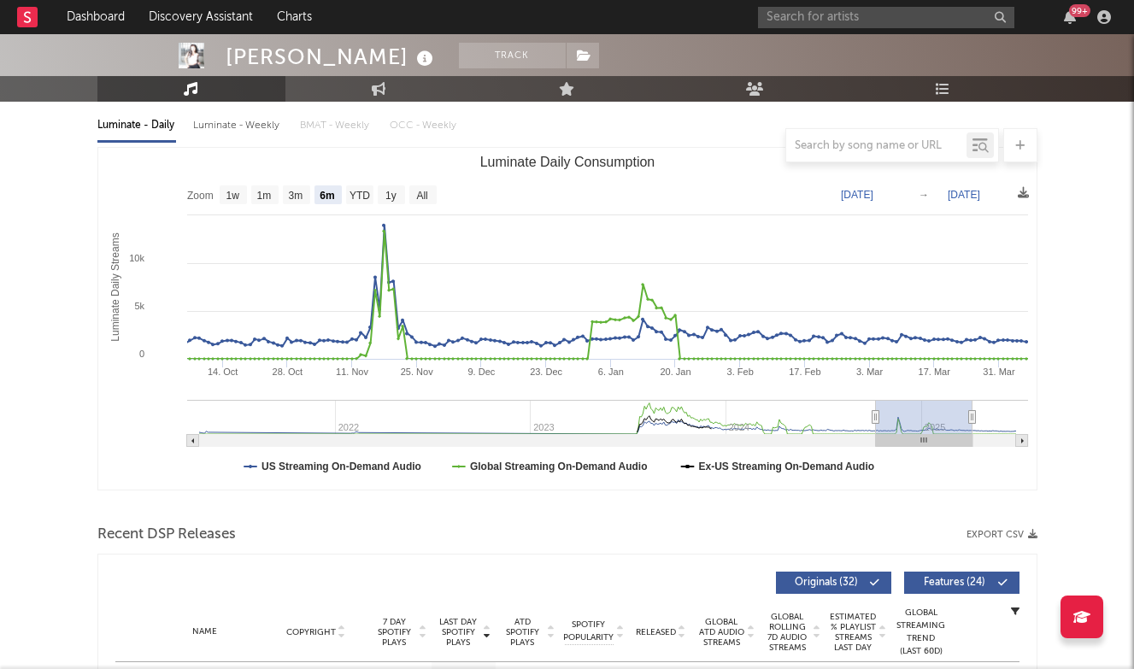
type input "[DATE]"
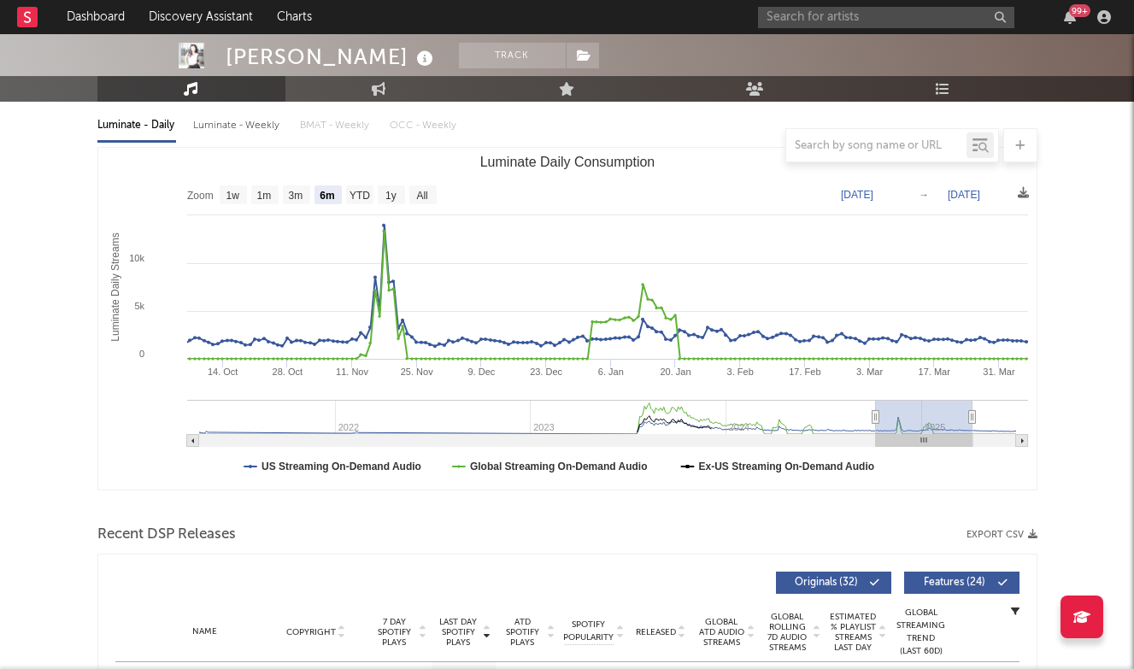
type input "[DATE]"
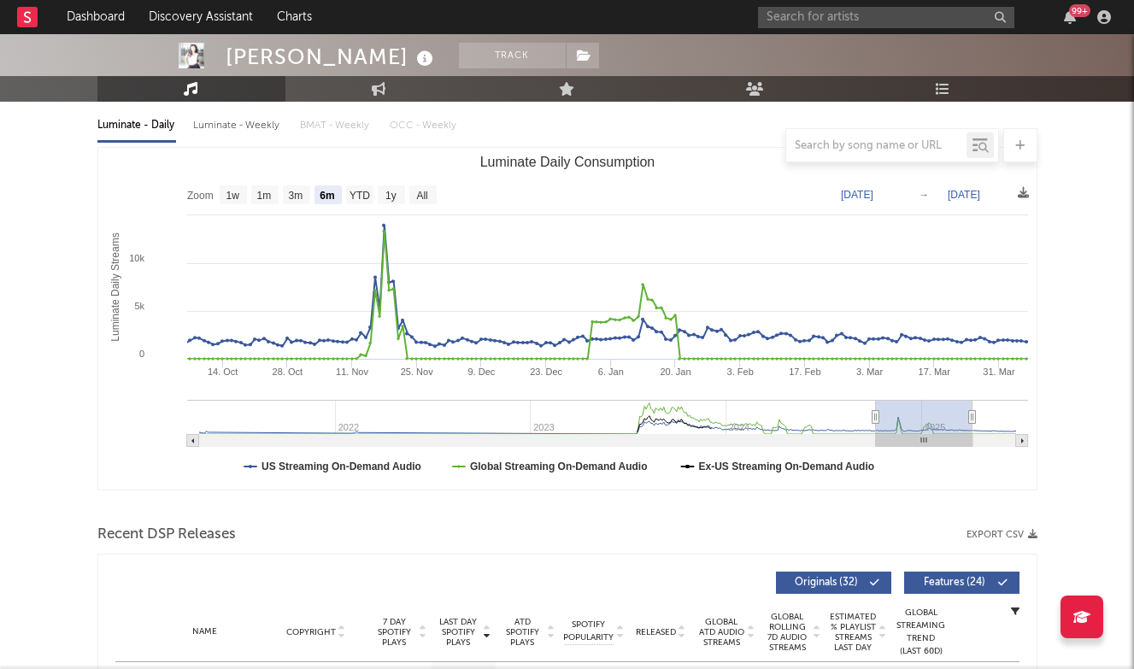
type input "[DATE]"
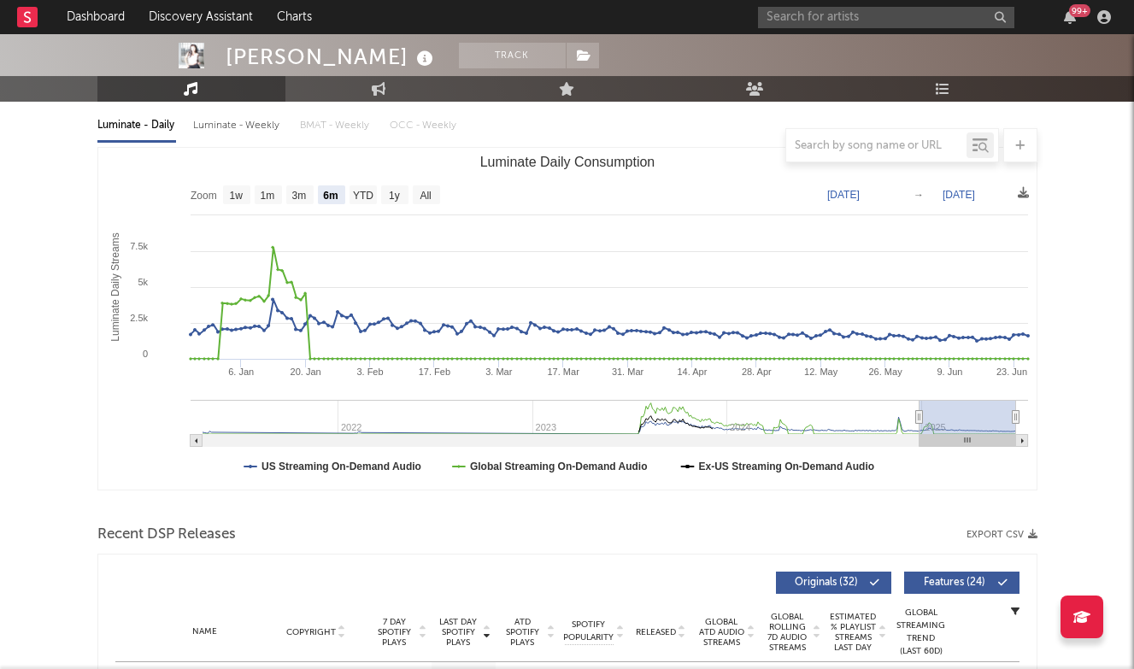
drag, startPoint x: 657, startPoint y: 428, endPoint x: 1021, endPoint y: 386, distance: 366.6
click at [1021, 386] on icon "Created with Highcharts 10.3.3 Luminate Daily Streams Luminate Daily Consumptio…" at bounding box center [567, 319] width 939 height 342
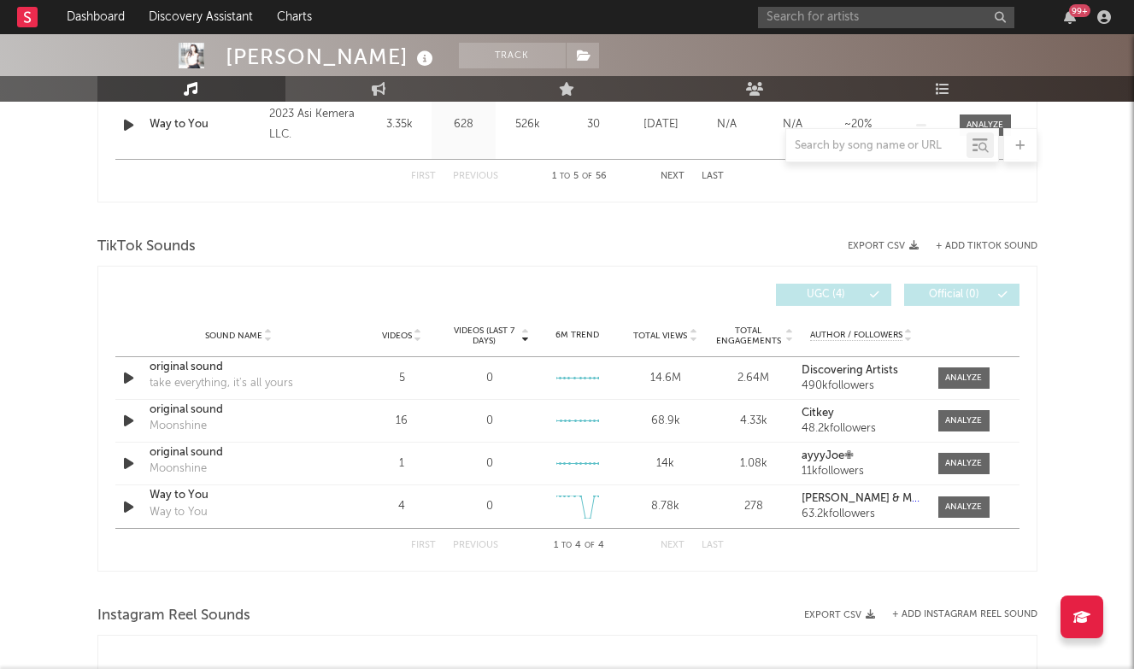
scroll to position [1038, 0]
click at [405, 331] on span "Videos" at bounding box center [397, 335] width 30 height 10
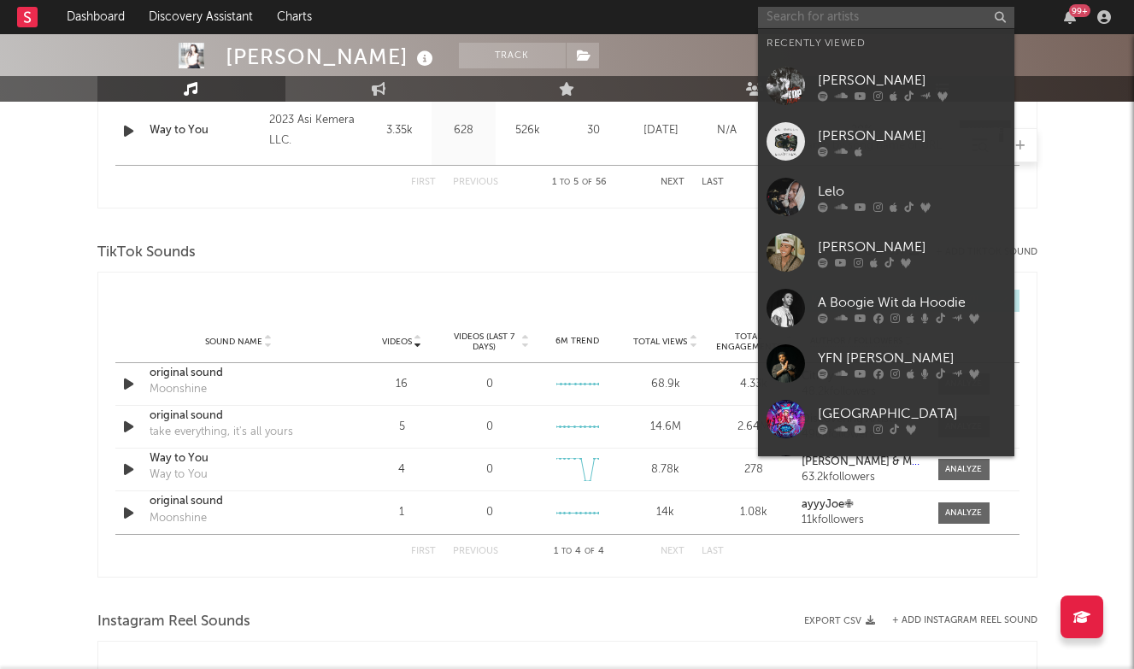
click at [947, 15] on input "text" at bounding box center [886, 17] width 256 height 21
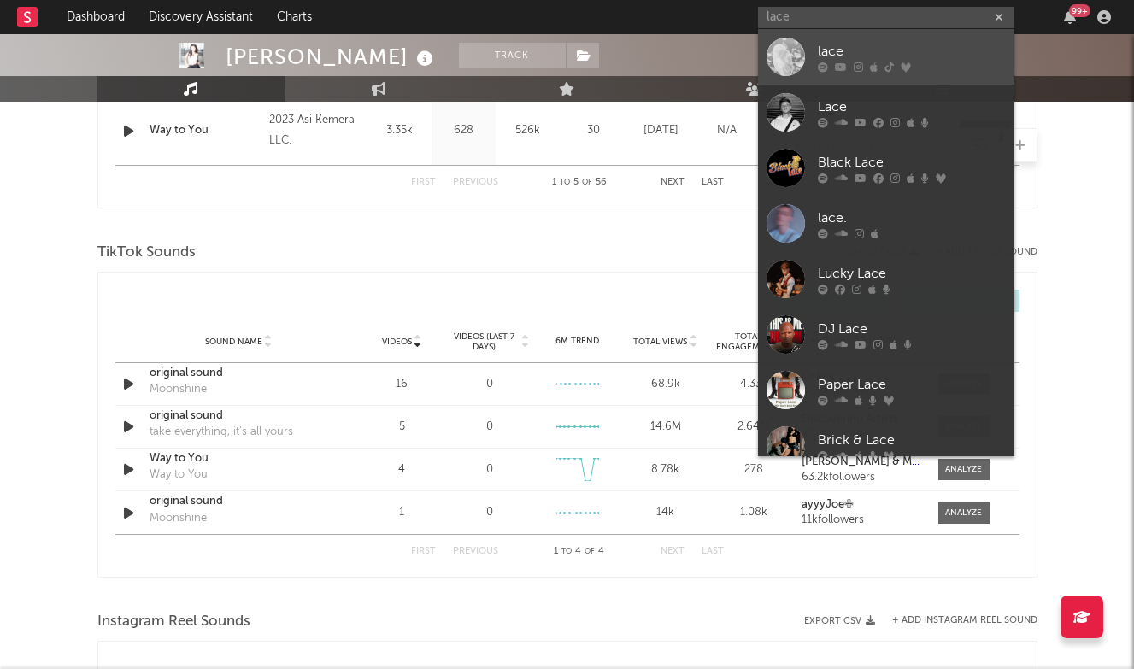
click at [954, 55] on div "lace" at bounding box center [912, 51] width 188 height 21
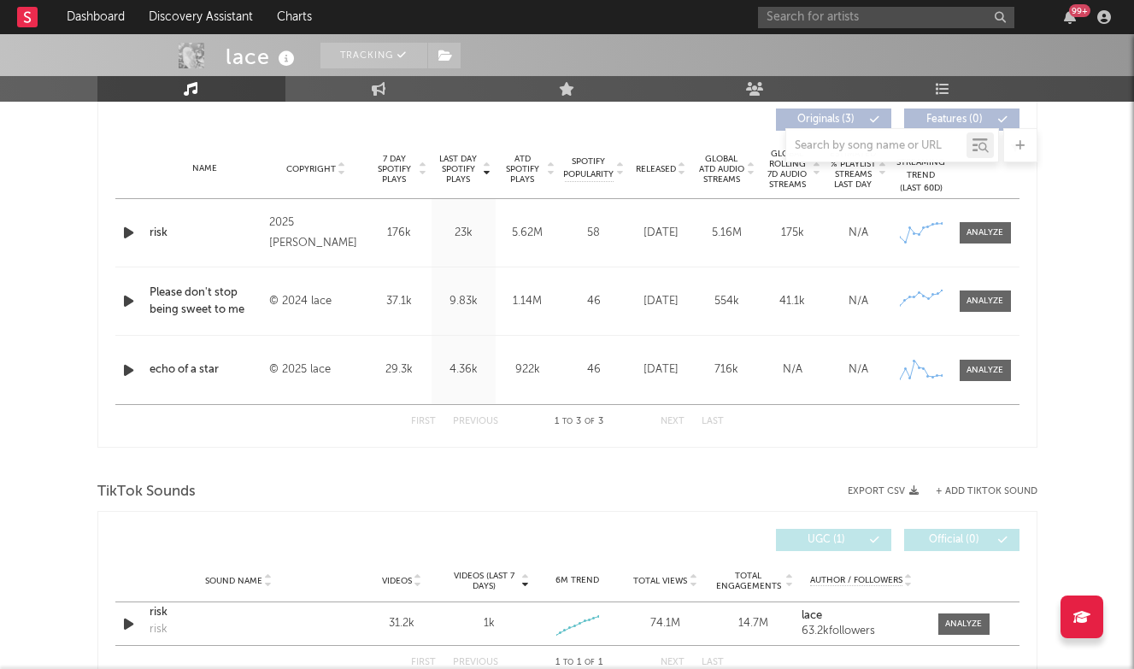
scroll to position [651, 0]
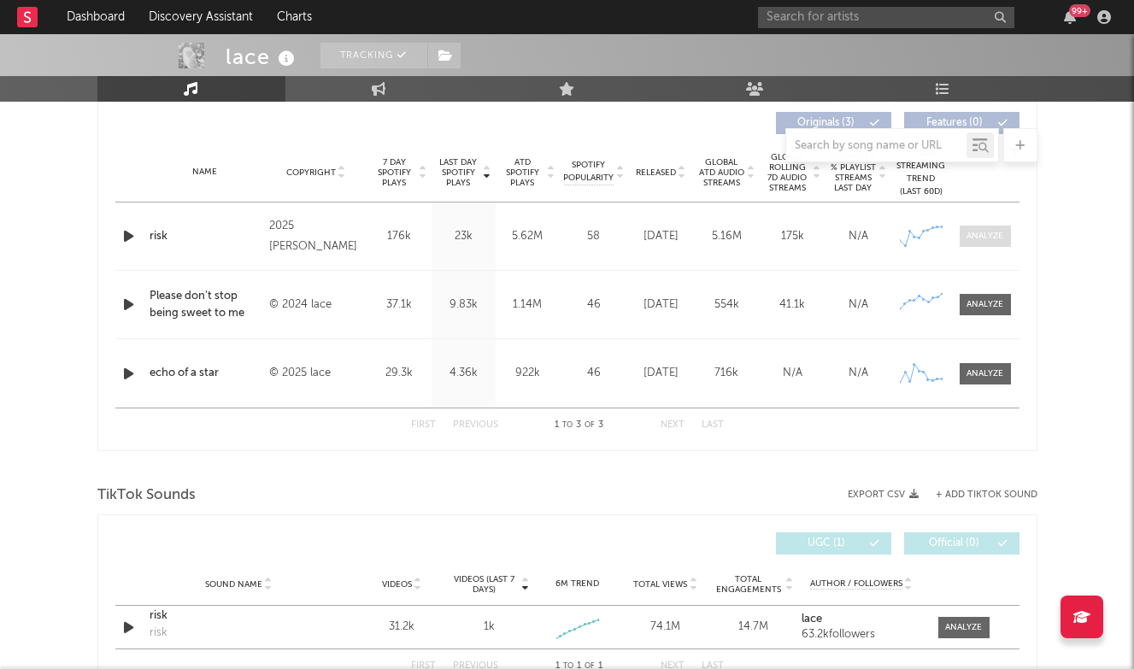
click at [986, 226] on span at bounding box center [985, 236] width 51 height 21
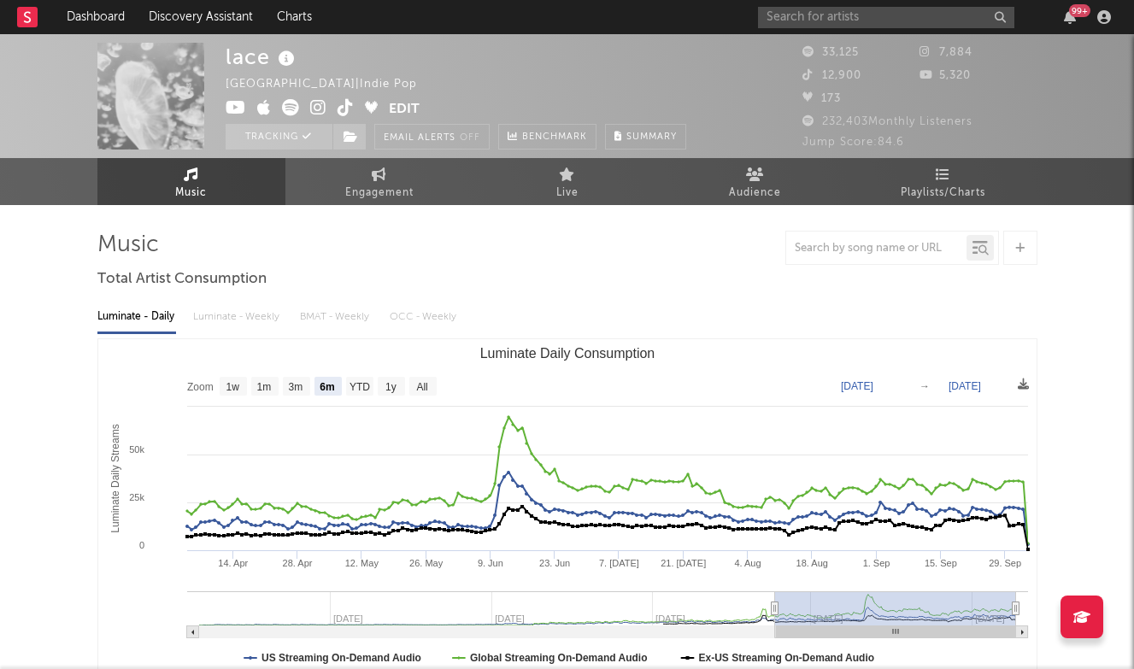
scroll to position [0, 0]
